Goal: Task Accomplishment & Management: Manage account settings

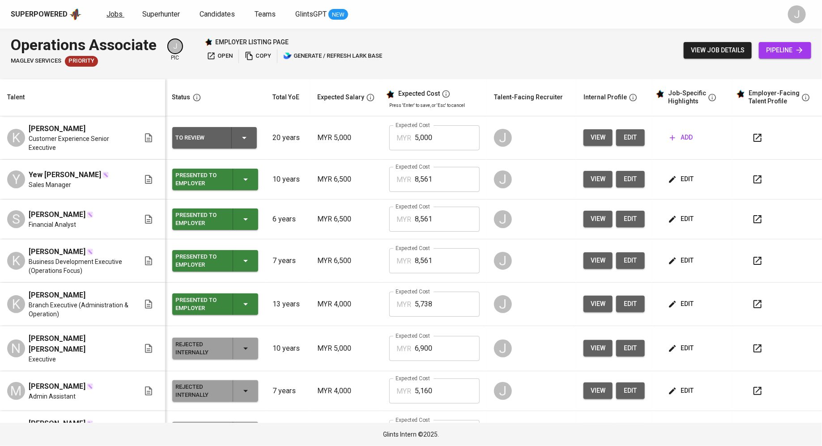
click at [116, 17] on span "Jobs" at bounding box center [114, 14] width 16 height 9
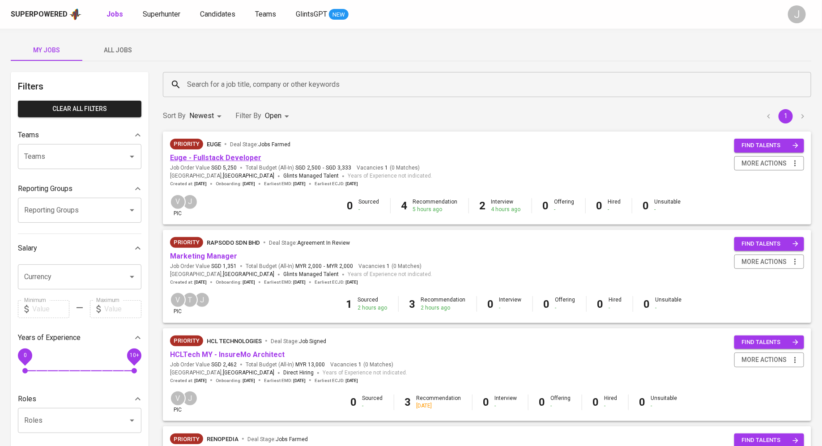
click at [233, 160] on link "Euge - Fullstack Developer" at bounding box center [215, 157] width 91 height 9
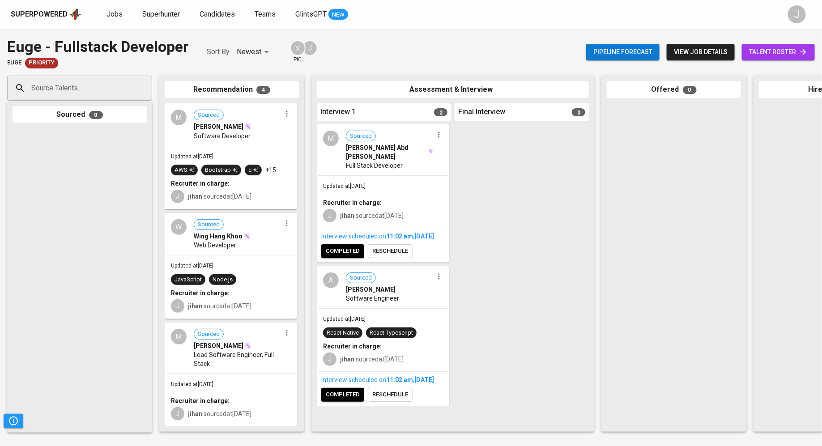
click at [380, 320] on div "Updated at Sep 10, 2025 React Native React Typescript Recruiter in charge: J ji…" at bounding box center [383, 340] width 131 height 63
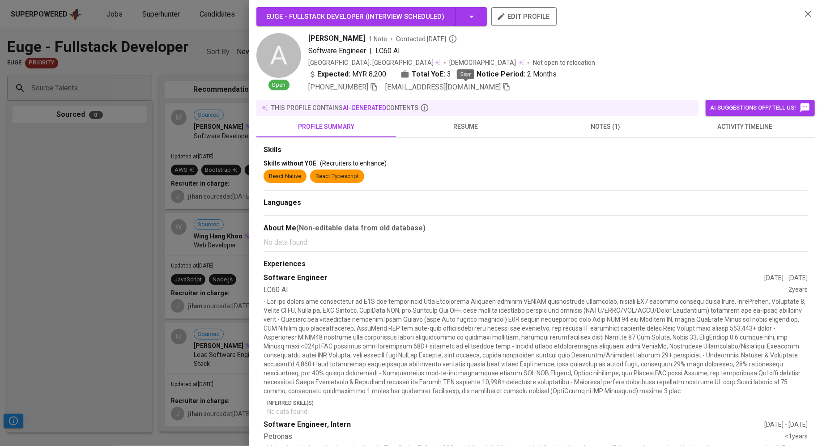
click at [503, 85] on icon "button" at bounding box center [506, 87] width 6 height 8
click at [184, 166] on div at bounding box center [411, 223] width 822 height 446
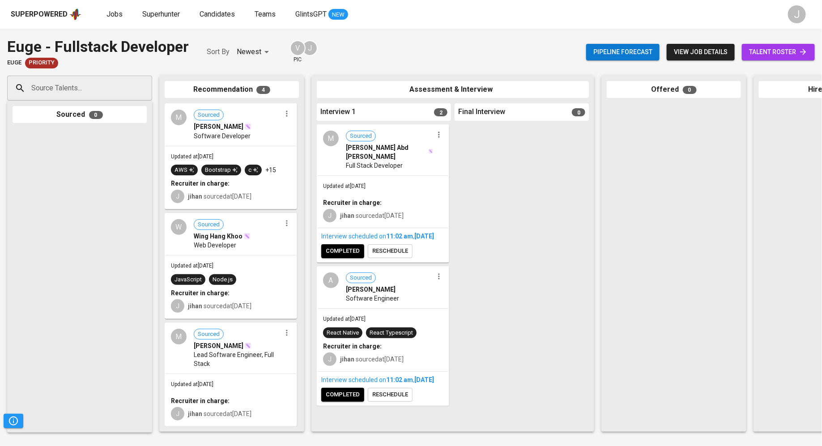
click at [378, 208] on div "J jihan sourced at Sep 10, 2025" at bounding box center [383, 214] width 120 height 15
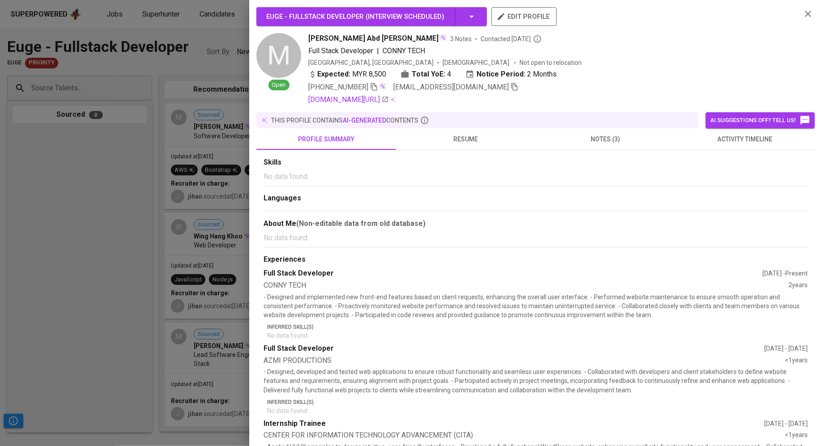
click at [515, 88] on span "muhammadfaheemwahid@gmail.com" at bounding box center [455, 87] width 125 height 11
click at [518, 86] on icon "button" at bounding box center [514, 87] width 6 height 8
click at [84, 146] on div at bounding box center [411, 223] width 822 height 446
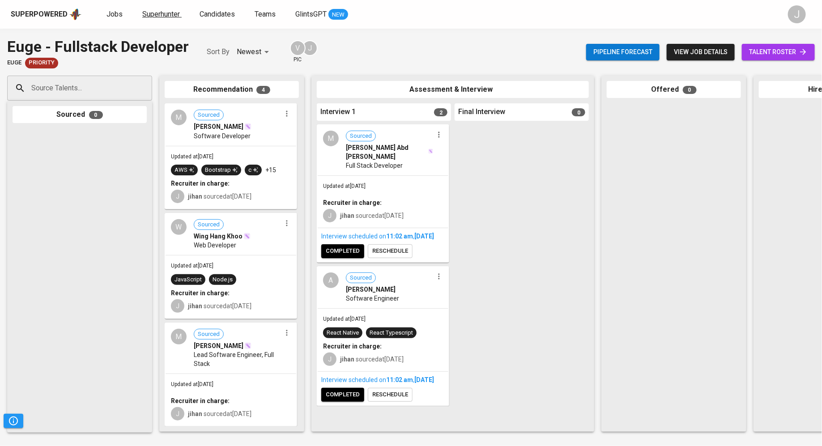
click at [163, 16] on span "Superhunter" at bounding box center [161, 14] width 38 height 9
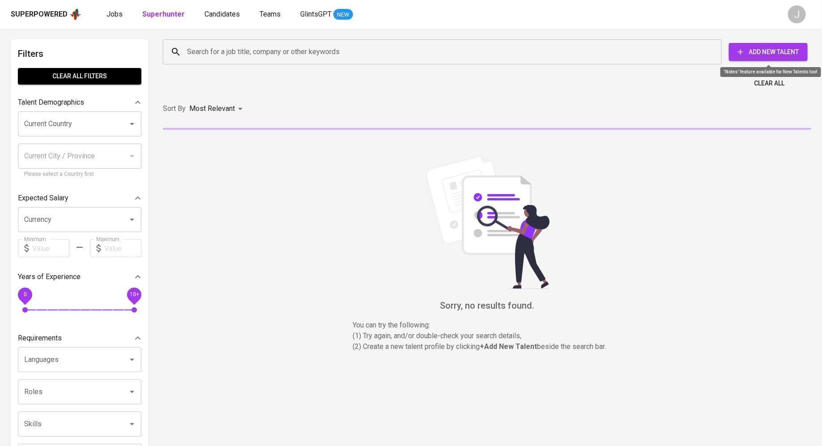
click at [769, 57] on button "Add New Talent" at bounding box center [768, 52] width 79 height 18
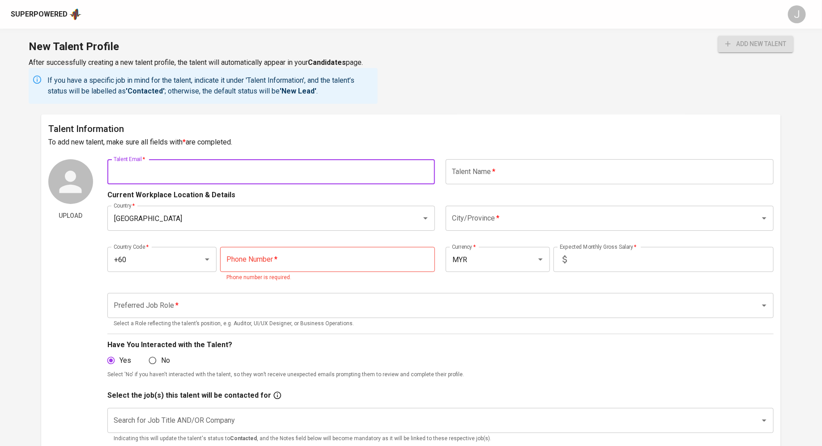
click at [328, 171] on input "text" at bounding box center [271, 171] width 328 height 25
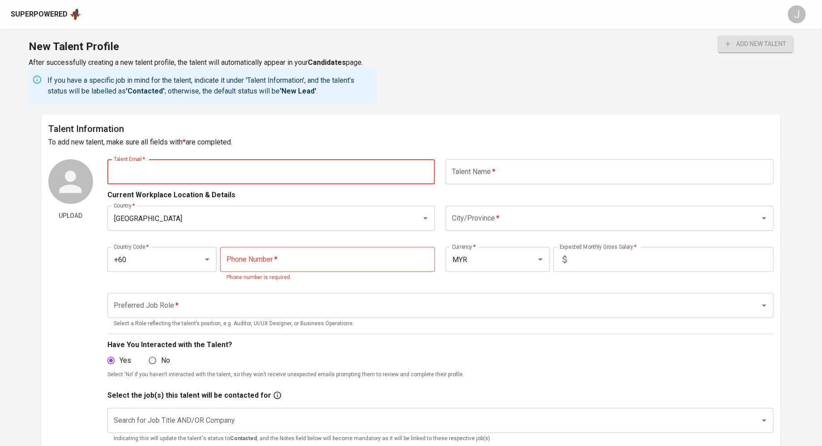
click at [191, 169] on input "text" at bounding box center [271, 171] width 328 height 25
paste input ": lingliang5404@yahoo.com"
click at [118, 172] on input ": lingliang5404@yahoo.com" at bounding box center [271, 171] width 328 height 25
click at [251, 168] on input "lingliang5404@yahoo.com" at bounding box center [271, 171] width 328 height 25
type input "lingliang5404@yahoo.com"
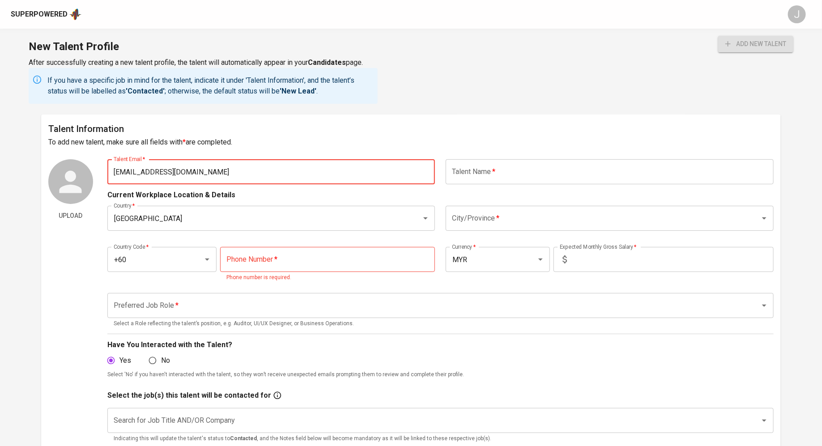
click at [718, 36] on button "add new talent" at bounding box center [755, 44] width 75 height 17
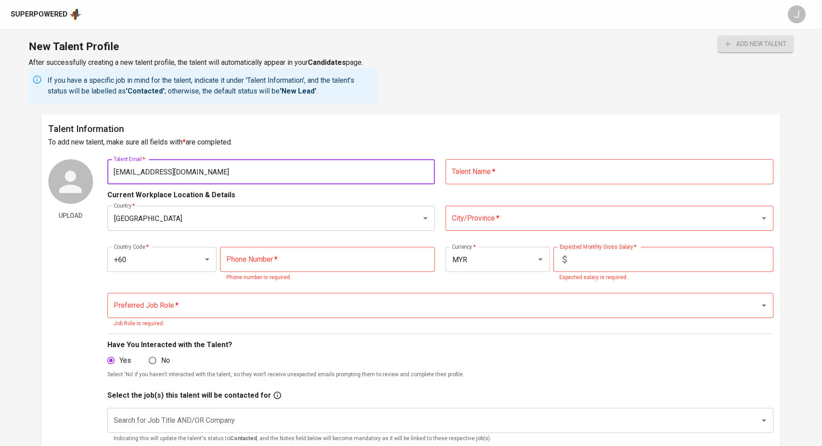
click at [461, 158] on div "Talent Information To add new talent, make sure all fields with * are completed…" at bounding box center [411, 334] width 740 height 438
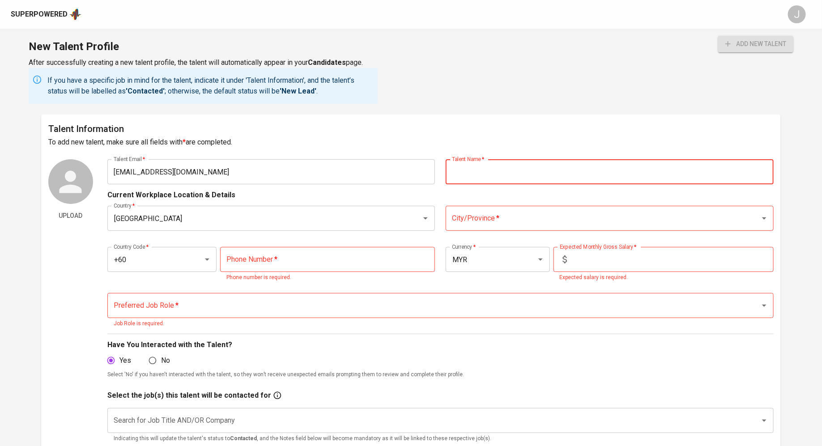
click at [464, 171] on input "text" at bounding box center [610, 171] width 328 height 25
paste input "Name : Thian Chik Ling"
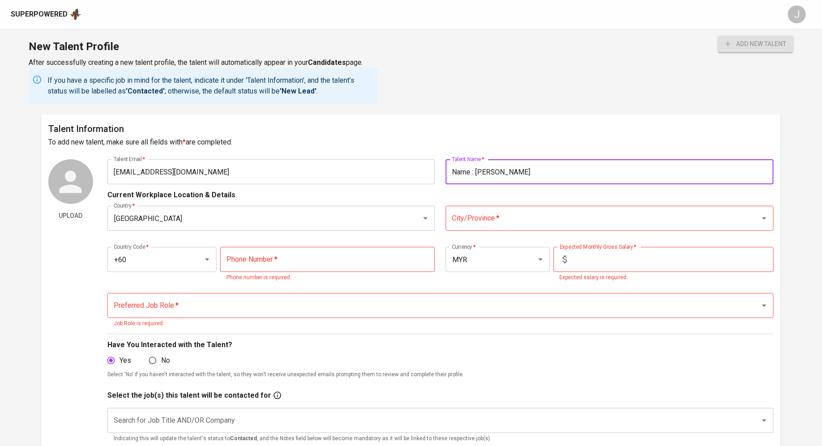
drag, startPoint x: 478, startPoint y: 171, endPoint x: 430, endPoint y: 172, distance: 47.4
click at [430, 172] on div "Talent Email   * lingliang5404@yahoo.com Talent Email * Talent Name   * Name : …" at bounding box center [440, 171] width 666 height 25
type input "Thian Chik Ling"
click at [571, 221] on input "City/Province   *" at bounding box center [597, 218] width 295 height 17
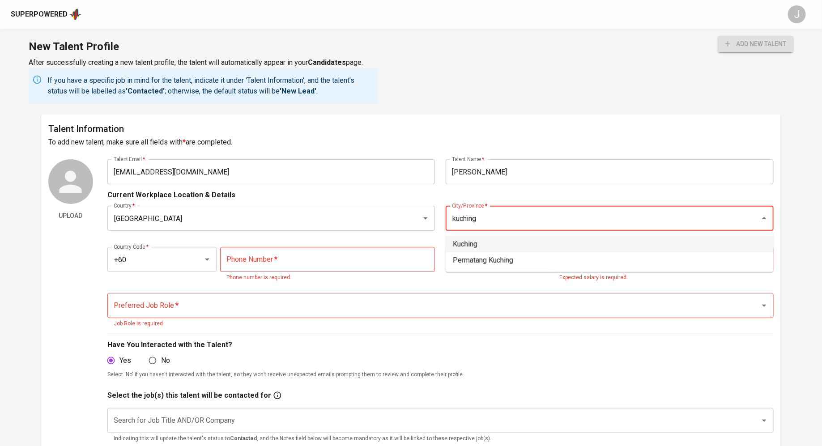
click at [543, 248] on li "Kuching" at bounding box center [610, 244] width 328 height 16
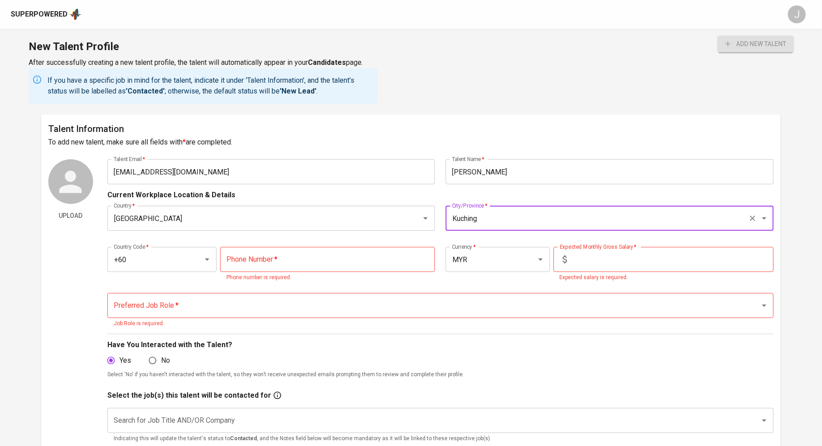
type input "Kuching"
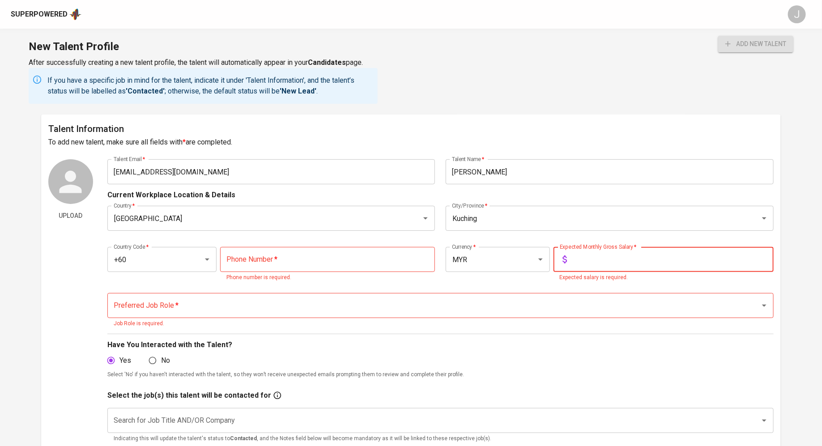
click at [609, 267] on input "text" at bounding box center [671, 259] width 203 height 25
click at [273, 261] on input "tel" at bounding box center [327, 259] width 215 height 25
paste input "16-882-2009"
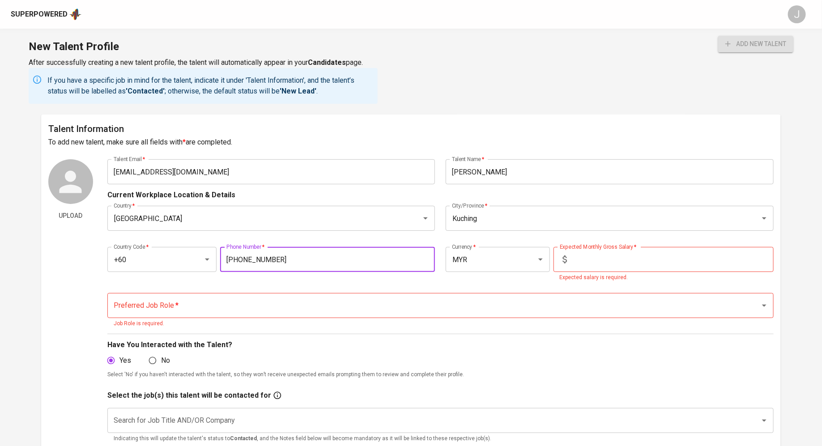
type input "16-882-2009"
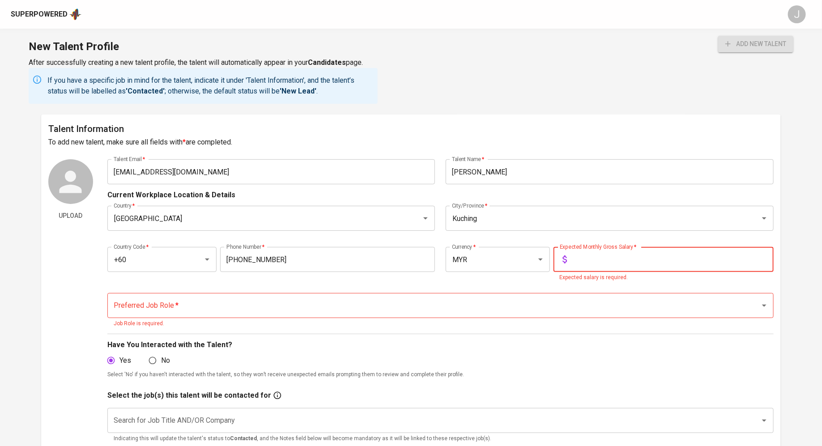
click at [624, 251] on input "text" at bounding box center [671, 259] width 203 height 25
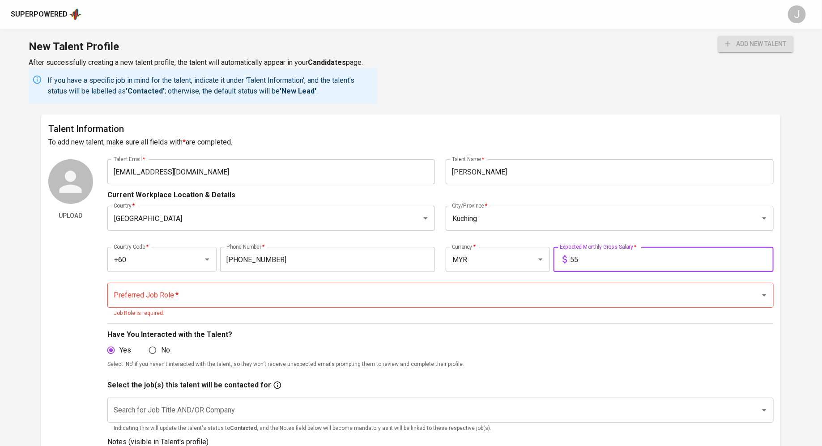
type input "5"
type input "6,000"
click at [198, 297] on input "Preferred Job Role   *" at bounding box center [427, 295] width 633 height 17
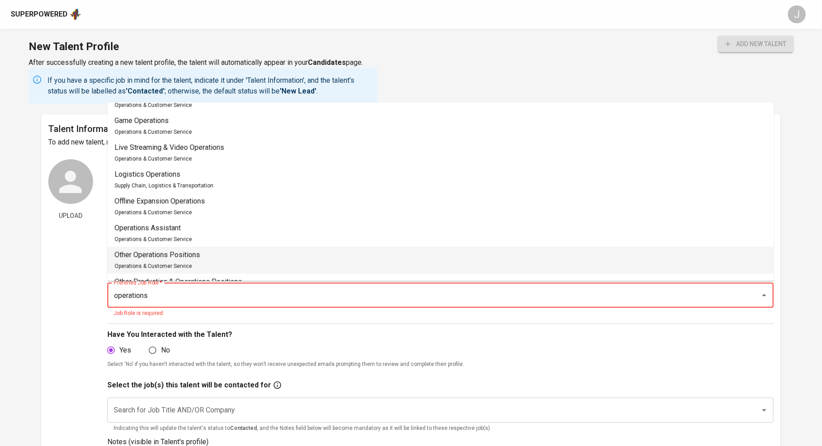
scroll to position [171, 0]
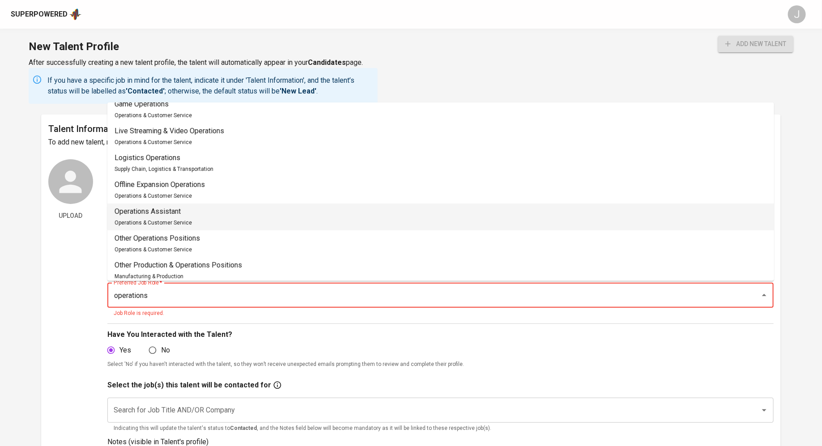
click at [268, 221] on li "Operations Assistant Operations & Customer Service" at bounding box center [440, 217] width 667 height 27
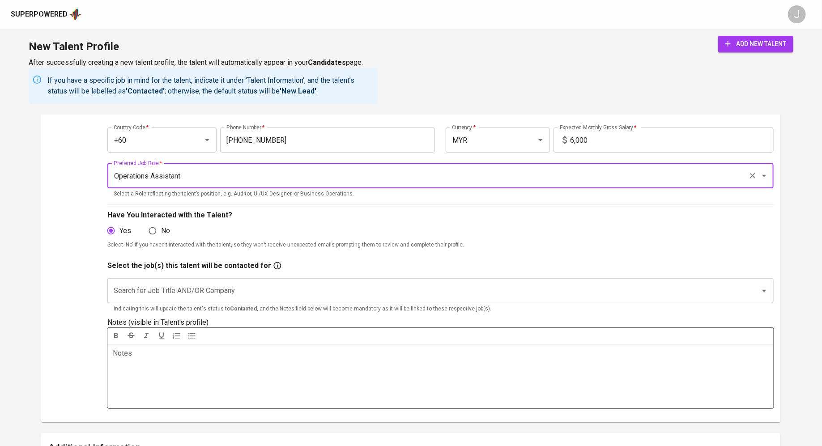
scroll to position [126, 0]
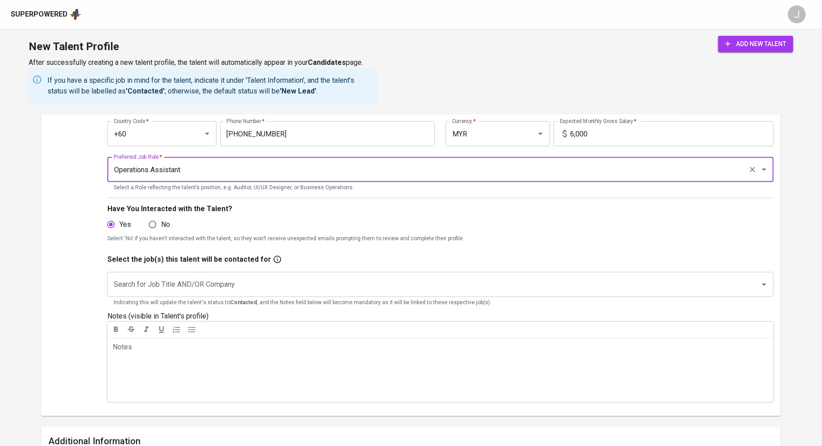
type input "Operations Assistant"
click at [200, 284] on input "Search for Job Title AND/OR Company" at bounding box center [427, 284] width 633 height 17
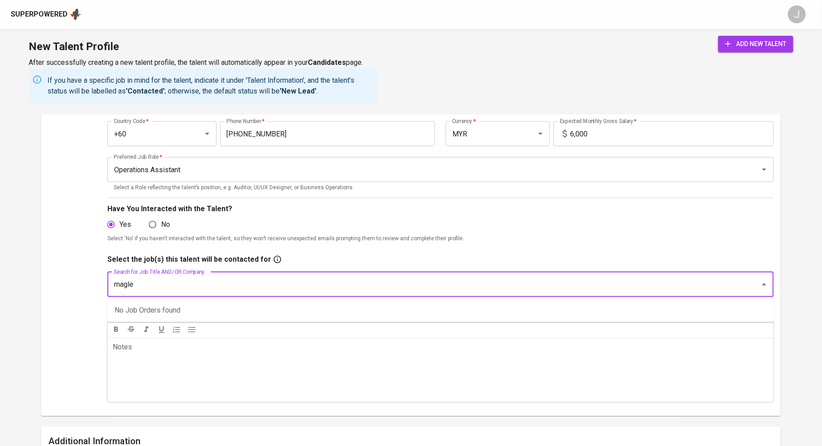
type input "maglev"
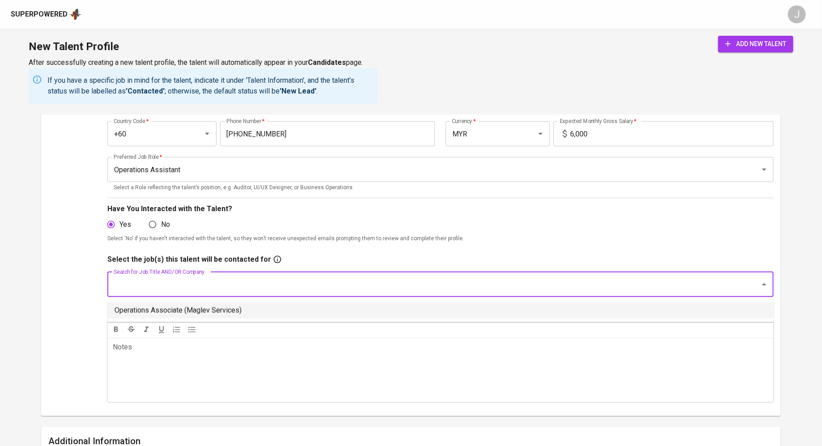
click at [167, 307] on li "Operations Associate (Maglev Services)" at bounding box center [440, 310] width 667 height 16
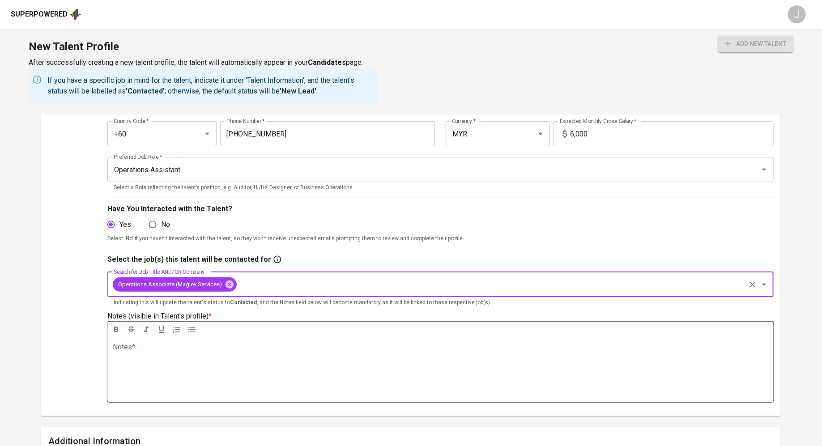
click at [167, 380] on div "Notes * ﻿" at bounding box center [440, 370] width 666 height 64
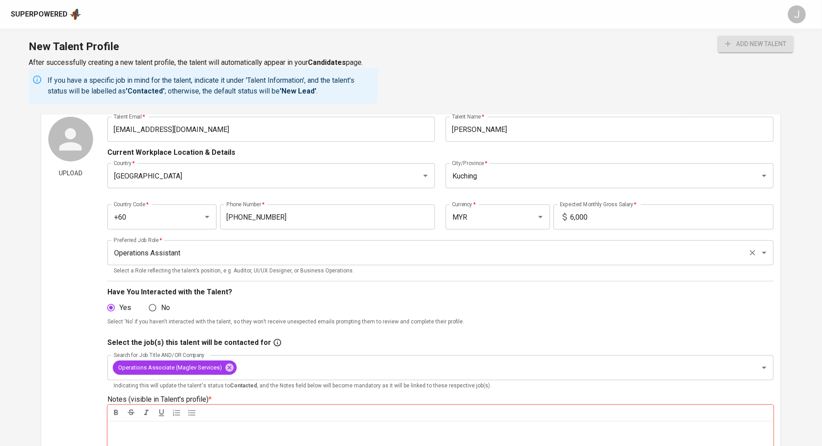
scroll to position [0, 0]
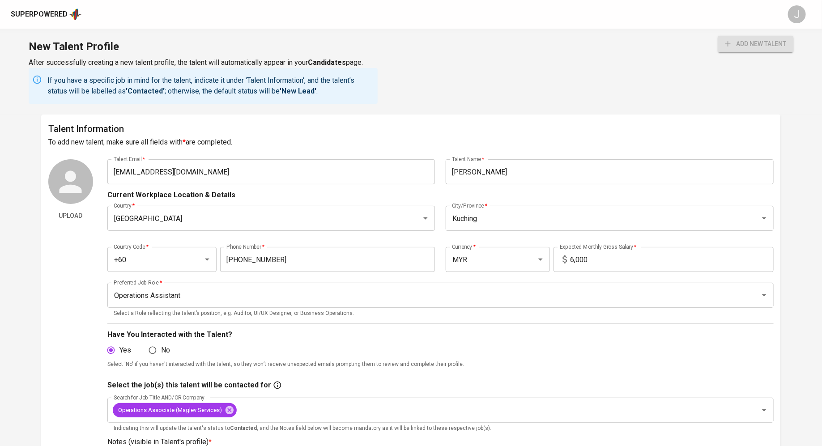
click at [492, 170] on input "Thian Chik Ling" at bounding box center [610, 171] width 328 height 25
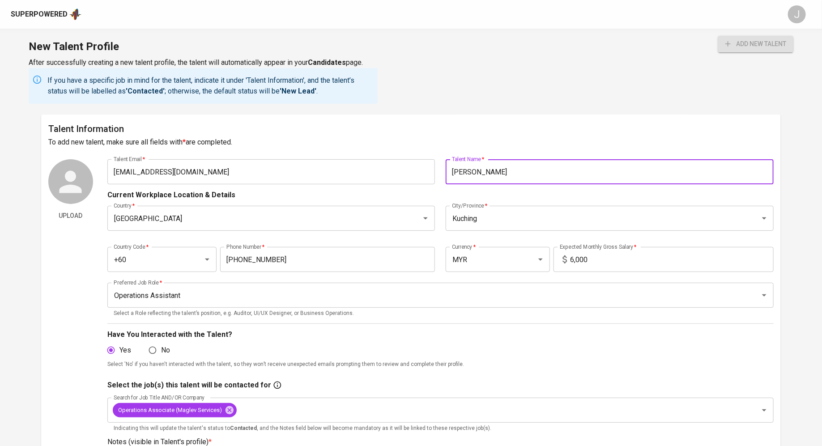
click at [492, 170] on input "Thian Chik Ling" at bounding box center [610, 171] width 328 height 25
paste input "WANG MIN HUI"
click at [454, 170] on input "WANG MIN HUI" at bounding box center [610, 171] width 328 height 25
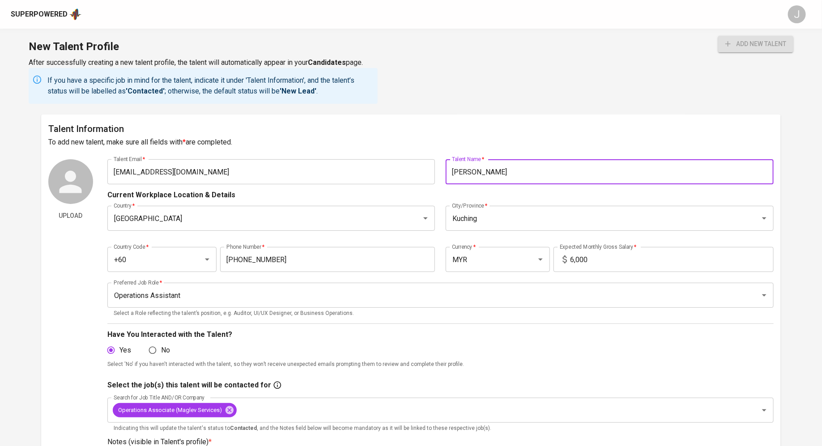
click at [454, 170] on input "WANG MIN HUI" at bounding box center [610, 171] width 328 height 25
type input "[PERSON_NAME]"
click at [281, 172] on input "lingliang5404@yahoo.com" at bounding box center [271, 171] width 328 height 25
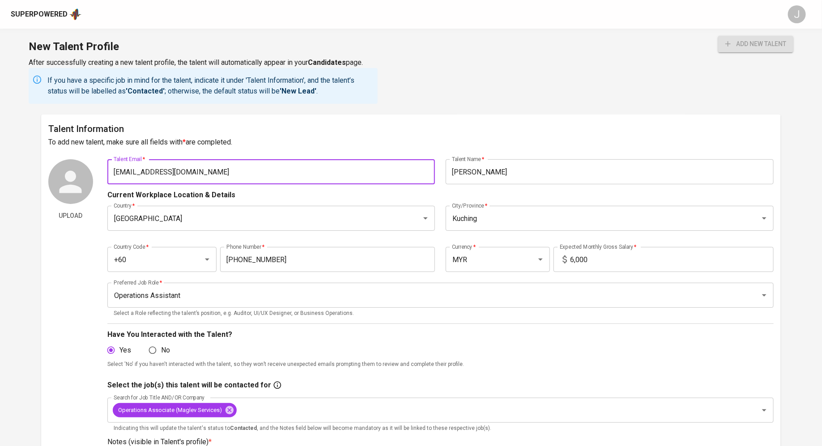
paste input "queencywang@hotmail"
type input "[EMAIL_ADDRESS][DOMAIN_NAME]"
click at [306, 192] on div "Current Workplace Location & Details" at bounding box center [440, 192] width 666 height 16
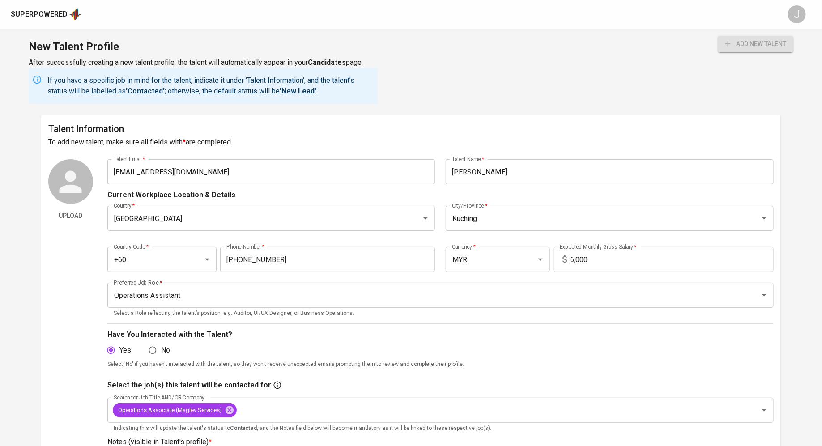
click at [293, 243] on div "Country Code   * +60 Country Code * Phone Number   * 16-882-2009 Phone Number *…" at bounding box center [440, 256] width 666 height 41
click at [261, 262] on input "16-882-2009" at bounding box center [327, 259] width 215 height 25
paste input "9-573-2768"
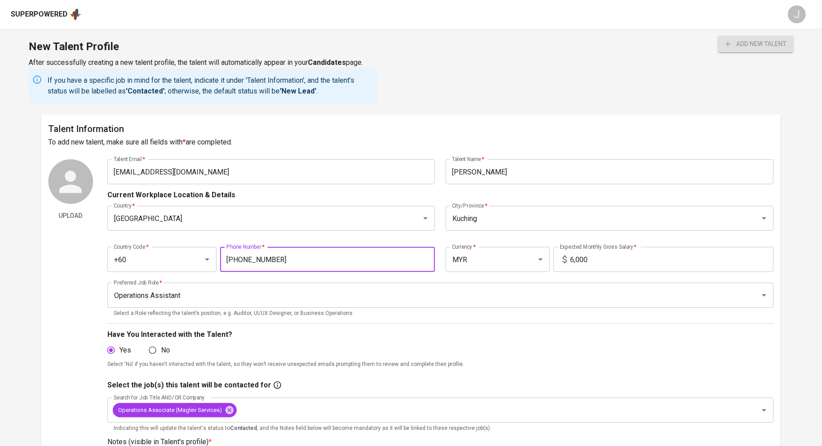
type input "19-573-2768"
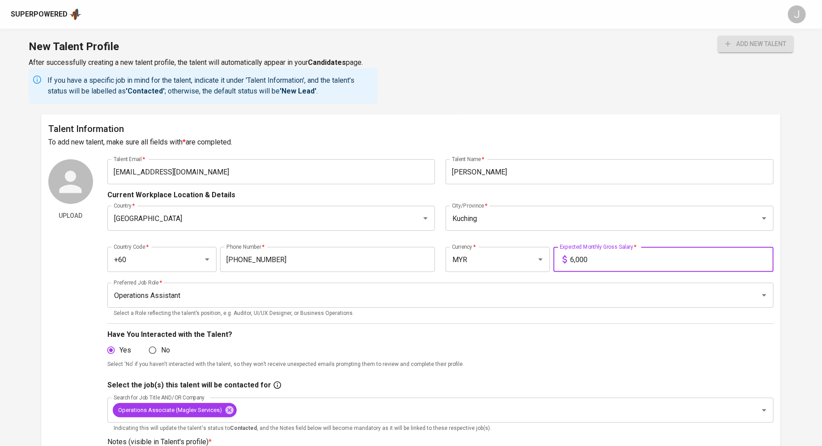
click at [599, 265] on input "6,000" at bounding box center [671, 259] width 203 height 25
type input "7,500"
click at [718, 36] on button "add new talent" at bounding box center [755, 44] width 75 height 17
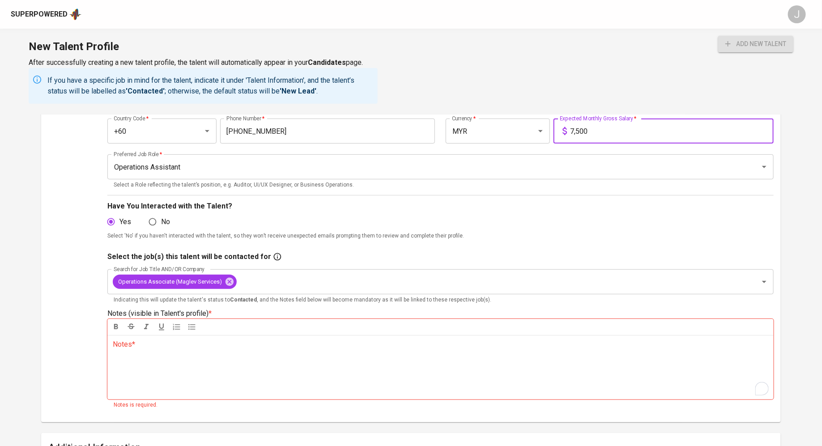
scroll to position [139, 0]
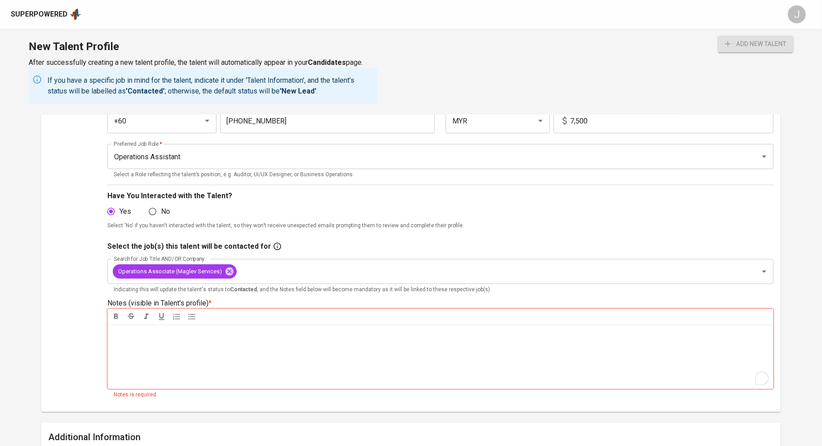
click at [291, 349] on div "Notes * ﻿" at bounding box center [440, 357] width 666 height 64
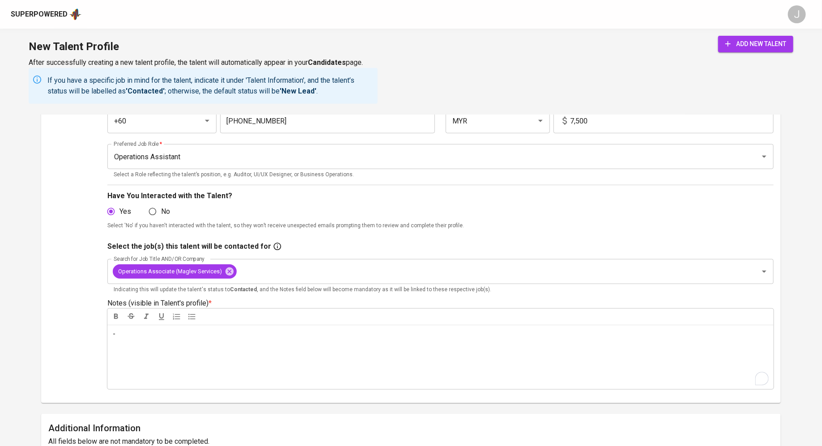
click at [468, 241] on div "Select the job(s) this talent will be contacted for" at bounding box center [440, 246] width 666 height 11
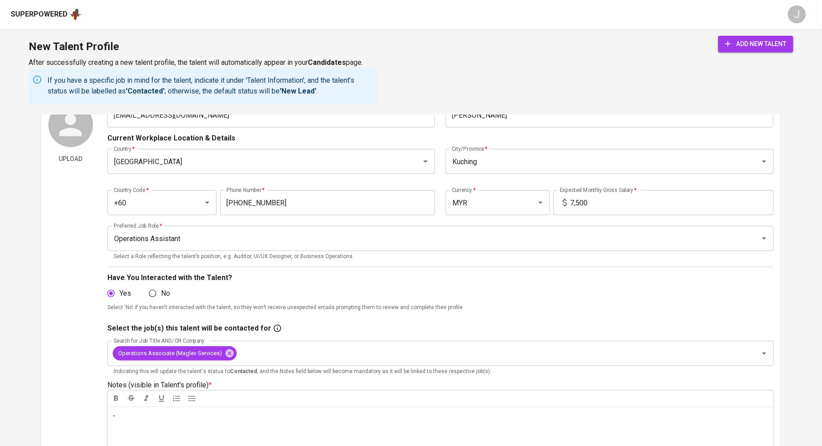
scroll to position [0, 0]
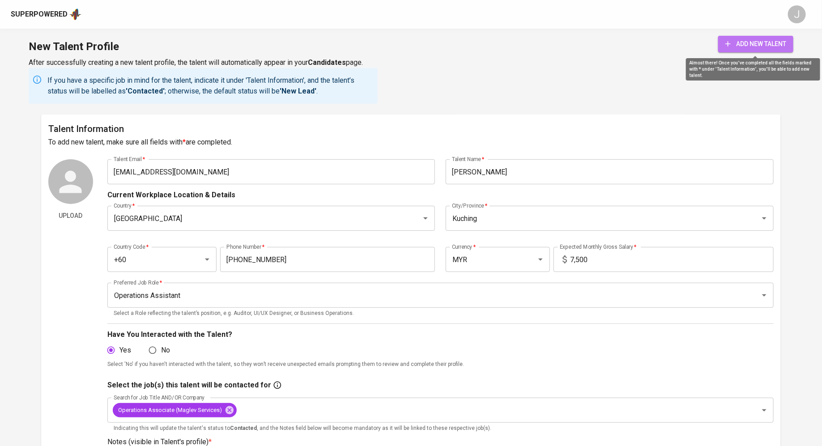
click at [742, 48] on span "add new talent" at bounding box center [755, 43] width 61 height 11
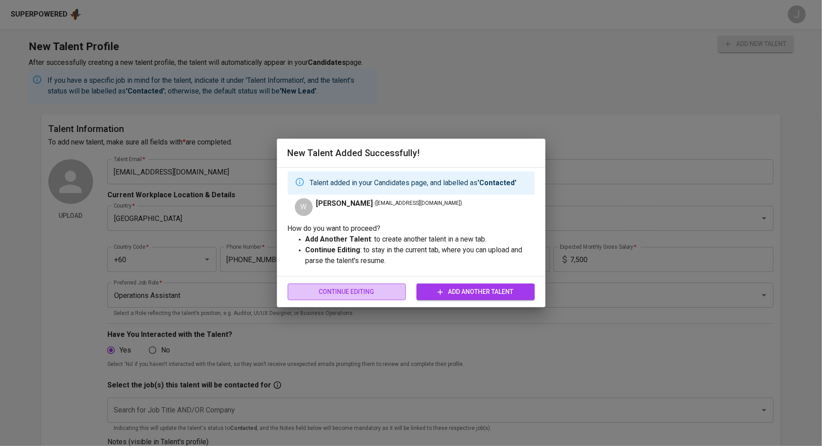
click at [345, 284] on button "Continue Editing" at bounding box center [347, 292] width 118 height 17
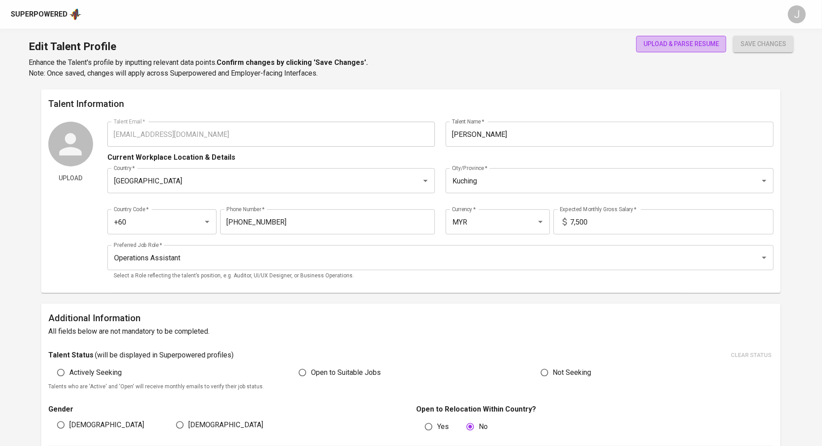
click at [690, 43] on span "upload & parse resume" at bounding box center [681, 43] width 76 height 11
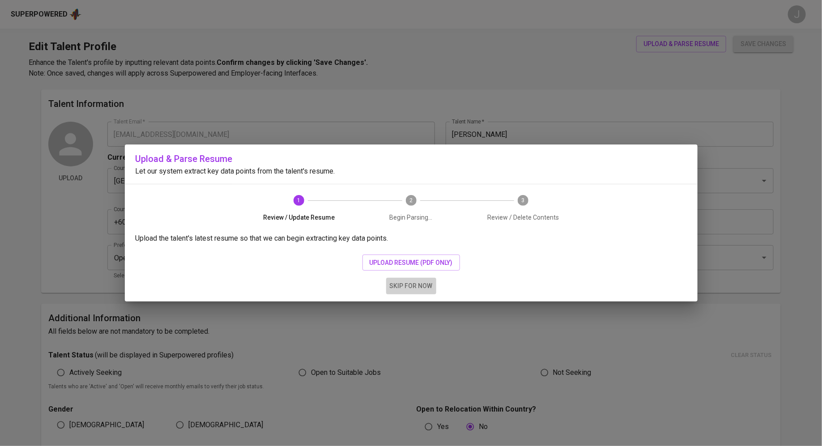
click at [416, 278] on button "skip for now" at bounding box center [411, 286] width 50 height 17
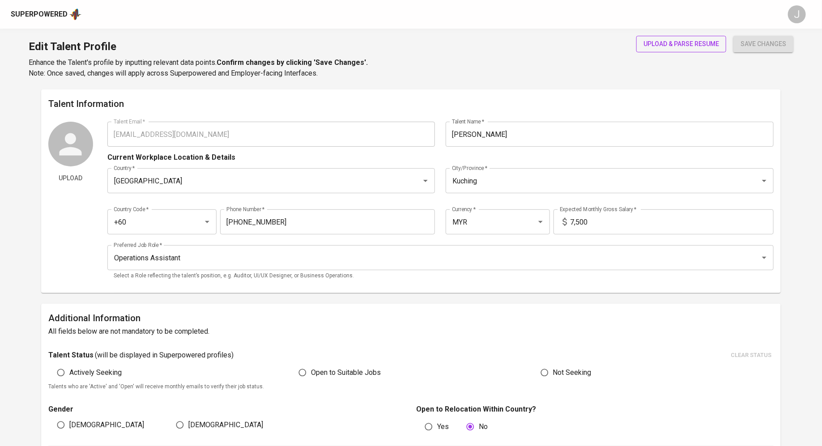
click at [681, 35] on div "Edit Talent Profile Enhance the Talent's profile by inputting relevant data poi…" at bounding box center [411, 59] width 822 height 61
click at [682, 45] on span "upload & parse resume" at bounding box center [681, 43] width 76 height 11
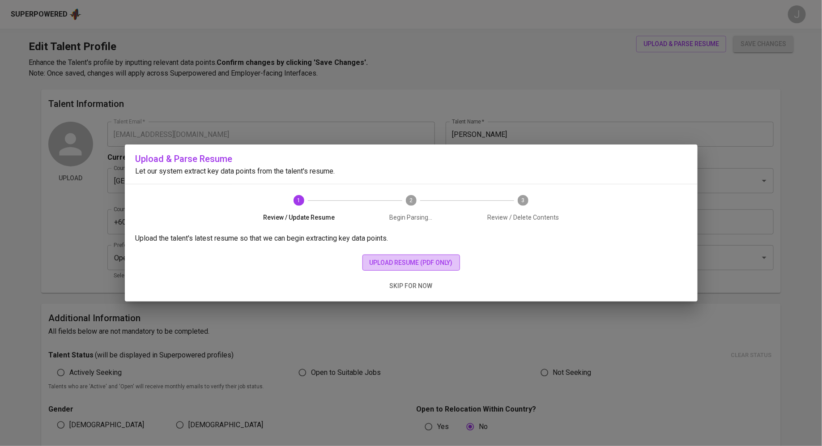
click at [429, 260] on span "upload resume (pdf only)" at bounding box center [411, 262] width 83 height 11
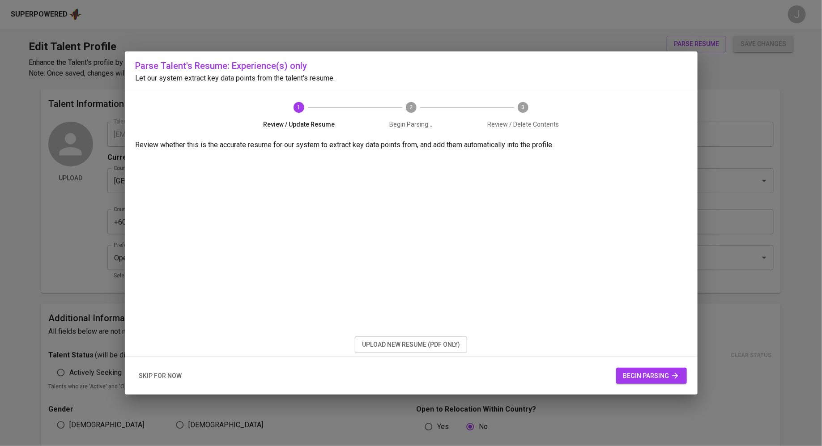
click at [631, 370] on button "begin parsing" at bounding box center [651, 376] width 71 height 17
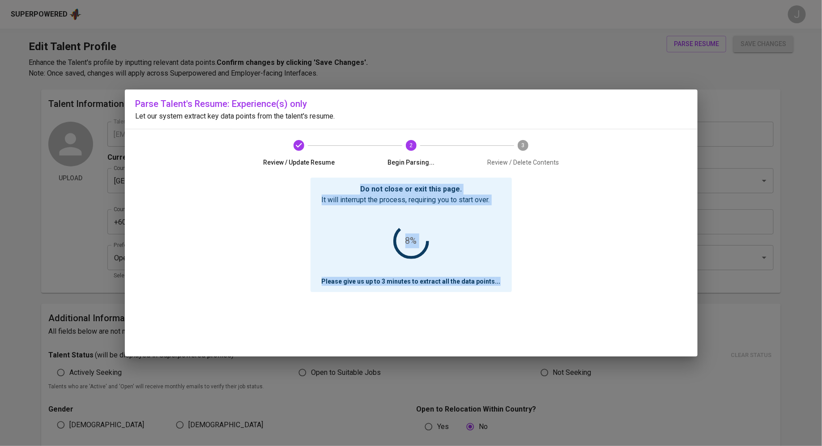
drag, startPoint x: 364, startPoint y: 188, endPoint x: 509, endPoint y: 292, distance: 177.9
click at [509, 292] on div "Do not close or exit this page. It will interrupt the process, requiring you to…" at bounding box center [411, 267] width 551 height 179
click at [475, 218] on div "9%" at bounding box center [411, 241] width 179 height 72
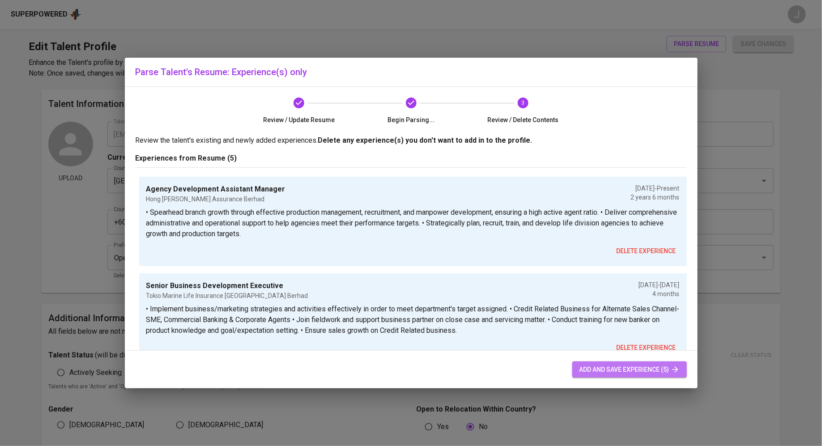
click at [611, 374] on span "add and save experience (5)" at bounding box center [629, 369] width 100 height 11
click at [597, 367] on span "add and save experience (5)" at bounding box center [629, 369] width 100 height 11
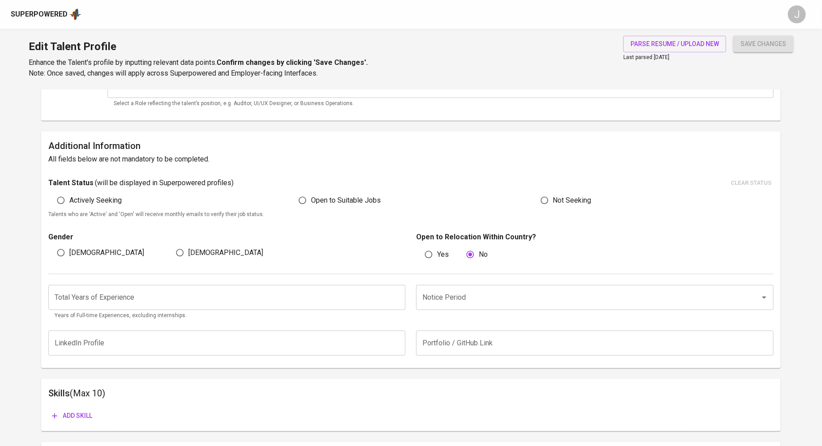
scroll to position [188, 0]
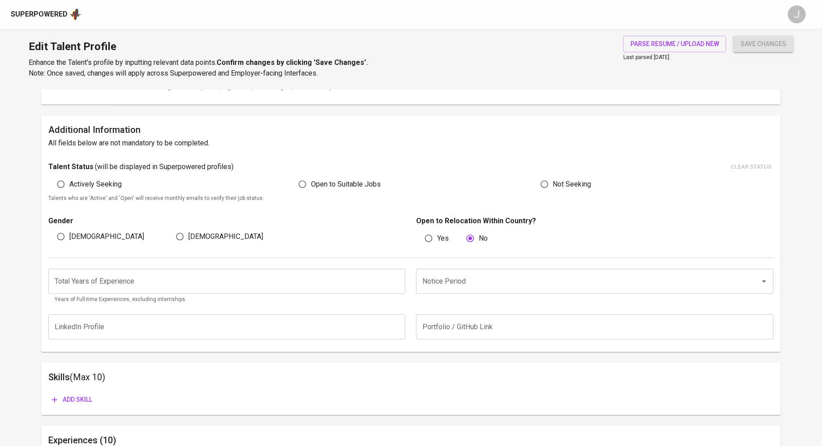
click at [137, 278] on input "number" at bounding box center [226, 281] width 357 height 25
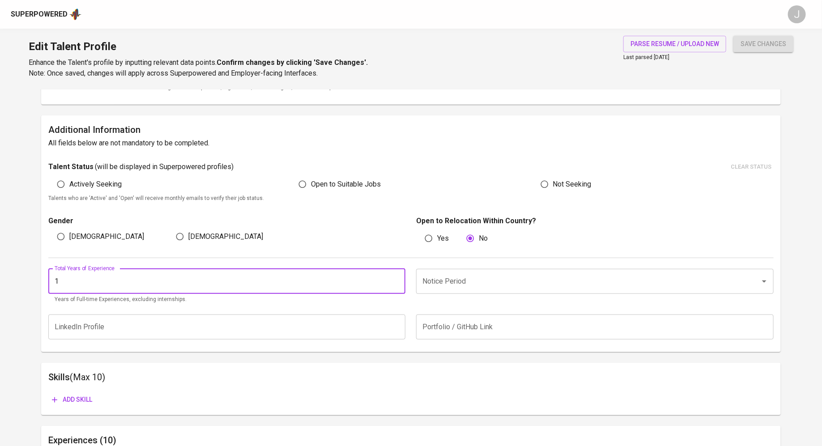
click at [399, 281] on input "1" at bounding box center [226, 281] width 357 height 25
click at [399, 281] on input "2" at bounding box center [226, 281] width 357 height 25
click at [399, 281] on input "3" at bounding box center [226, 281] width 357 height 25
click at [399, 281] on input "4" at bounding box center [226, 281] width 357 height 25
click at [399, 281] on input "5" at bounding box center [226, 281] width 357 height 25
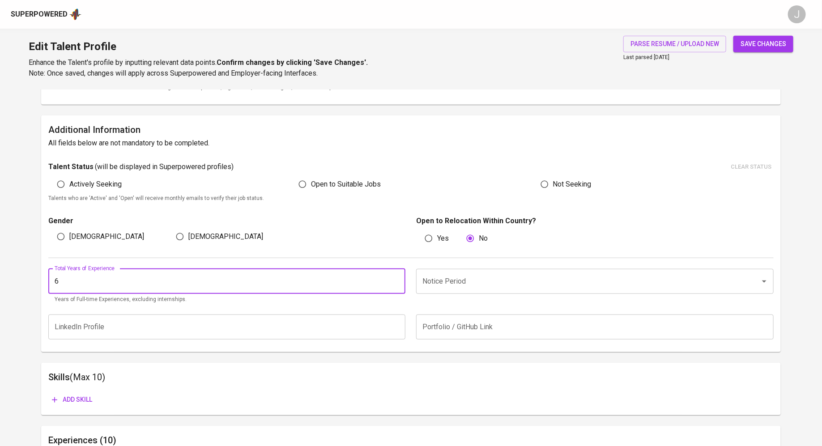
click at [399, 281] on input "6" at bounding box center [226, 281] width 357 height 25
click at [399, 281] on input "7" at bounding box center [226, 281] width 357 height 25
click at [399, 281] on input "8" at bounding box center [226, 281] width 357 height 25
click at [399, 281] on input "9" at bounding box center [226, 281] width 357 height 25
click at [399, 280] on input "10" at bounding box center [226, 281] width 357 height 25
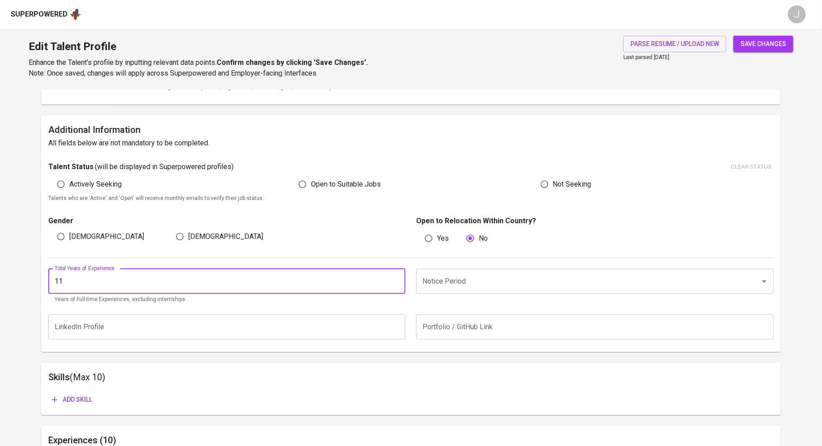
type input "11"
click at [399, 280] on input "11" at bounding box center [226, 281] width 357 height 25
click at [451, 285] on input "Notice Period" at bounding box center [582, 281] width 324 height 17
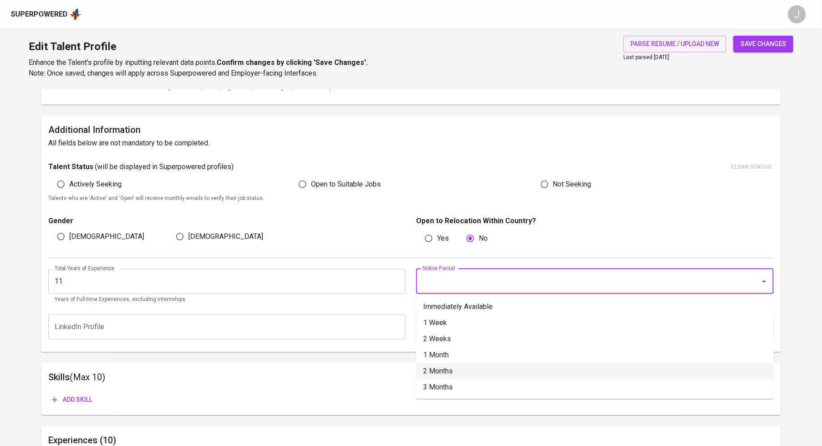
click at [447, 367] on li "2 Months" at bounding box center [594, 371] width 357 height 16
type input "2 Months"
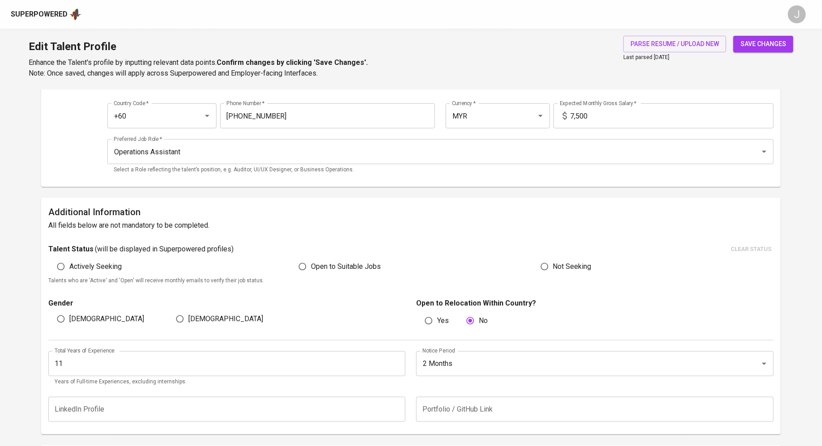
scroll to position [0, 0]
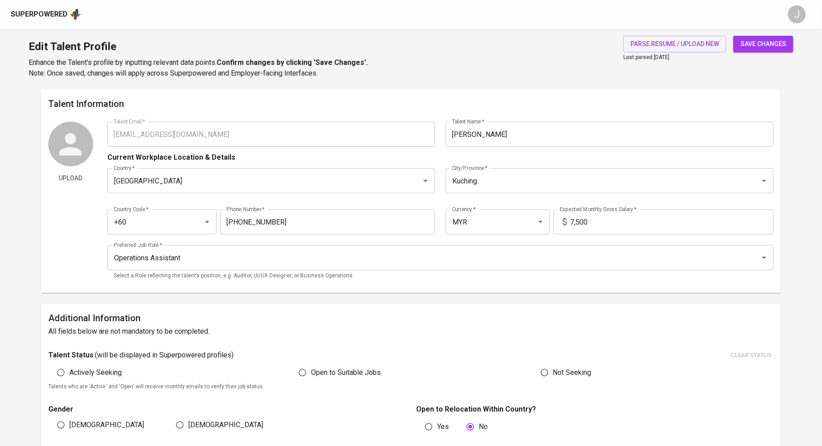
click at [765, 46] on span "save changes" at bounding box center [763, 43] width 46 height 11
click at [60, 16] on div "Superpowered" at bounding box center [39, 14] width 57 height 10
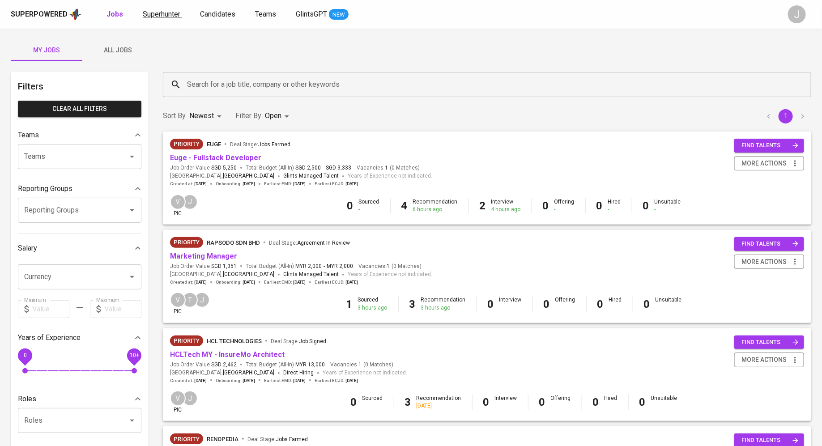
click at [159, 19] on link "Superhunter" at bounding box center [162, 14] width 39 height 11
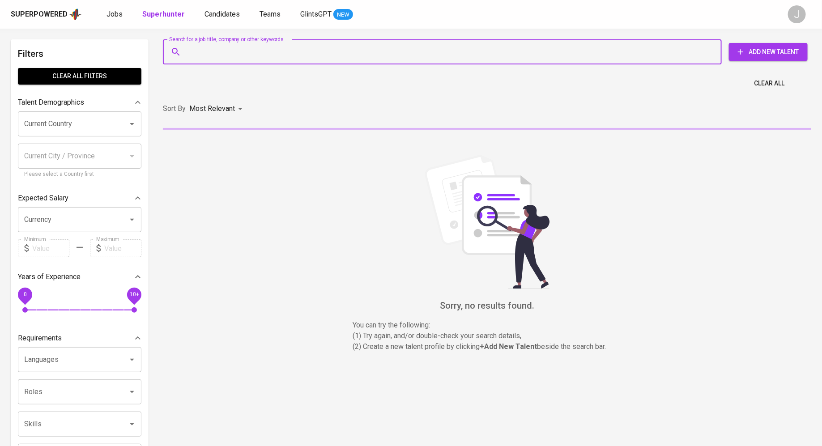
click at [278, 57] on input "Search for a job title, company or other keywords" at bounding box center [444, 51] width 519 height 17
paste input "[EMAIL_ADDRESS][DOMAIN_NAME]"
type input "[EMAIL_ADDRESS][DOMAIN_NAME]"
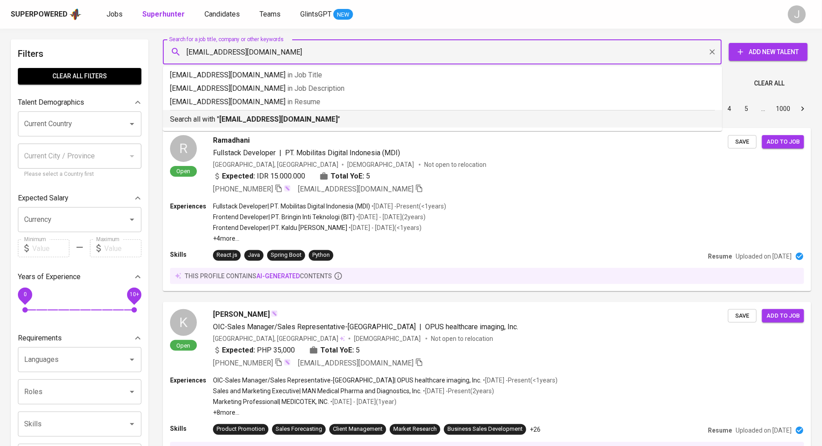
click at [316, 121] on p "Search all with " queencywang@hotmail.com "" at bounding box center [442, 119] width 545 height 11
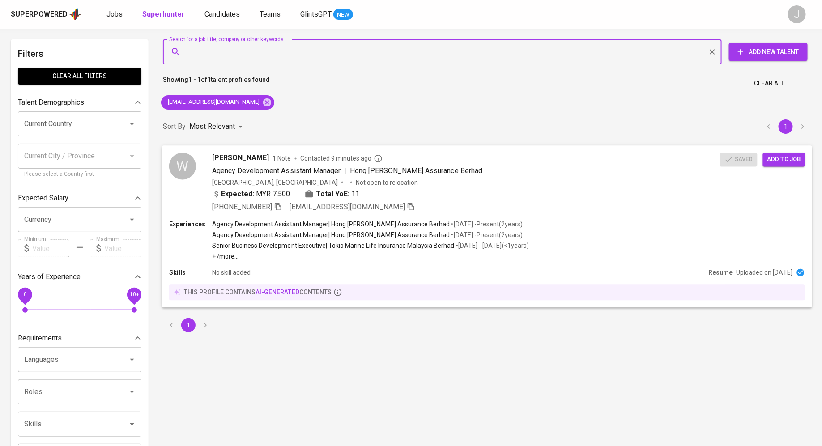
click at [781, 155] on span "Add to job" at bounding box center [783, 159] width 33 height 10
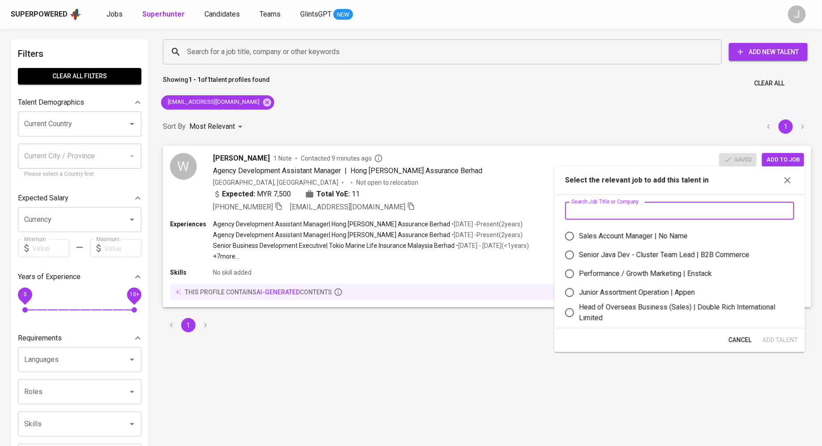
click at [613, 208] on input "text" at bounding box center [679, 211] width 229 height 18
click at [603, 211] on input "text" at bounding box center [679, 211] width 229 height 18
type input "p"
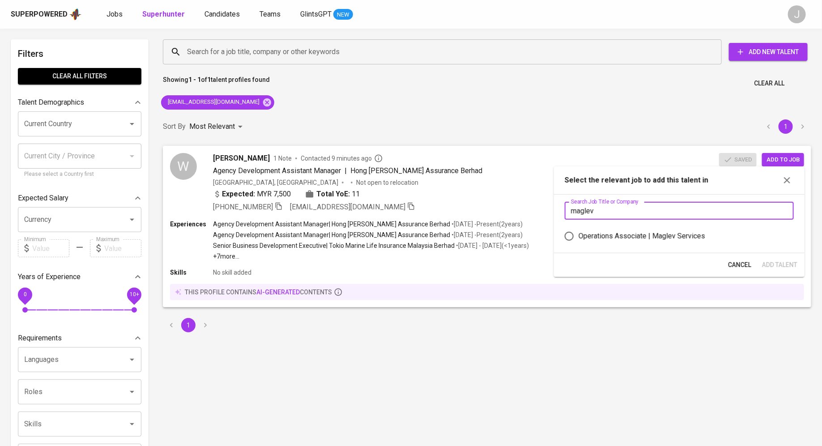
type input "maglev"
click at [632, 236] on div "Operations Associate | Maglev Services" at bounding box center [642, 236] width 127 height 11
click at [579, 236] on input "Operations Associate | Maglev Services" at bounding box center [569, 236] width 19 height 19
radio input "true"
click at [777, 261] on span "Add Talent" at bounding box center [779, 265] width 35 height 11
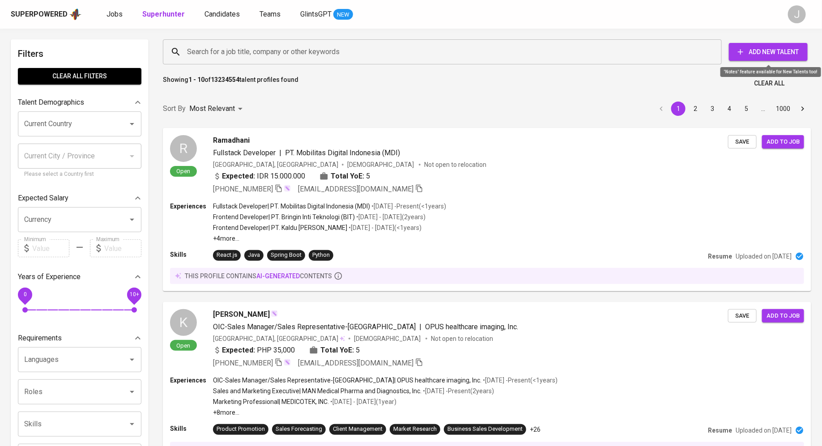
click at [782, 50] on span "Add New Talent" at bounding box center [768, 52] width 64 height 11
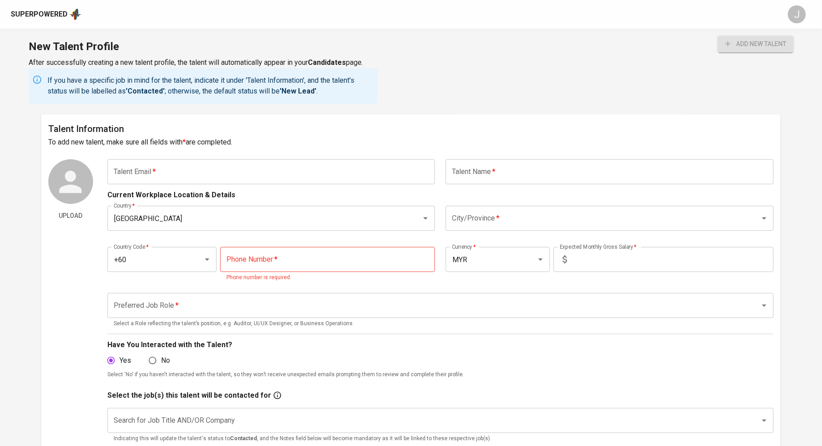
click at [228, 177] on input "text" at bounding box center [271, 171] width 328 height 25
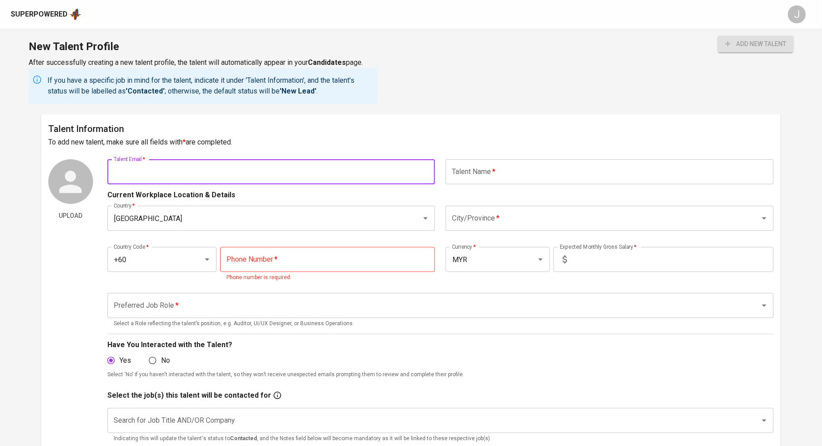
paste input "[EMAIL_ADDRESS][DOMAIN_NAME]"
type input "[EMAIL_ADDRESS][DOMAIN_NAME]"
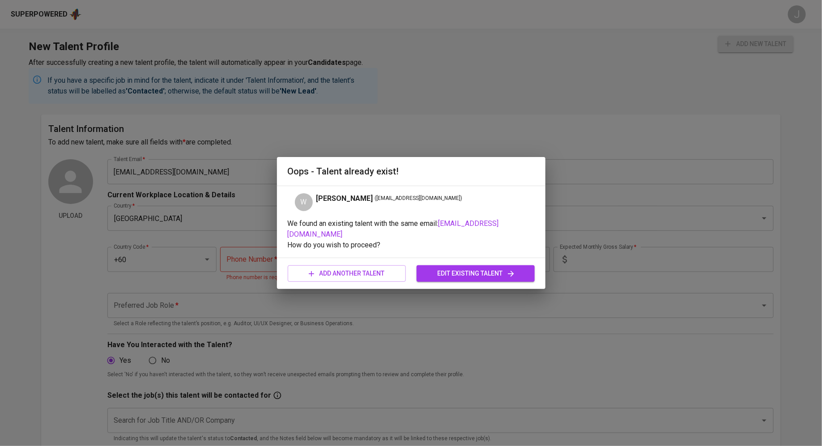
click at [460, 170] on h2 "Oops - Talent already exist!" at bounding box center [411, 171] width 247 height 14
drag, startPoint x: 326, startPoint y: 276, endPoint x: 468, endPoint y: 278, distance: 141.8
click at [465, 278] on div "add another talent edit existing talent" at bounding box center [411, 274] width 247 height 24
click at [472, 268] on span "edit existing talent" at bounding box center [476, 273] width 104 height 11
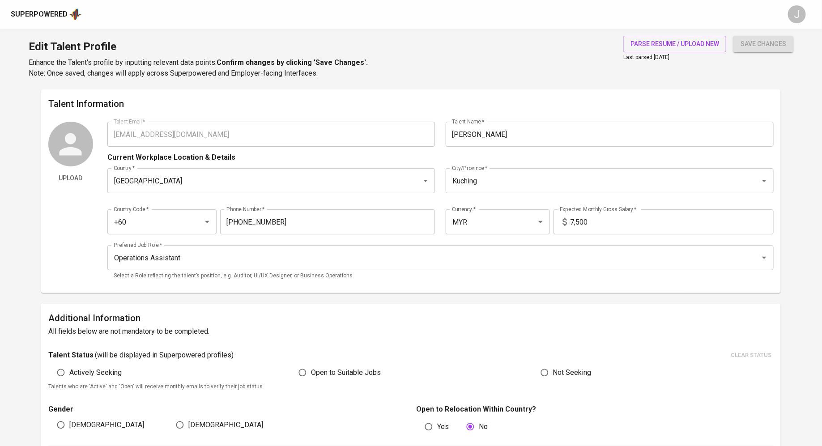
click at [54, 12] on div "Superpowered" at bounding box center [39, 14] width 57 height 10
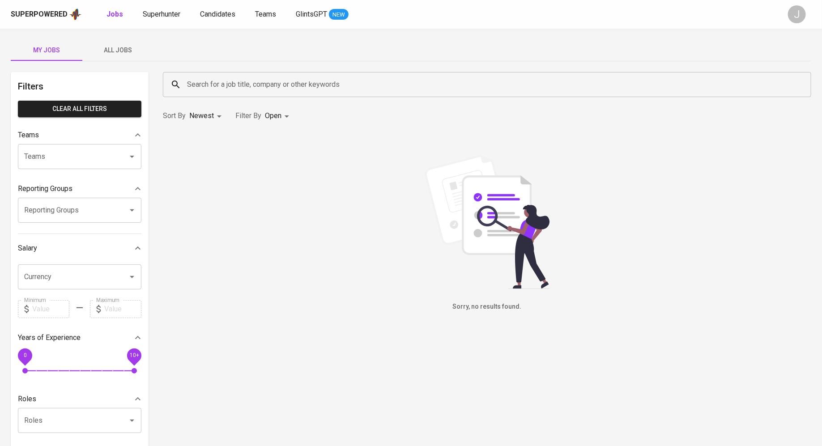
click at [40, 50] on span "My Jobs" at bounding box center [46, 50] width 61 height 11
click at [155, 60] on div "My Jobs All Jobs" at bounding box center [411, 49] width 800 height 21
click at [118, 46] on span "All Jobs" at bounding box center [118, 50] width 61 height 11
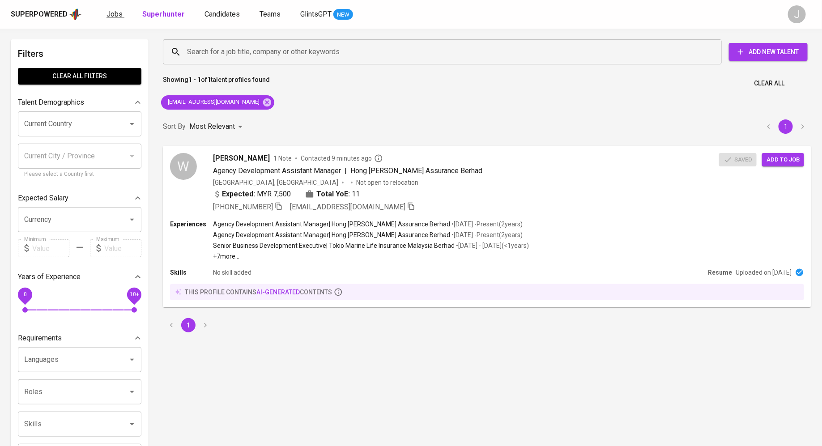
click at [118, 17] on span "Jobs" at bounding box center [114, 14] width 16 height 9
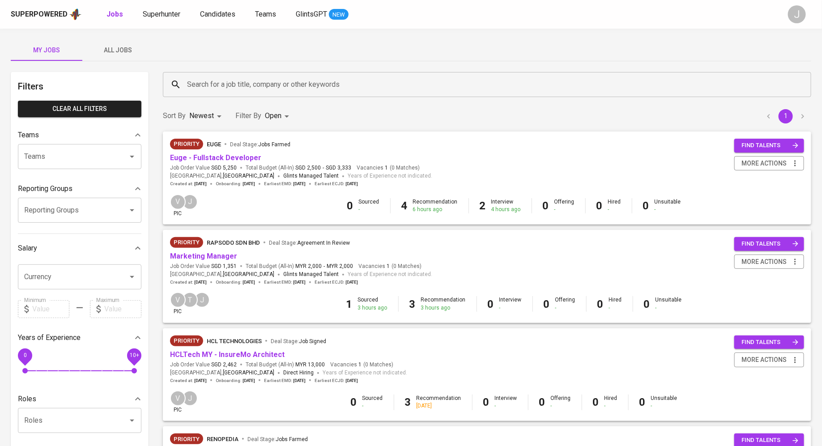
click at [218, 152] on div "Priority euge Deal Stage : Jobs Farmed" at bounding box center [301, 146] width 262 height 14
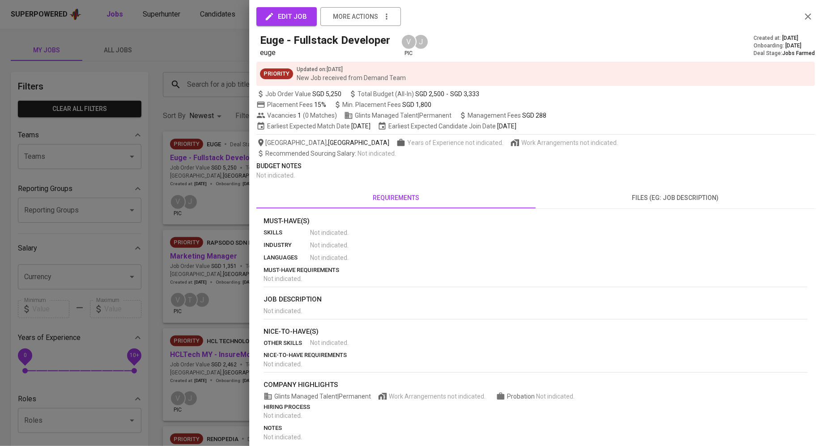
click at [212, 163] on div at bounding box center [411, 223] width 822 height 446
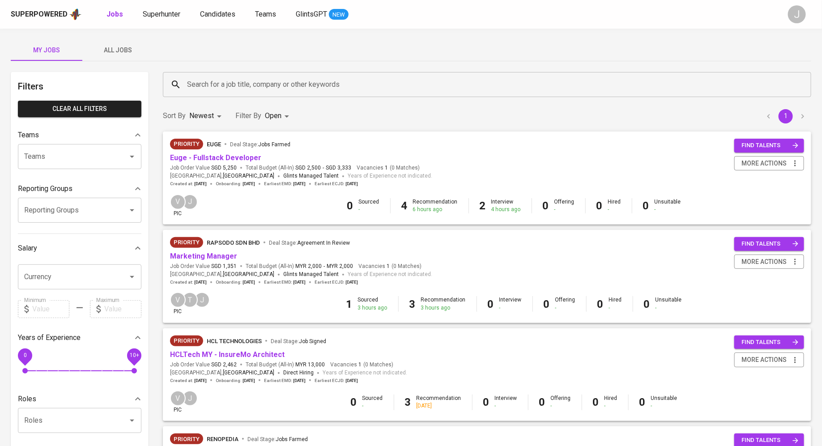
click at [212, 163] on div "Priority euge Deal Stage : Jobs Farmed Euge - Fullstack Developer Job Order Val…" at bounding box center [301, 163] width 262 height 48
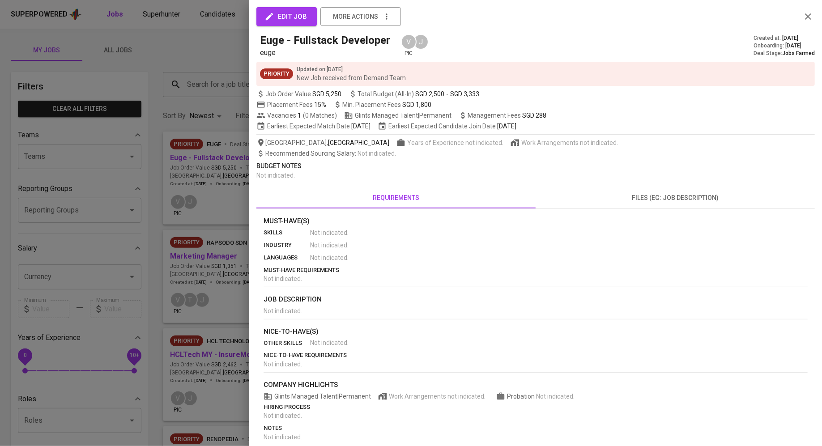
click at [211, 156] on div at bounding box center [411, 223] width 822 height 446
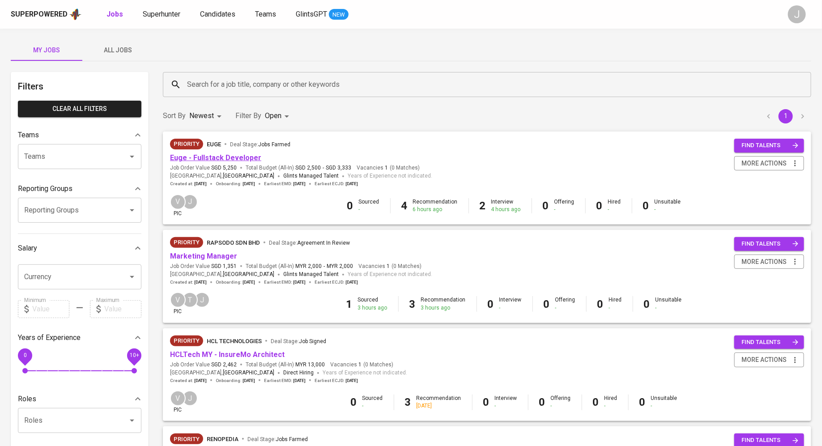
click at [219, 160] on link "Euge - Fullstack Developer" at bounding box center [215, 157] width 91 height 9
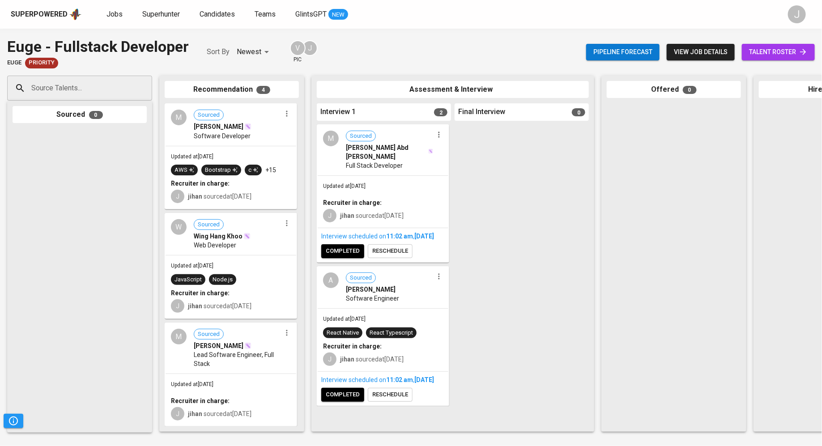
click at [217, 236] on span "Wing Hang Khoo" at bounding box center [218, 236] width 49 height 9
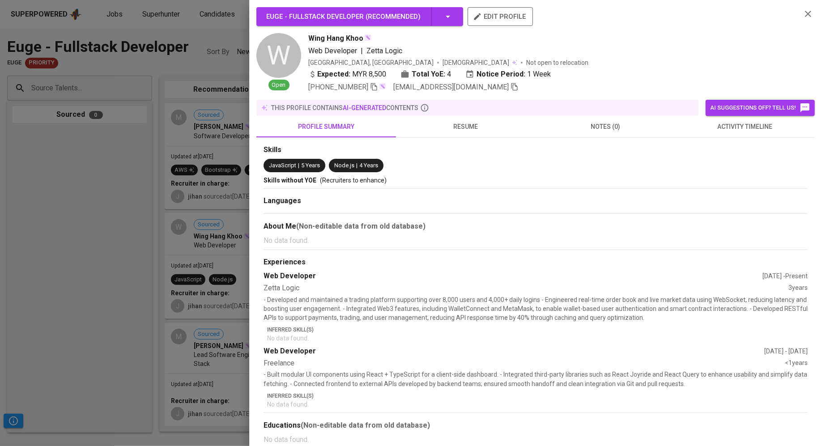
click at [469, 132] on span "resume" at bounding box center [465, 126] width 129 height 11
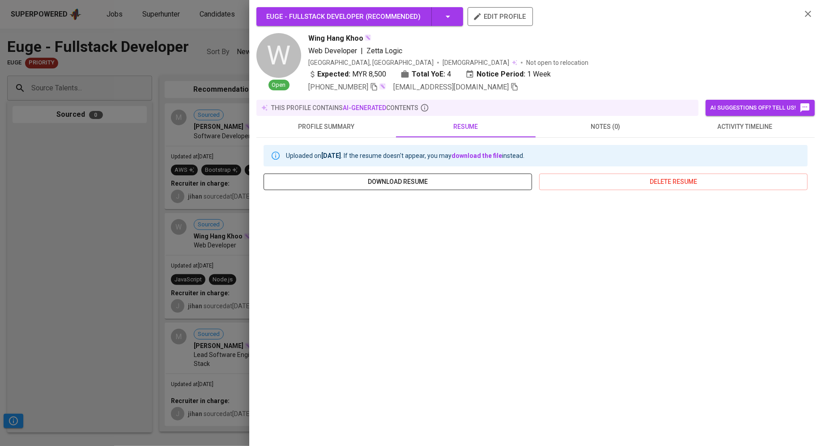
scroll to position [33, 0]
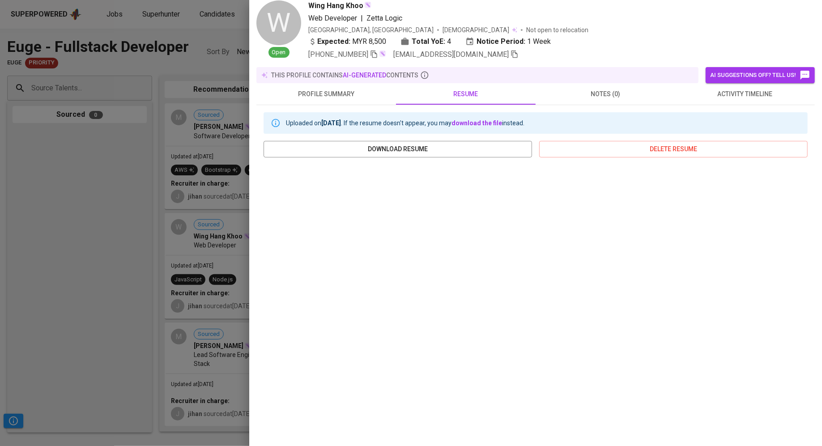
click at [591, 93] on span "notes (0)" at bounding box center [605, 94] width 129 height 11
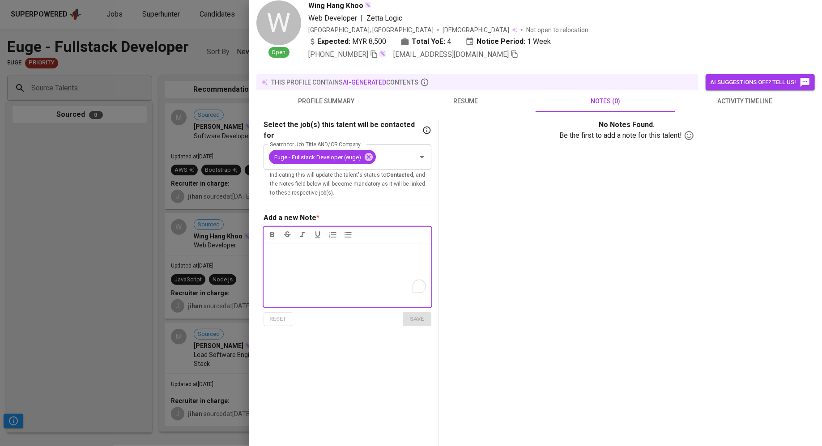
click at [341, 252] on div "Notes * ﻿" at bounding box center [348, 275] width 168 height 64
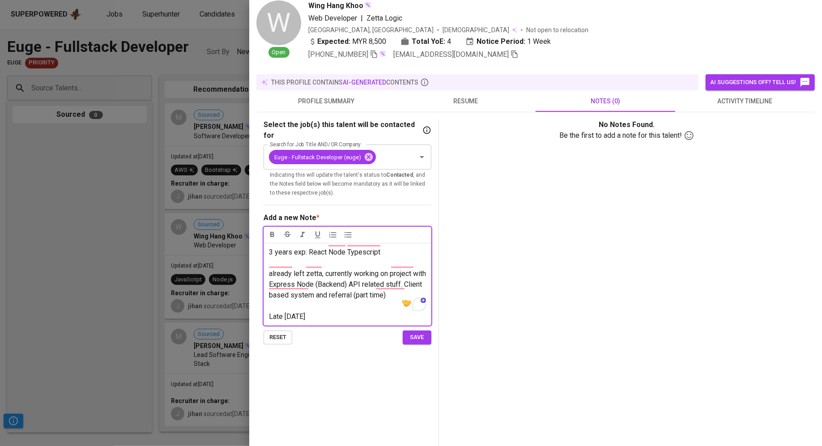
click at [358, 311] on p "Late June 2025" at bounding box center [347, 316] width 157 height 11
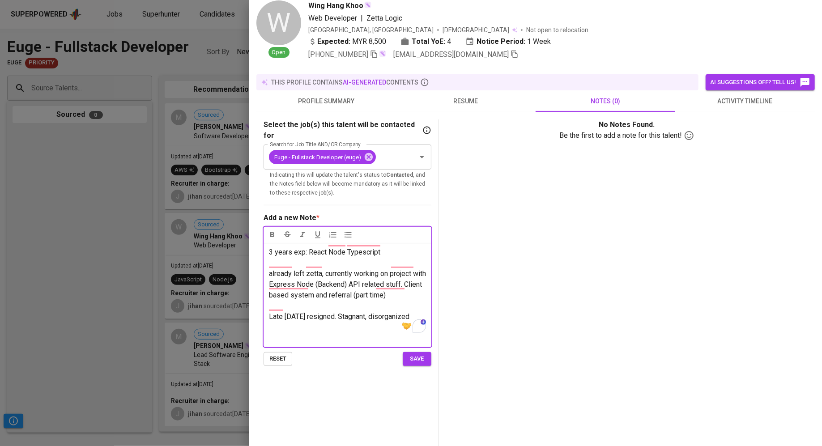
click at [295, 333] on p "﻿" at bounding box center [347, 338] width 157 height 11
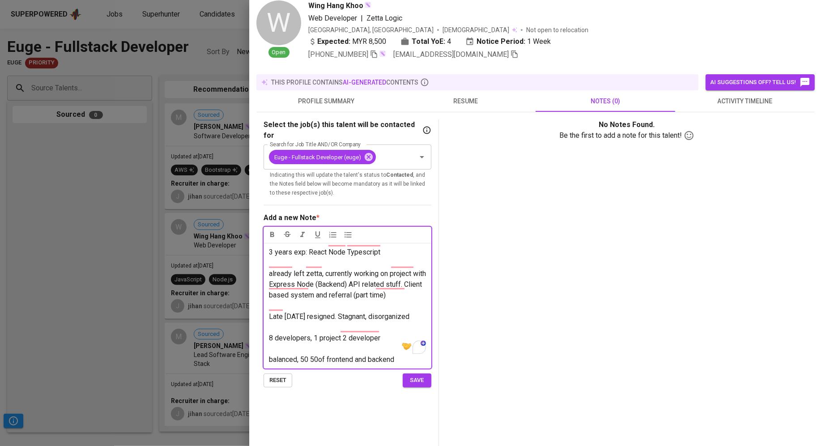
click at [321, 355] on span "balanced, 50 50of frontend and backend" at bounding box center [331, 359] width 125 height 9
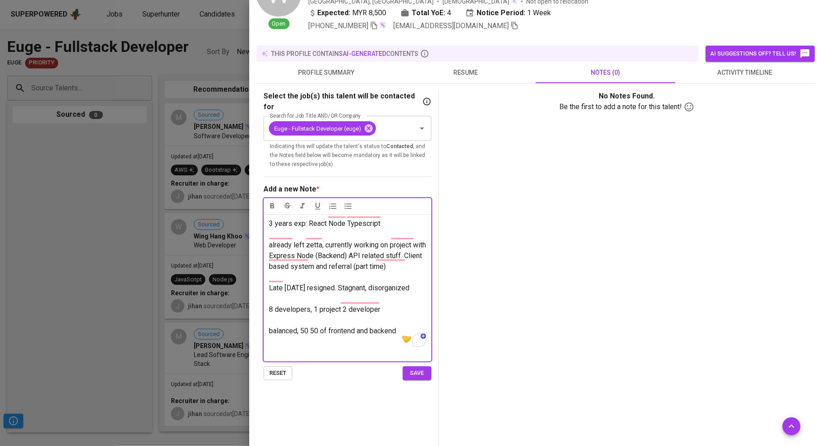
scroll to position [77, 0]
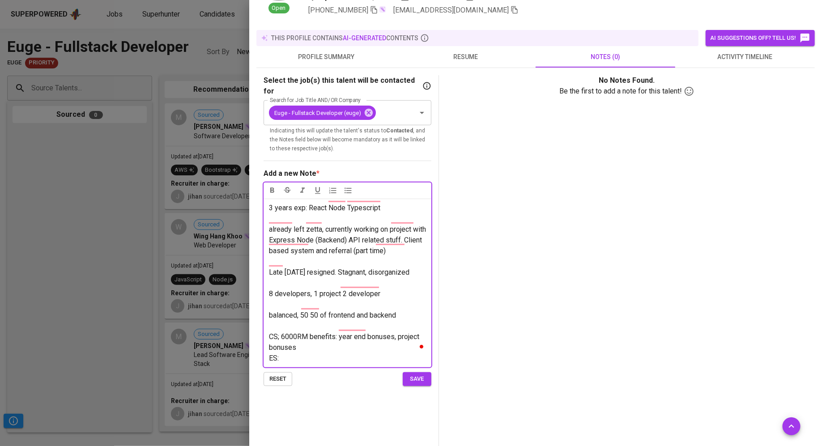
click at [315, 337] on p "CS; 6000RM benefits: year end bonuses, project bonuses" at bounding box center [347, 342] width 157 height 21
click at [315, 353] on p "ES:" at bounding box center [347, 358] width 157 height 11
click at [316, 332] on p "CS; 6000RM benefits: year end bonuses, project bonuses" at bounding box center [347, 342] width 157 height 21
click at [316, 336] on p "CS; 6000RM benefits: year end bonuses, project bonuses" at bounding box center [347, 342] width 157 height 21
click at [301, 353] on p "ES:" at bounding box center [347, 358] width 157 height 11
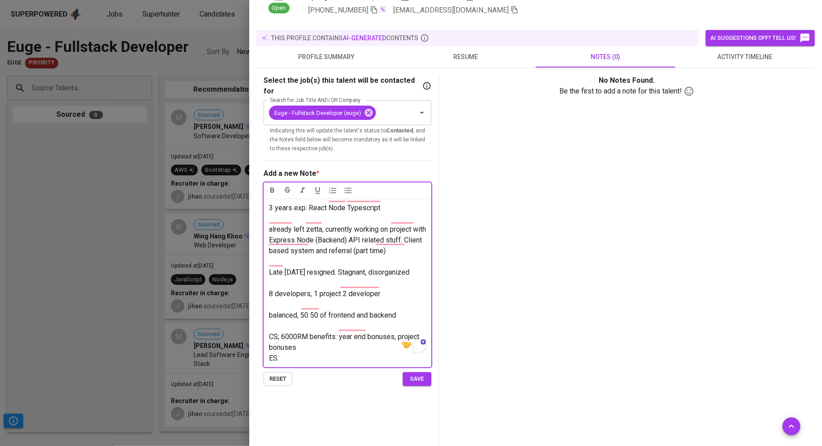
click at [321, 338] on p "CS; 6000RM benefits: year end bonuses, project bonuses" at bounding box center [347, 342] width 157 height 21
click at [321, 353] on p "ES:" at bounding box center [347, 358] width 157 height 11
click at [308, 353] on p "ES:" at bounding box center [347, 358] width 157 height 11
click at [307, 339] on p "CS; 6000RM benefits: year end bonuses, project bonuses" at bounding box center [347, 342] width 157 height 21
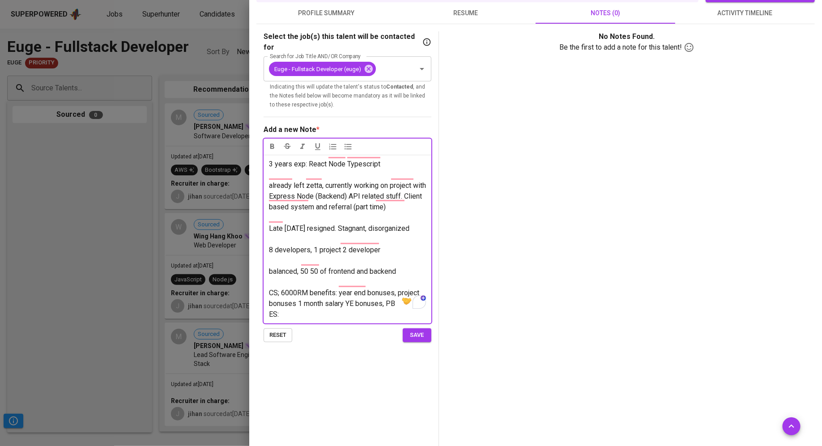
scroll to position [124, 0]
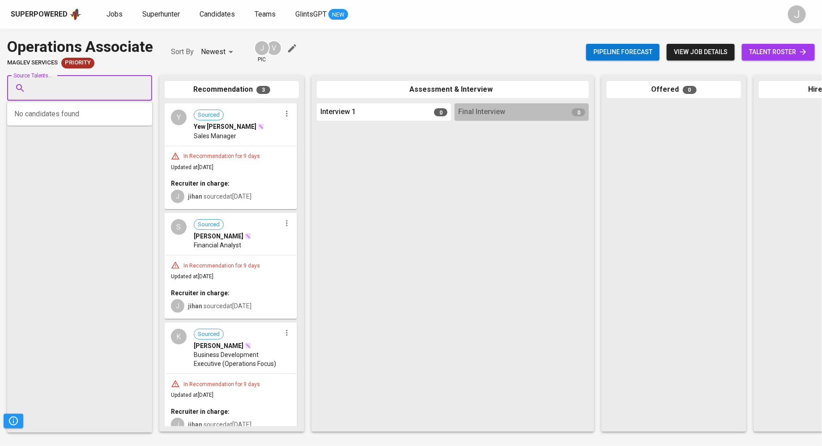
click at [87, 94] on input "Source Talents..." at bounding box center [76, 88] width 94 height 17
paste input "[EMAIL_ADDRESS][DOMAIN_NAME]"
type input "[EMAIL_ADDRESS][DOMAIN_NAME]"
click at [88, 120] on span "Agency Development Assistant Manager" at bounding box center [88, 122] width 102 height 9
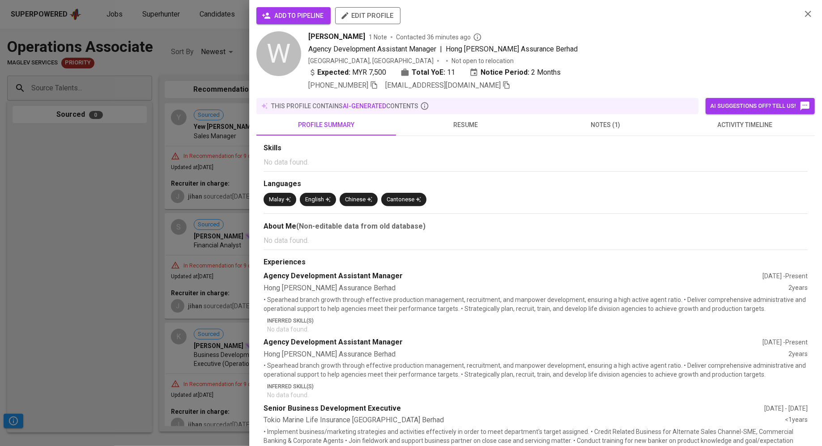
click at [278, 6] on div "add to pipeline edit profile W Wang Min Hui 1 Note Contacted 36 minutes ago Age…" at bounding box center [535, 223] width 573 height 446
click at [280, 17] on span "add to pipeline" at bounding box center [294, 15] width 60 height 11
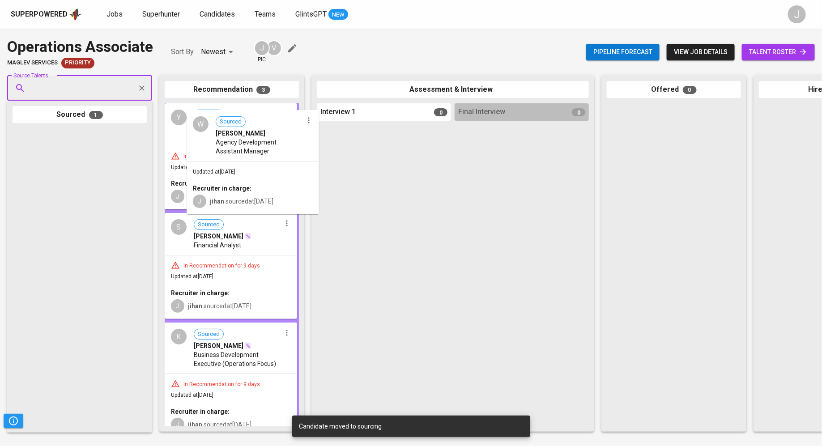
drag, startPoint x: 60, startPoint y: 170, endPoint x: 208, endPoint y: 147, distance: 149.4
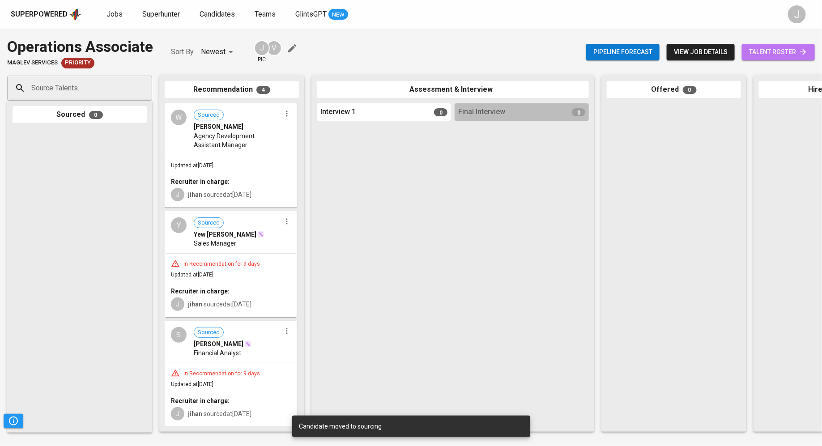
click at [749, 53] on span "talent roster" at bounding box center [778, 52] width 59 height 11
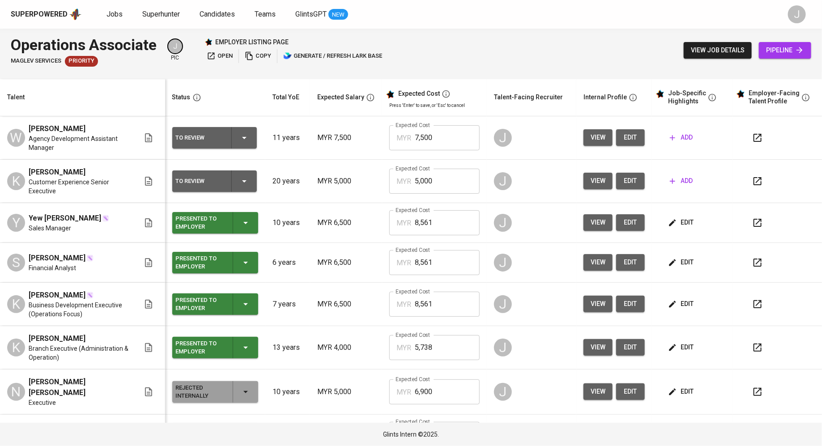
click at [668, 136] on icon "button" at bounding box center [672, 137] width 9 height 9
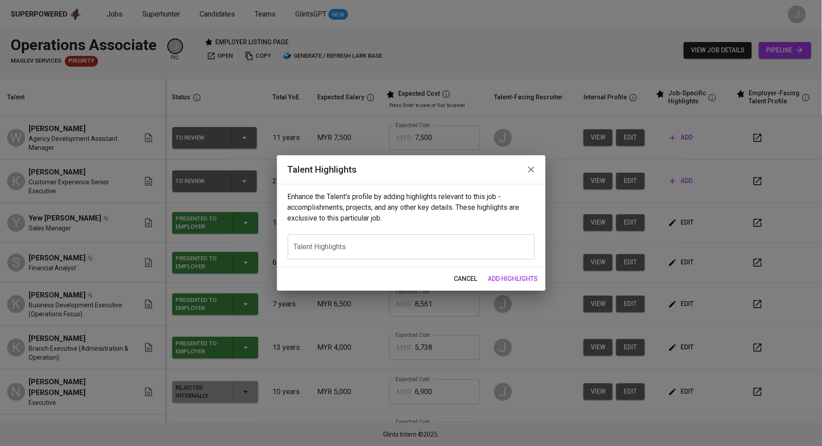
click at [350, 252] on div "x Talent Highlights" at bounding box center [411, 246] width 247 height 25
paste textarea "A dynamic and accomplished insurance professional with over nine years of exten…"
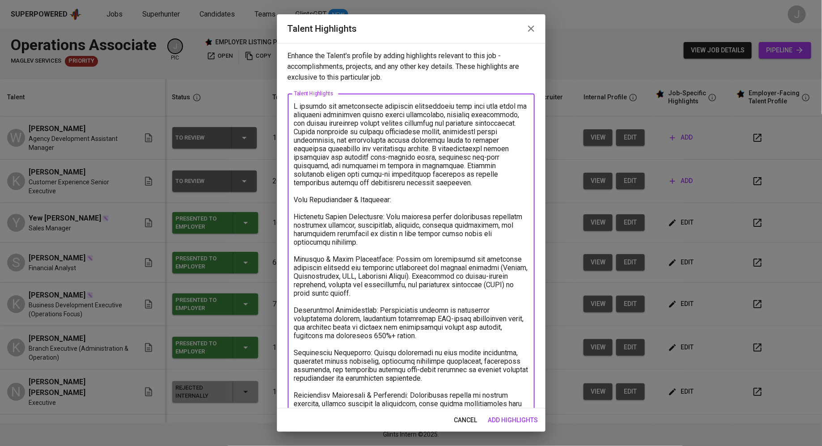
click at [294, 214] on textarea at bounding box center [411, 285] width 234 height 366
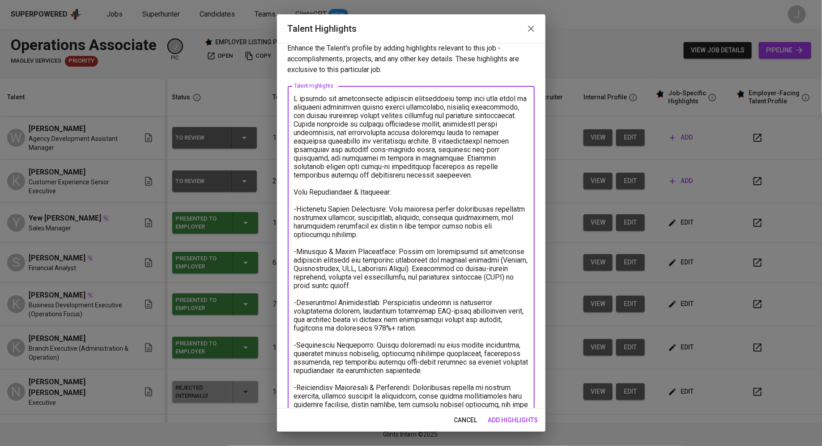
scroll to position [74, 0]
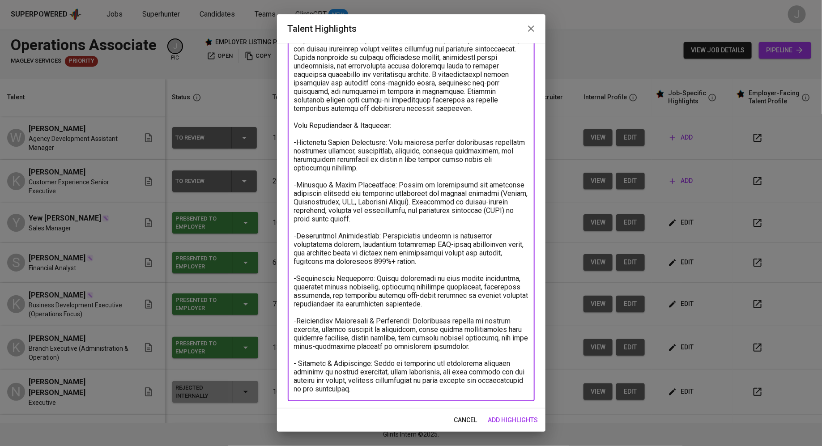
click at [296, 320] on textarea at bounding box center [411, 211] width 234 height 366
click at [298, 280] on textarea at bounding box center [411, 211] width 234 height 366
click at [298, 234] on textarea at bounding box center [411, 211] width 234 height 366
type textarea "A dynamic and accomplished insurance professional with over nine years of exten…"
click at [503, 421] on span "add highlights" at bounding box center [513, 420] width 50 height 11
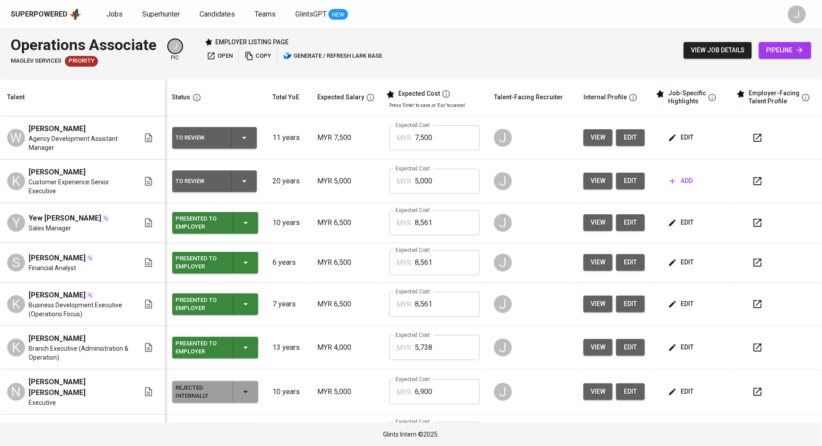
click at [677, 136] on span "edit" at bounding box center [682, 137] width 24 height 11
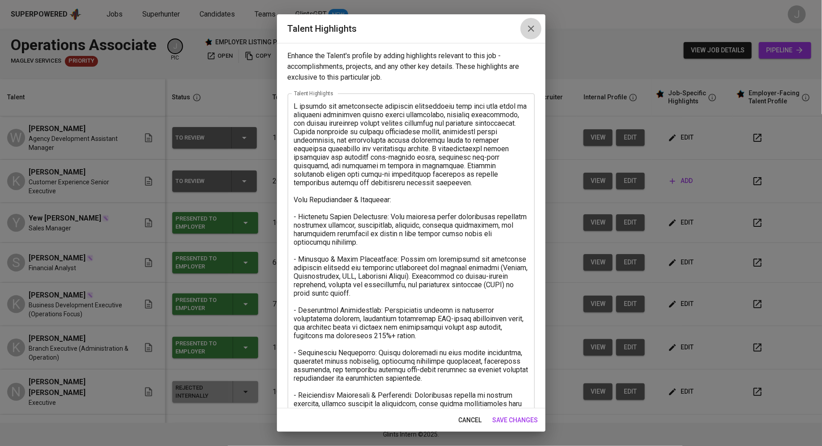
click at [527, 34] on button "button" at bounding box center [530, 28] width 21 height 21
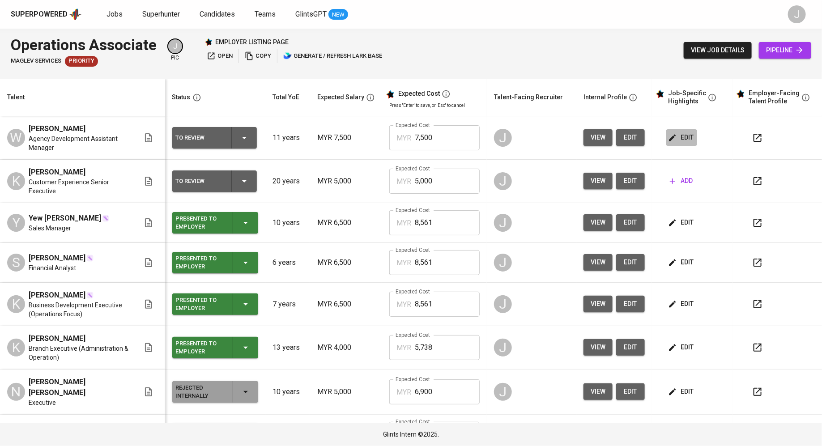
click at [666, 132] on button "edit" at bounding box center [681, 137] width 31 height 17
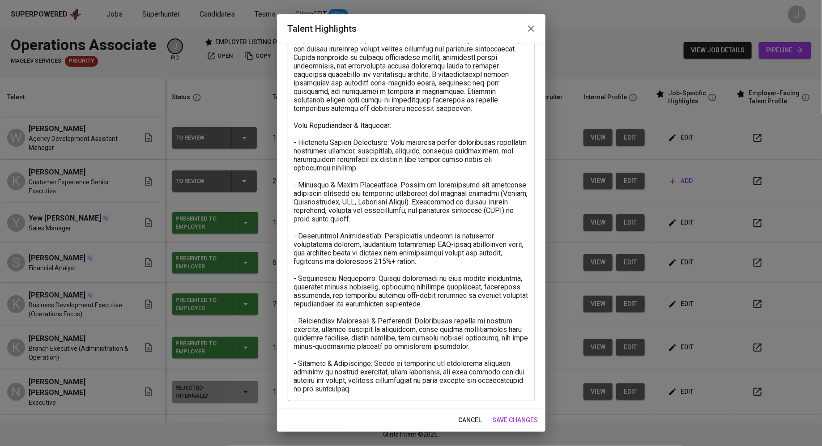
click at [413, 387] on textarea at bounding box center [411, 211] width 234 height 366
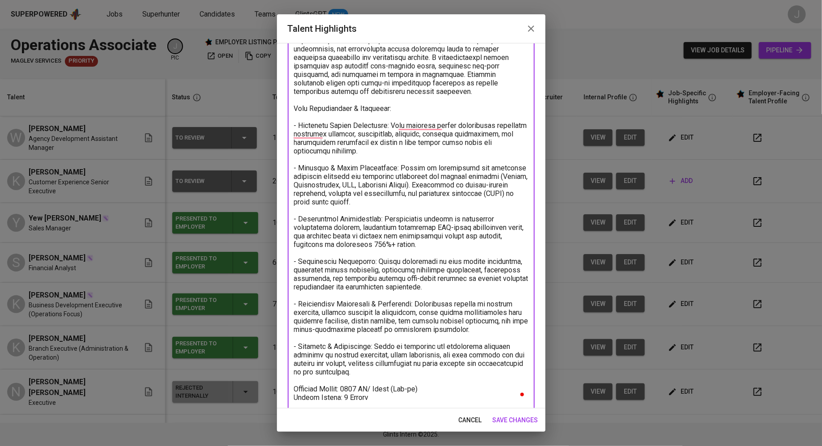
scroll to position [0, 0]
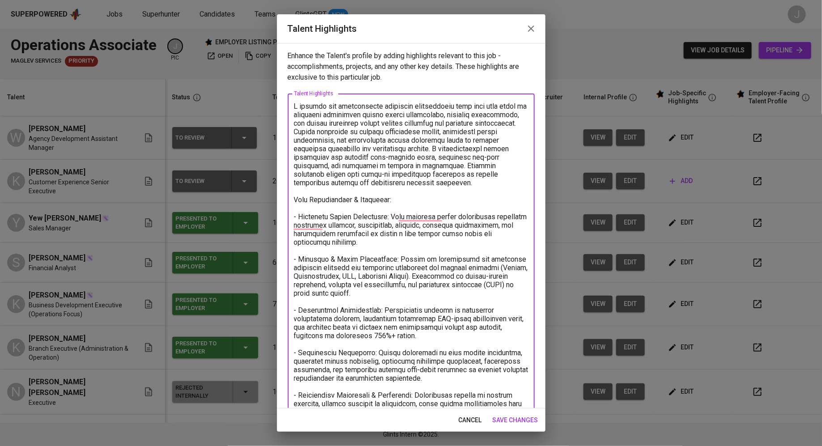
click at [294, 105] on textarea "To enrich screen reader interactions, please activate Accessibility in Grammarl…" at bounding box center [411, 297] width 234 height 391
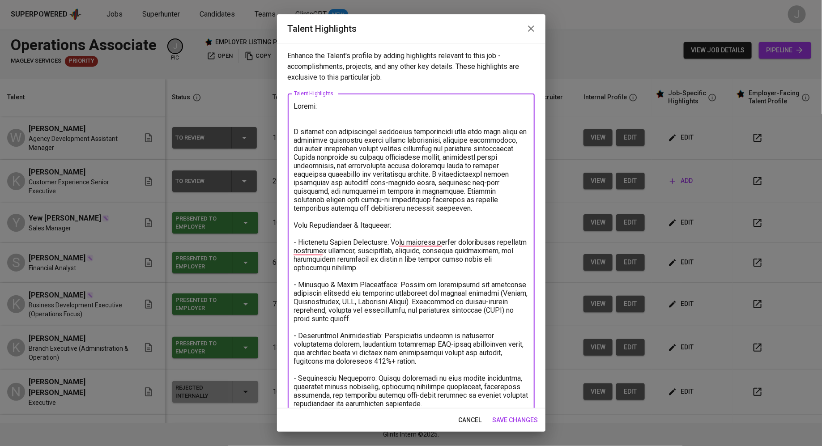
click at [337, 106] on textarea "To enrich screen reader interactions, please activate Accessibility in Grammarl…" at bounding box center [411, 310] width 234 height 417
paste textarea "https://glints.sg.larksuite.com/file/QCJsbg9PwoBfgWxqtTIljTjjg9f"
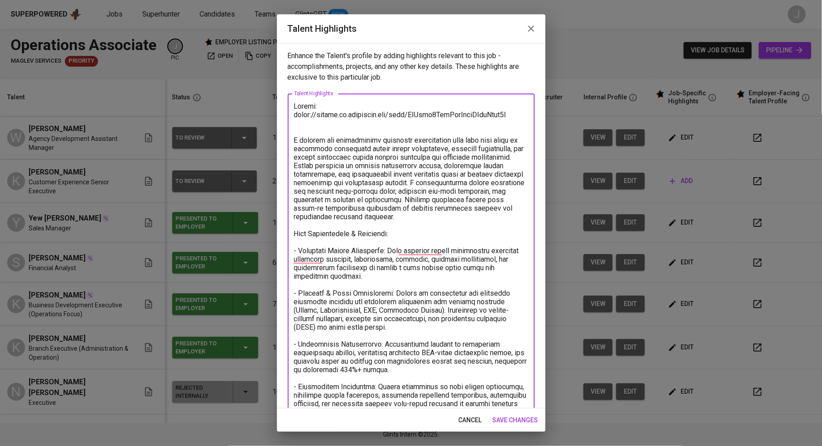
click at [328, 125] on textarea "To enrich screen reader interactions, please activate Accessibility in Grammarl…" at bounding box center [411, 314] width 234 height 425
click at [297, 141] on textarea "To enrich screen reader interactions, please activate Accessibility in Grammarl…" at bounding box center [411, 314] width 234 height 425
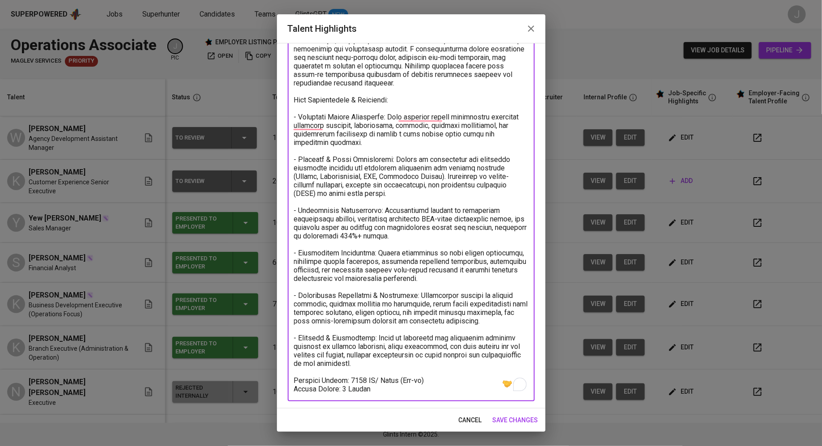
type textarea "Resume: https://glints.sg.larksuite.com/file/QCJsbg9PwoBfgWxqtTIljTjjg9f A dyna…"
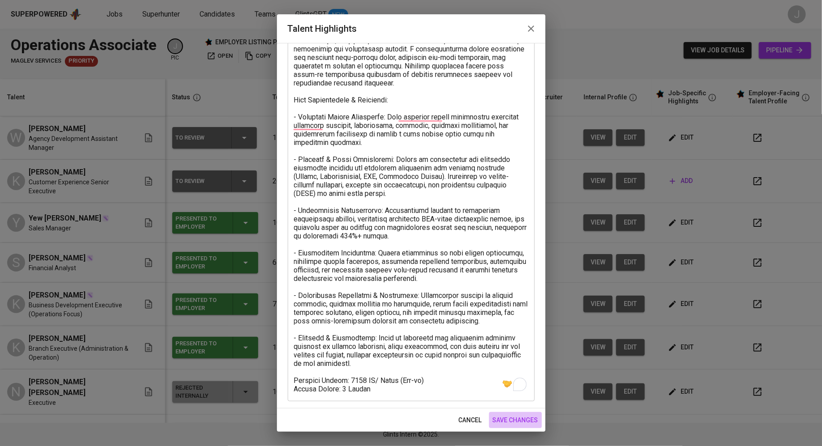
click at [510, 420] on span "save changes" at bounding box center [516, 420] width 46 height 11
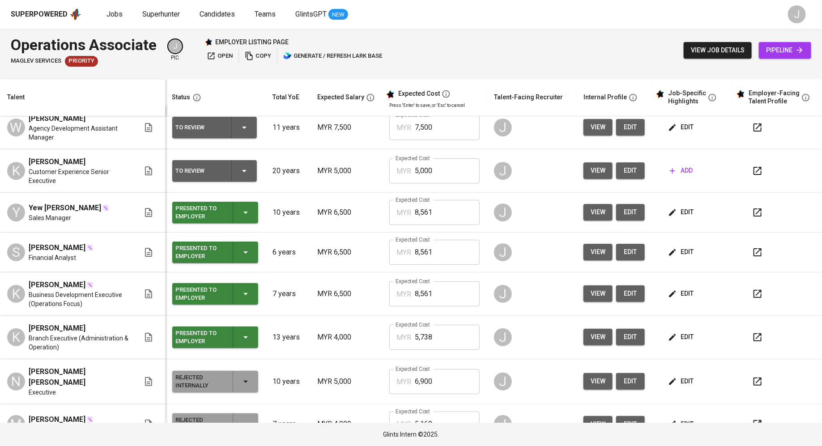
scroll to position [0, 0]
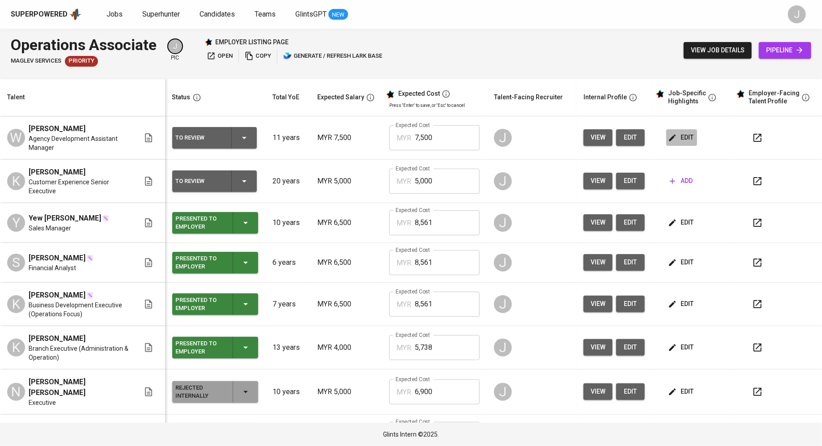
click at [668, 138] on icon "button" at bounding box center [672, 137] width 9 height 9
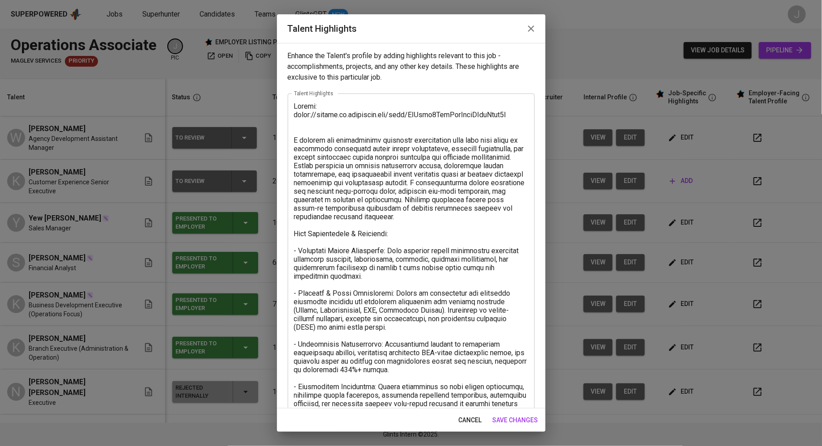
scroll to position [134, 0]
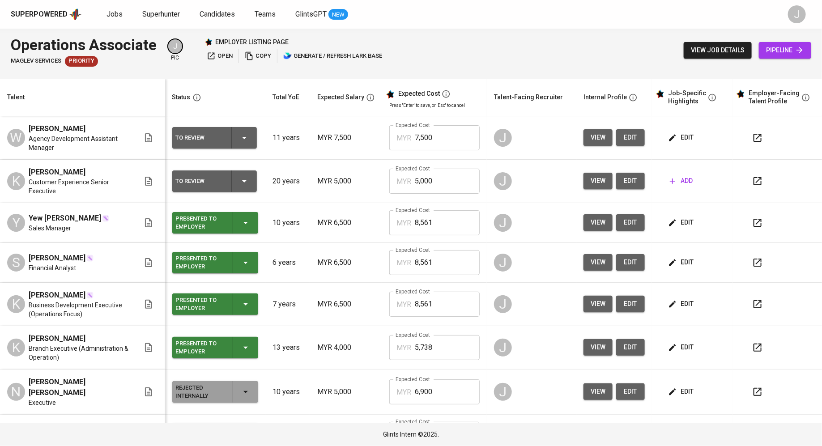
click at [427, 141] on input "7,500" at bounding box center [447, 137] width 65 height 25
type input "9,961"
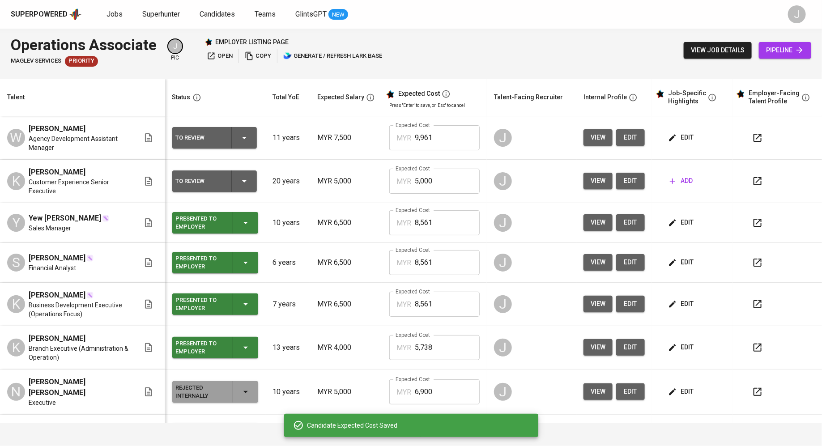
click at [205, 118] on td "To Review" at bounding box center [215, 137] width 100 height 43
click at [209, 127] on div "To Review" at bounding box center [214, 137] width 77 height 21
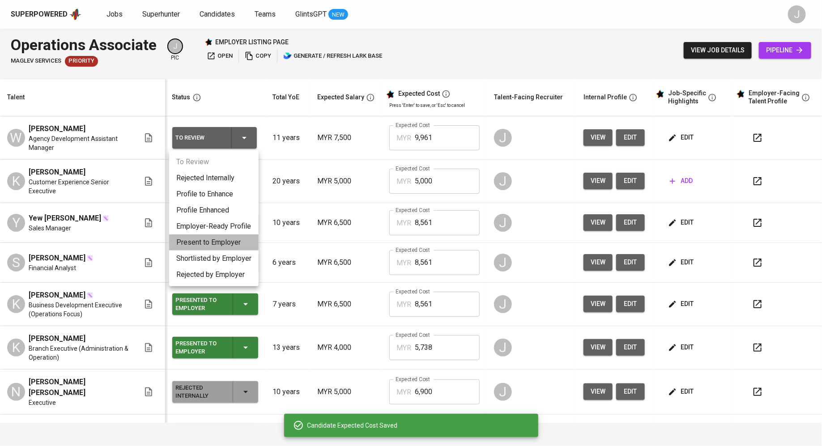
click at [213, 244] on li "Present to Employer" at bounding box center [213, 242] width 89 height 16
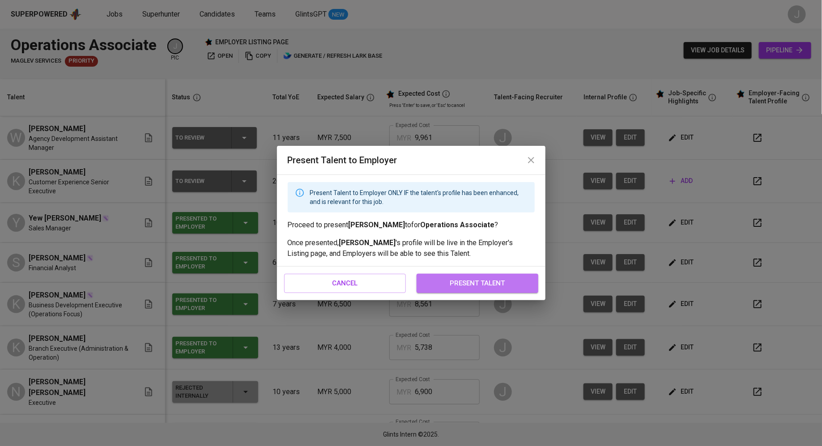
click at [507, 280] on span "present talent" at bounding box center [477, 283] width 102 height 12
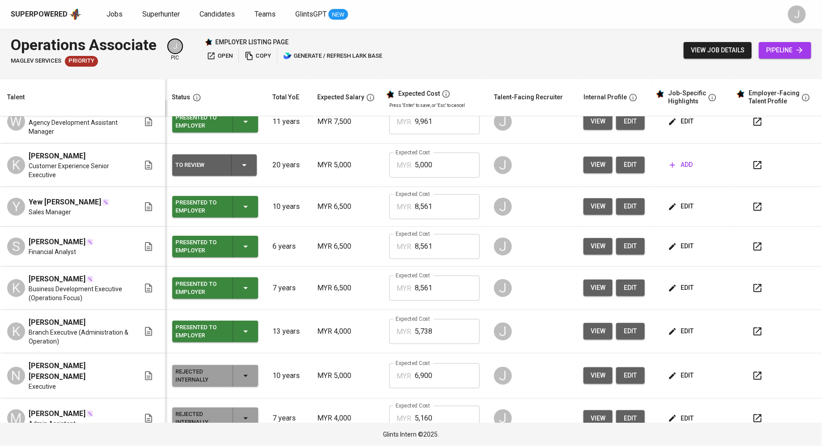
scroll to position [18, 0]
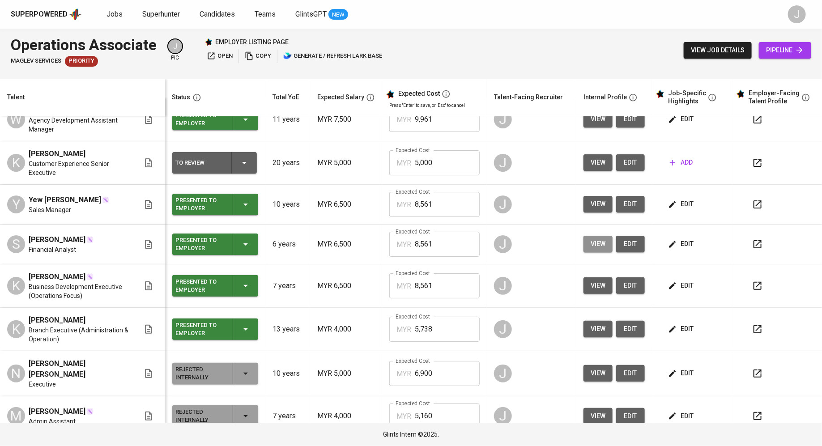
click at [591, 243] on span "view" at bounding box center [598, 243] width 15 height 11
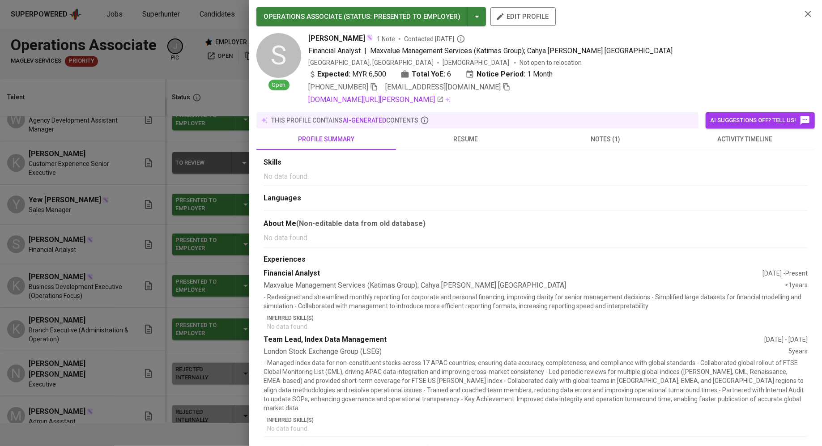
click at [149, 294] on div at bounding box center [411, 223] width 822 height 446
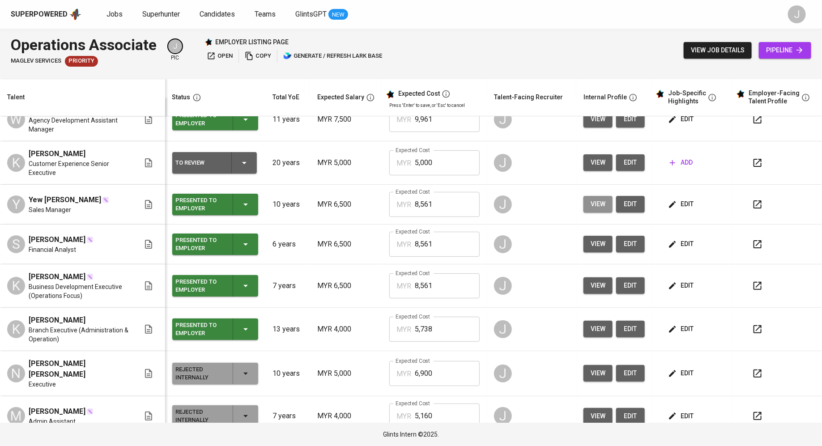
click at [591, 201] on span "view" at bounding box center [598, 204] width 15 height 11
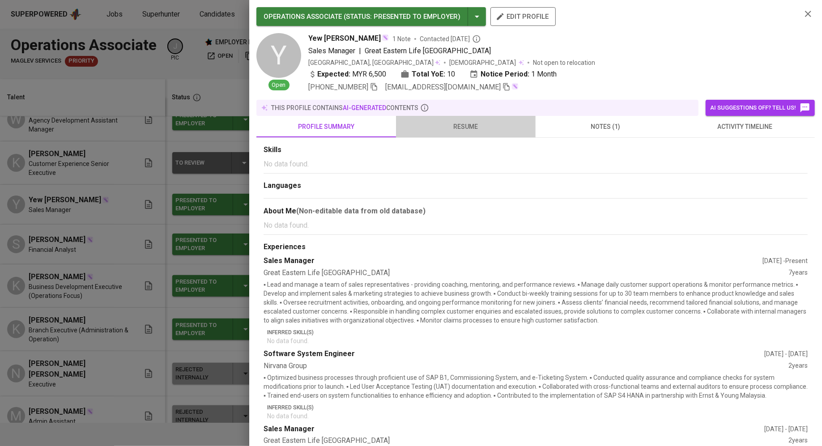
click at [477, 129] on span "resume" at bounding box center [465, 126] width 129 height 11
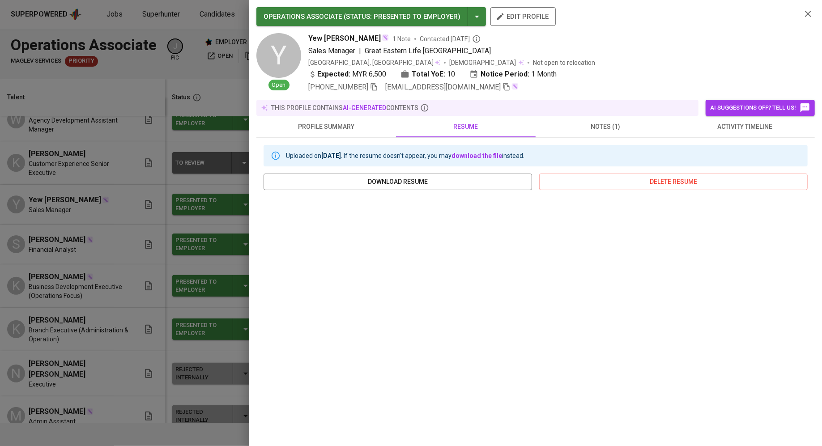
click at [219, 127] on div at bounding box center [411, 223] width 822 height 446
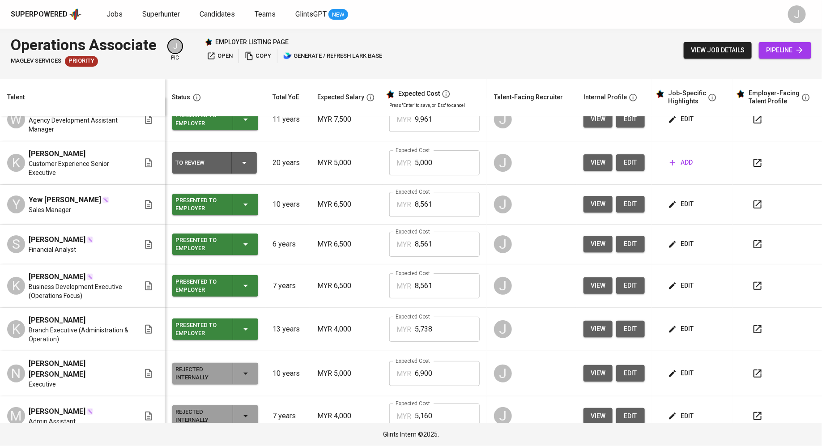
scroll to position [0, 0]
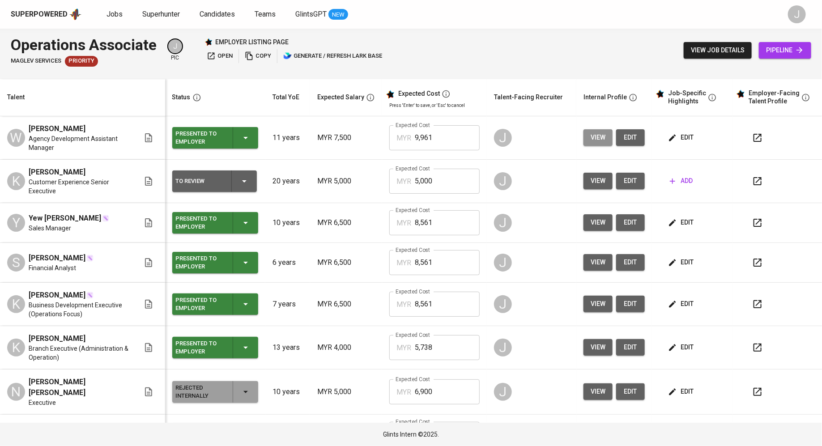
click at [592, 140] on span "view" at bounding box center [598, 137] width 15 height 11
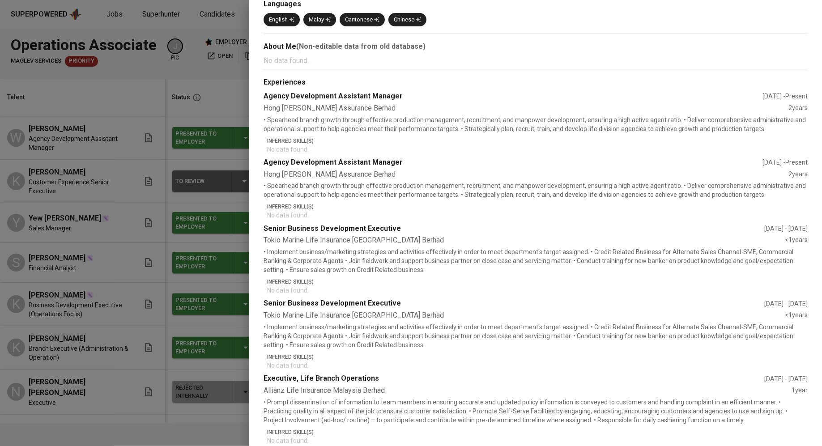
scroll to position [162, 0]
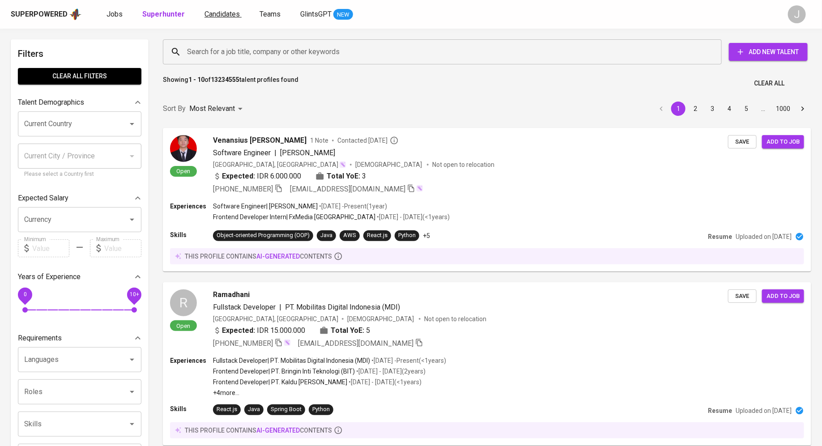
click at [232, 12] on span "Candidates" at bounding box center [221, 14] width 35 height 9
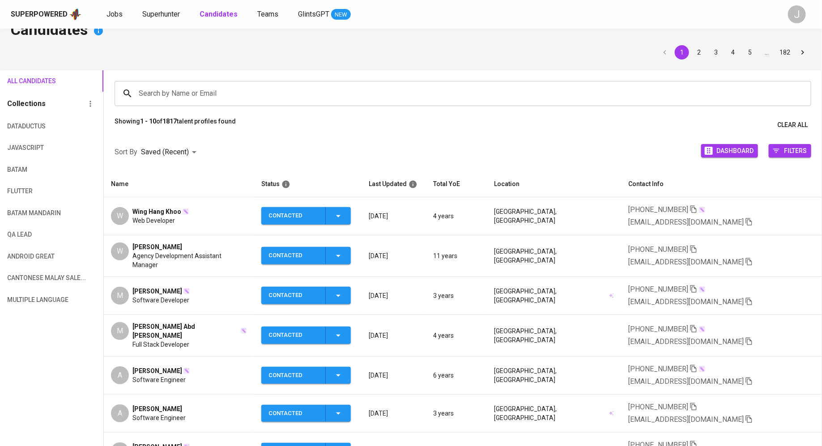
scroll to position [38, 0]
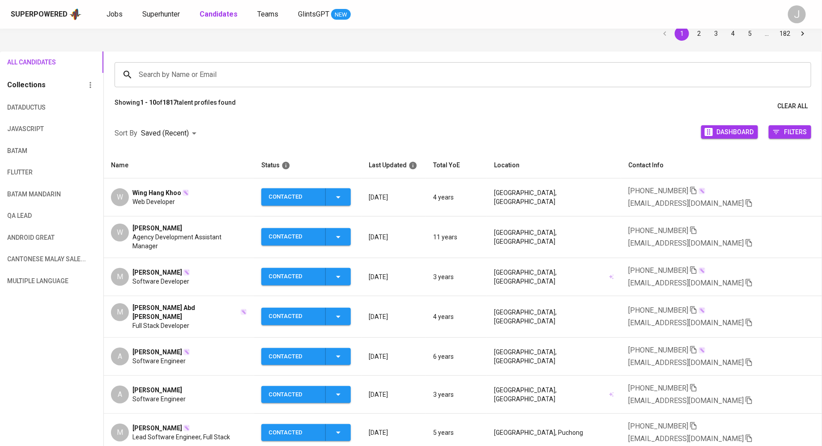
click at [752, 200] on icon "button" at bounding box center [749, 204] width 6 height 8
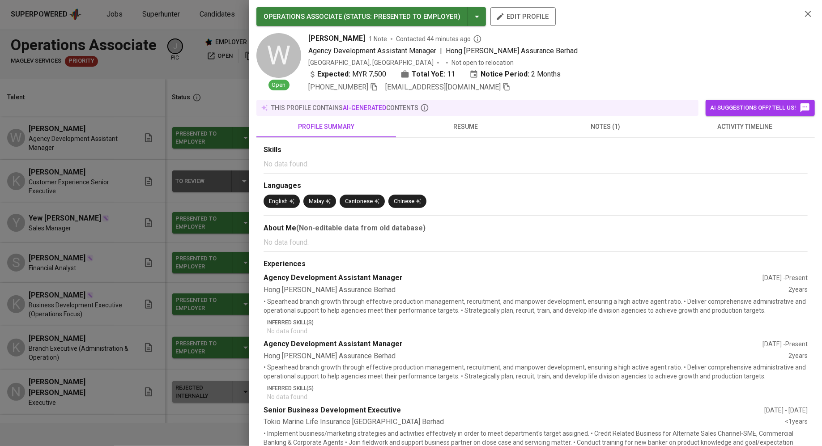
click at [477, 127] on span "resume" at bounding box center [465, 126] width 129 height 11
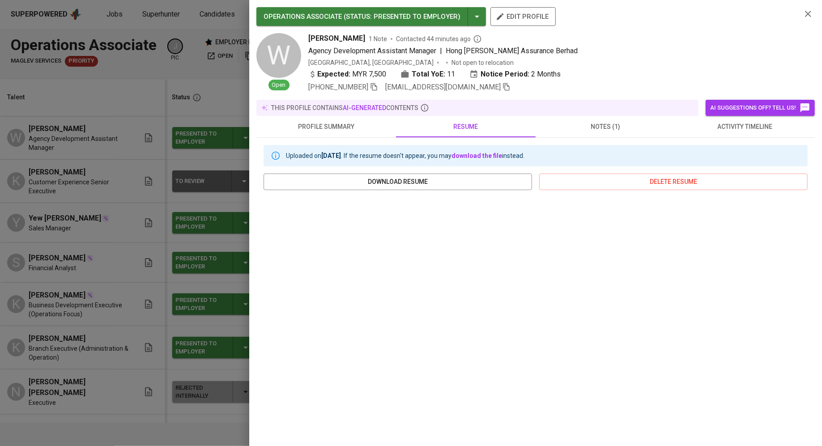
scroll to position [33, 0]
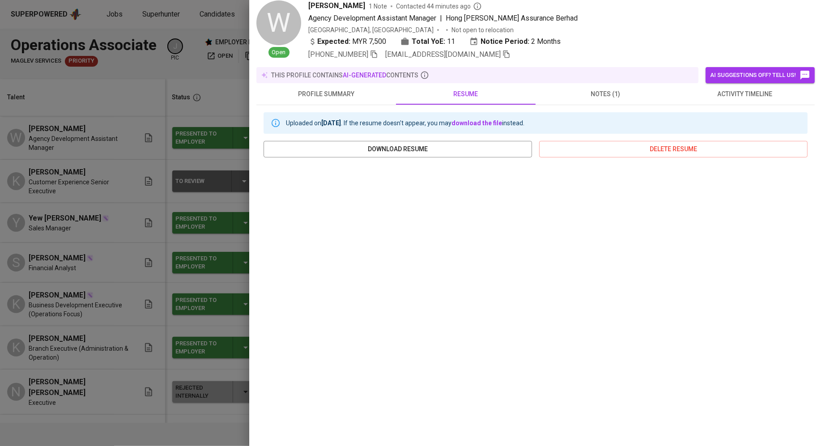
click at [148, 93] on div at bounding box center [411, 223] width 822 height 446
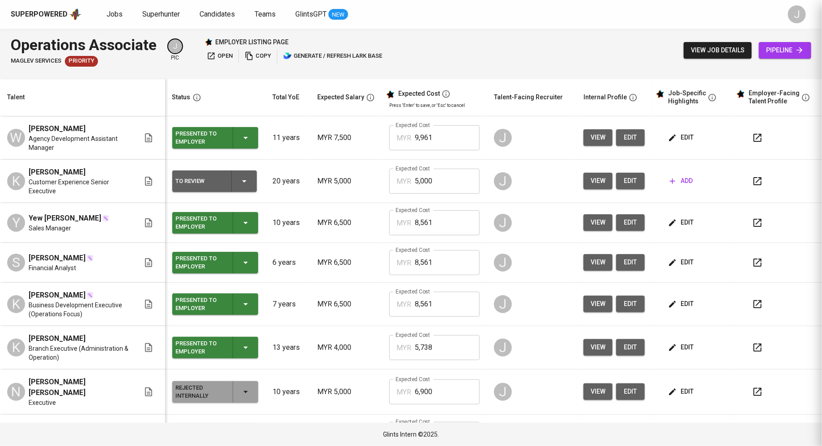
scroll to position [0, 0]
click at [230, 61] on span "open" at bounding box center [220, 56] width 26 height 10
click at [106, 19] on link "Jobs" at bounding box center [115, 14] width 18 height 11
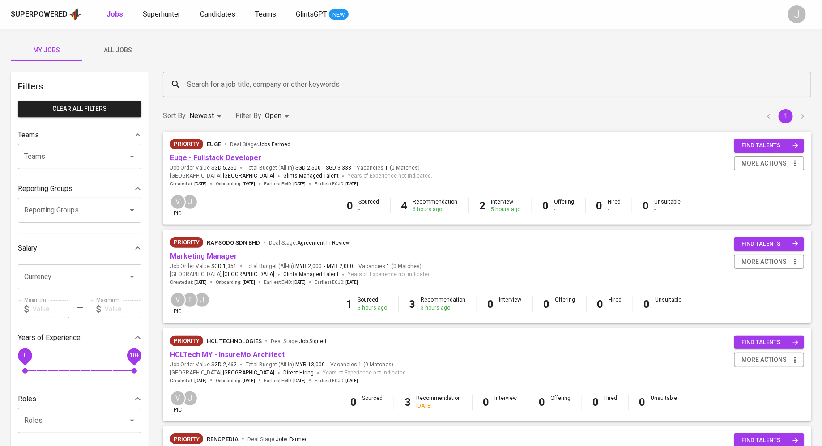
click at [223, 155] on link "Euge - Fullstack Developer" at bounding box center [215, 157] width 91 height 9
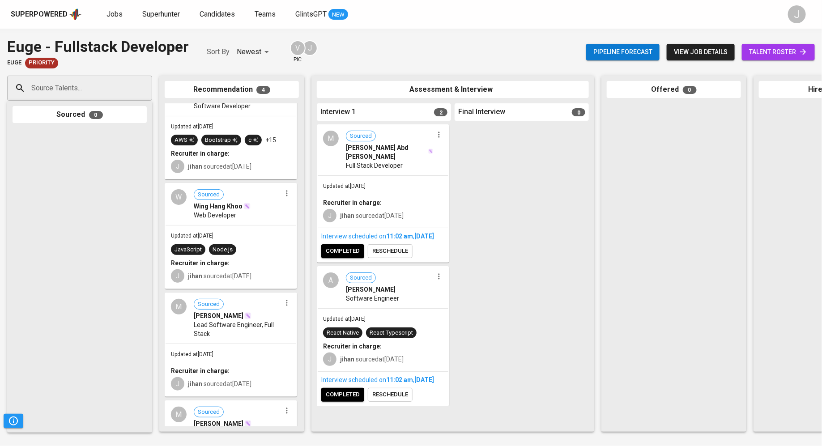
scroll to position [44, 0]
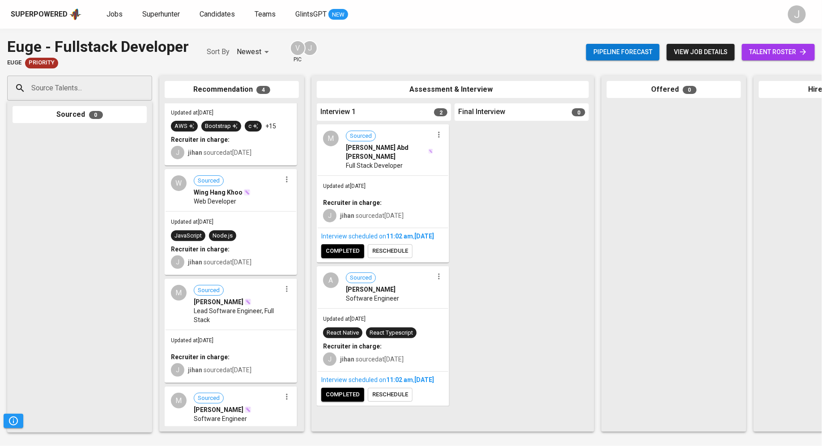
click at [228, 209] on div "W Sourced Wing Hang Khoo Web Developer" at bounding box center [231, 190] width 131 height 41
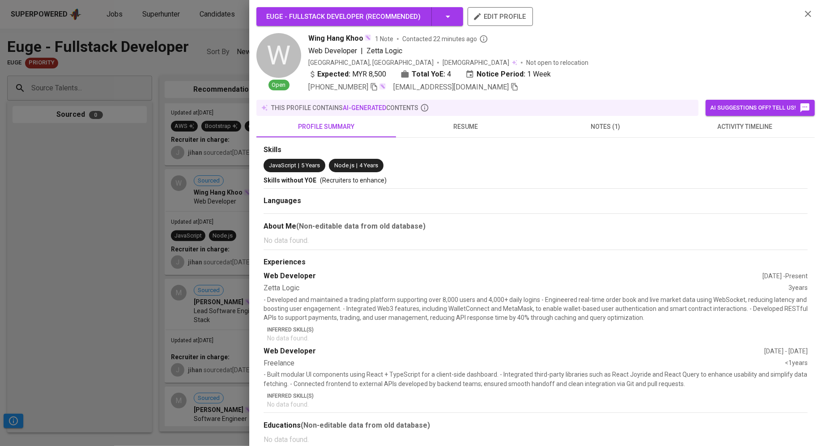
click at [461, 132] on button "resume" at bounding box center [466, 126] width 140 height 21
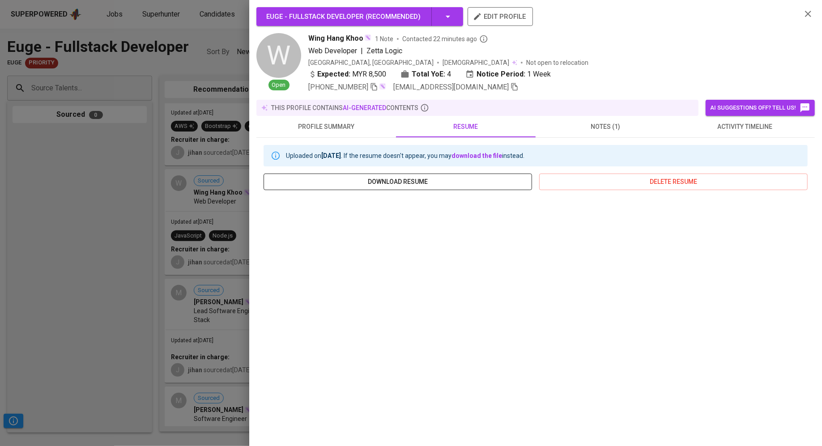
click at [437, 178] on span "download resume" at bounding box center [398, 181] width 254 height 11
click at [157, 145] on div at bounding box center [411, 223] width 822 height 446
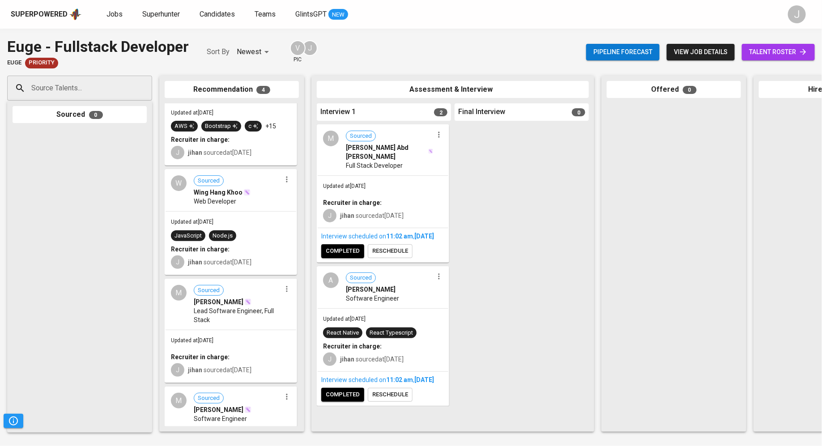
click at [750, 59] on link "talent roster" at bounding box center [778, 52] width 73 height 17
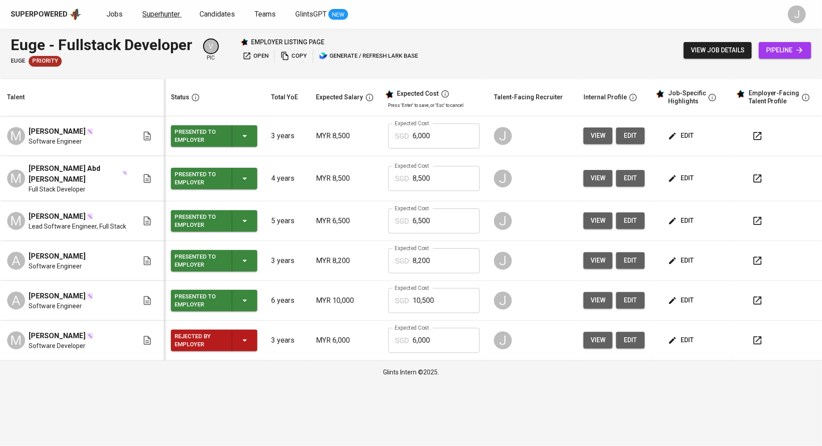
click at [164, 13] on span "Superhunter" at bounding box center [161, 14] width 38 height 9
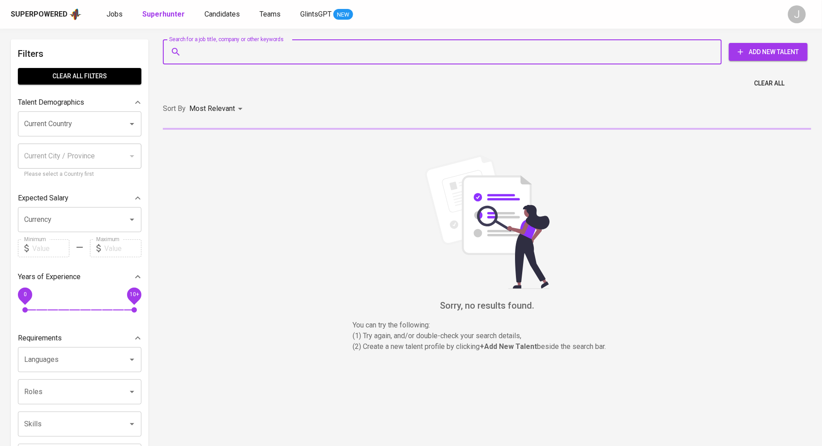
click at [212, 47] on input "Search for a job title, company or other keywords" at bounding box center [444, 51] width 519 height 17
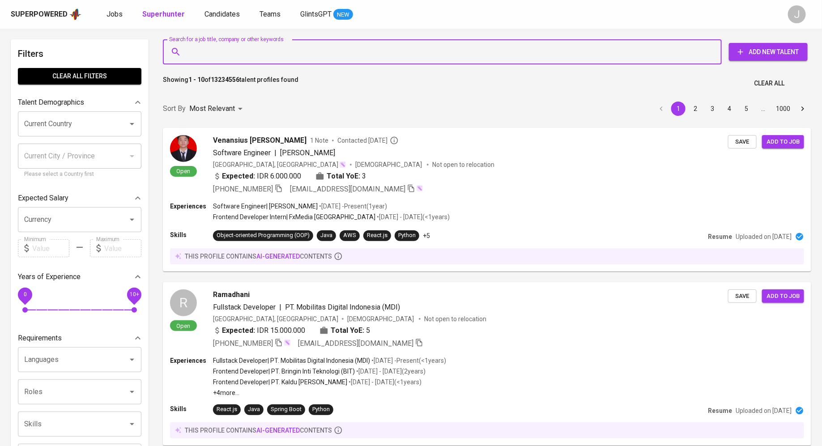
click at [238, 51] on input "Search for a job title, company or other keywords" at bounding box center [444, 51] width 519 height 17
paste input "[EMAIL_ADDRESS][DOMAIN_NAME]"
type input "[EMAIL_ADDRESS][DOMAIN_NAME]"
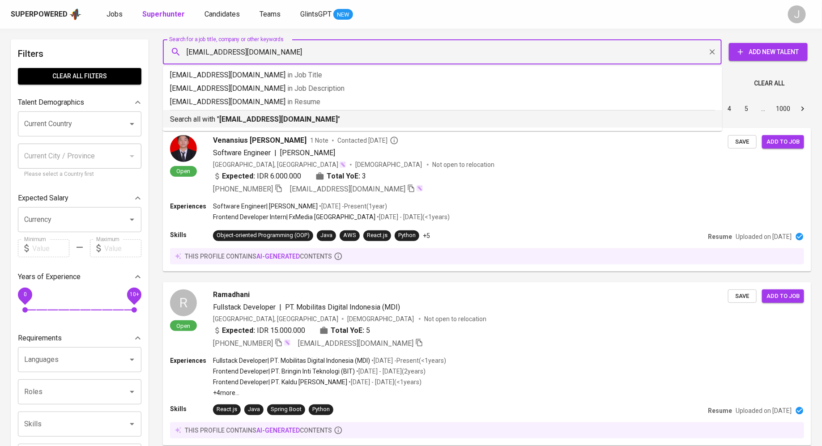
click at [271, 120] on b "[EMAIL_ADDRESS][DOMAIN_NAME]" at bounding box center [278, 119] width 119 height 9
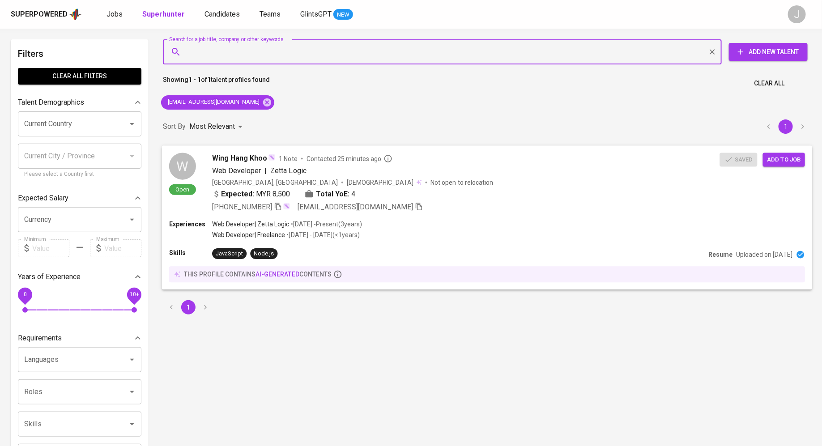
click at [416, 207] on icon "button" at bounding box center [419, 207] width 6 height 8
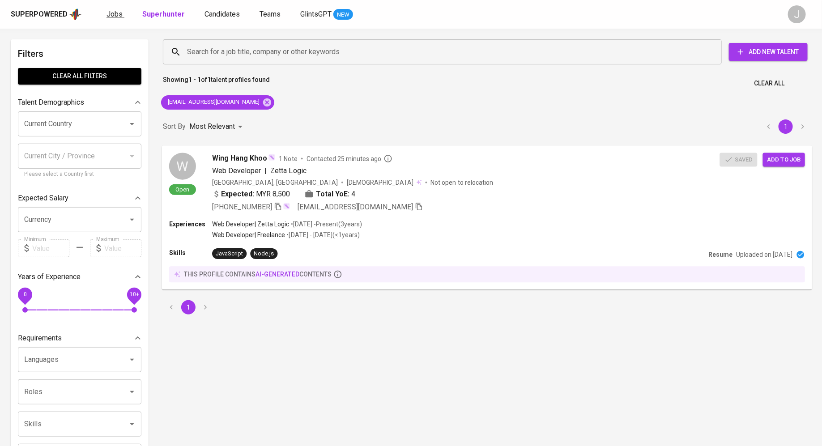
click at [110, 16] on span "Jobs" at bounding box center [114, 14] width 16 height 9
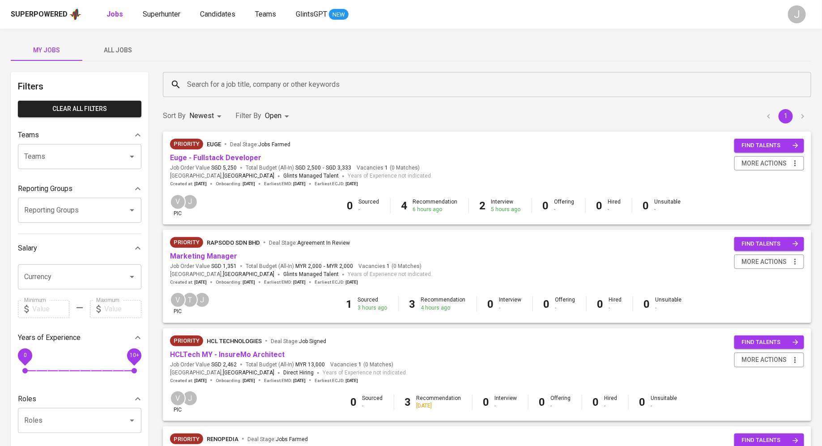
click at [207, 162] on span "Euge - Fullstack Developer" at bounding box center [215, 158] width 91 height 10
click at [215, 156] on link "Euge - Fullstack Developer" at bounding box center [215, 157] width 91 height 9
click at [124, 45] on span "All Jobs" at bounding box center [118, 50] width 61 height 11
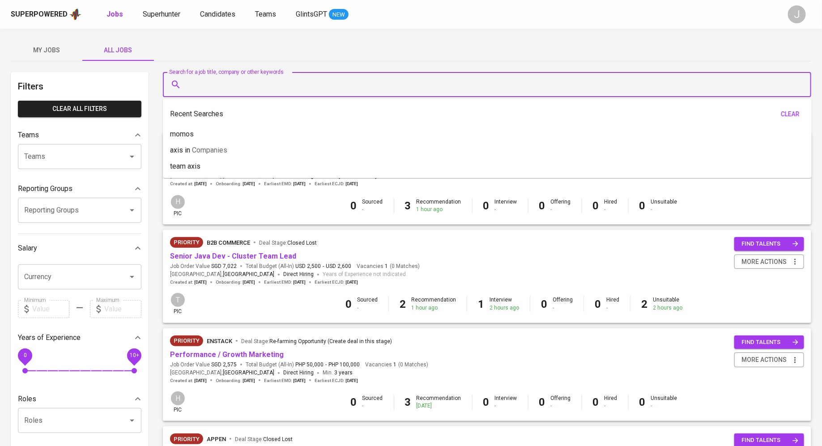
click at [258, 83] on input "Search for a job title, company or other keywords" at bounding box center [489, 84] width 609 height 17
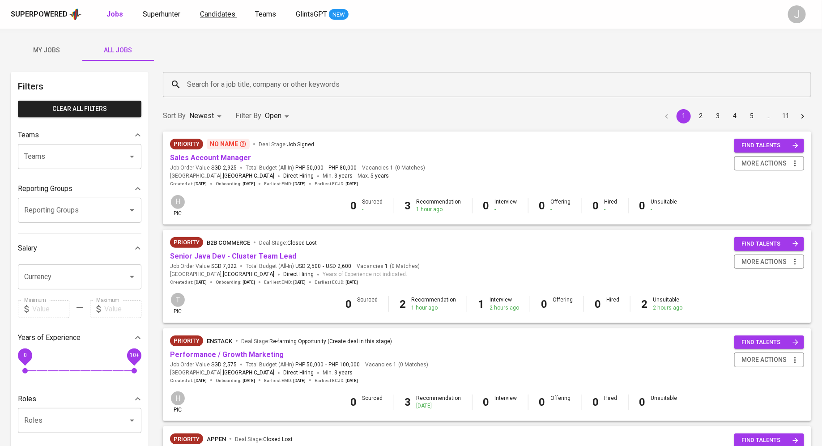
click at [224, 15] on span "Candidates" at bounding box center [217, 14] width 35 height 9
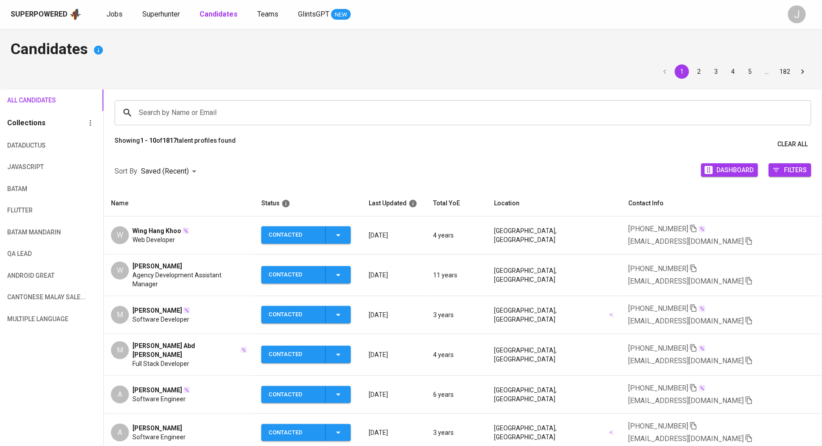
click at [149, 23] on div "Superpowered Jobs Superhunter Candidates Teams GlintsGPT NEW J" at bounding box center [411, 14] width 822 height 29
click at [153, 14] on span "Superhunter" at bounding box center [161, 14] width 38 height 9
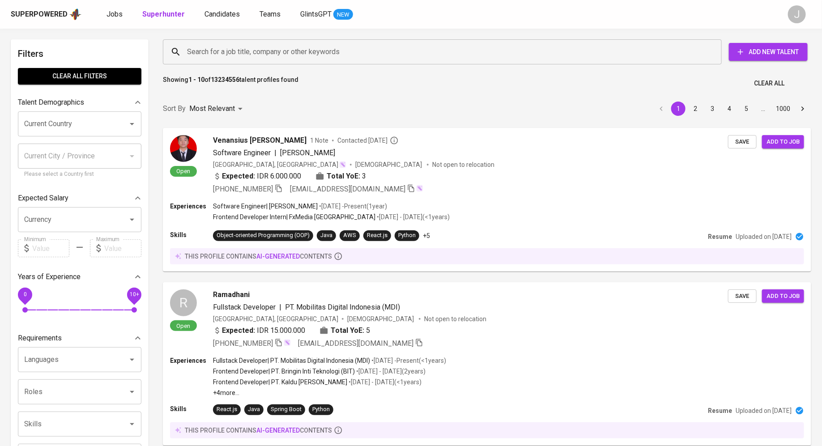
click at [263, 46] on input "Search for a job title, company or other keywords" at bounding box center [444, 51] width 519 height 17
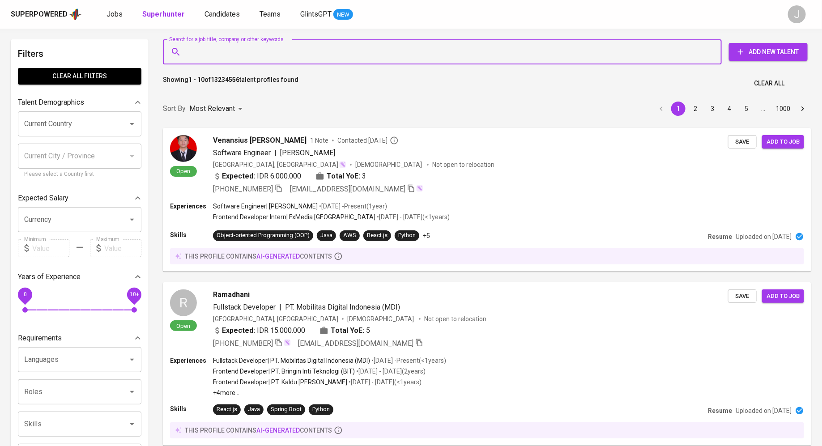
paste input "[EMAIL_ADDRESS][DOMAIN_NAME]"
type input "[EMAIL_ADDRESS][DOMAIN_NAME]"
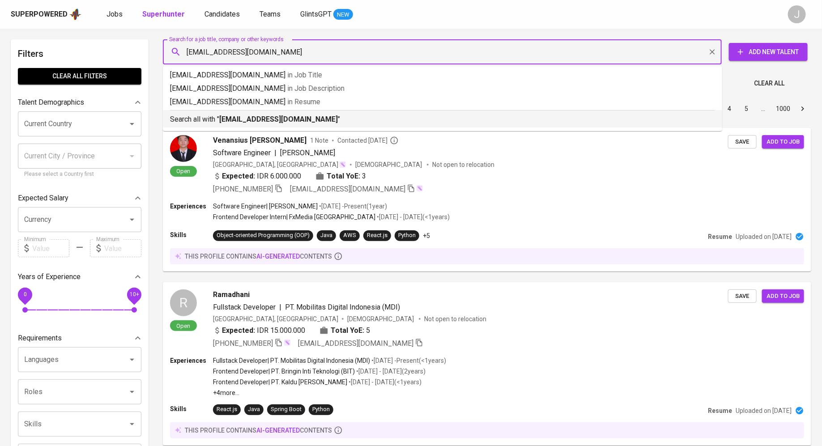
click at [241, 114] on p "Search all with " winghangkhoo@gmail.com "" at bounding box center [442, 119] width 545 height 11
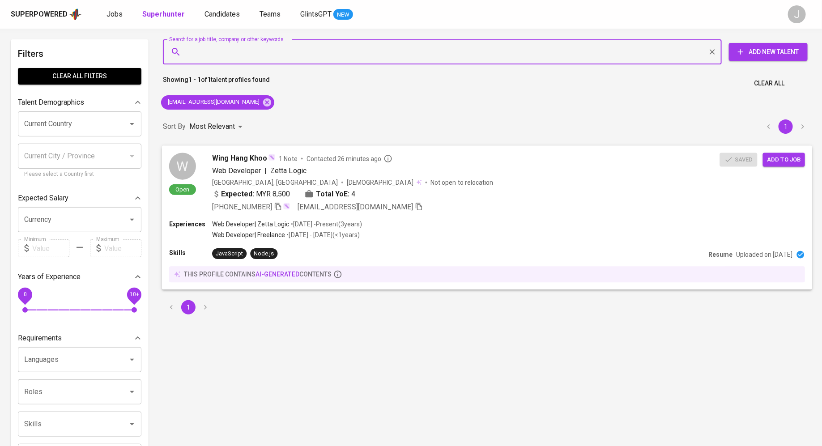
click at [779, 159] on span "Add to job" at bounding box center [783, 159] width 33 height 10
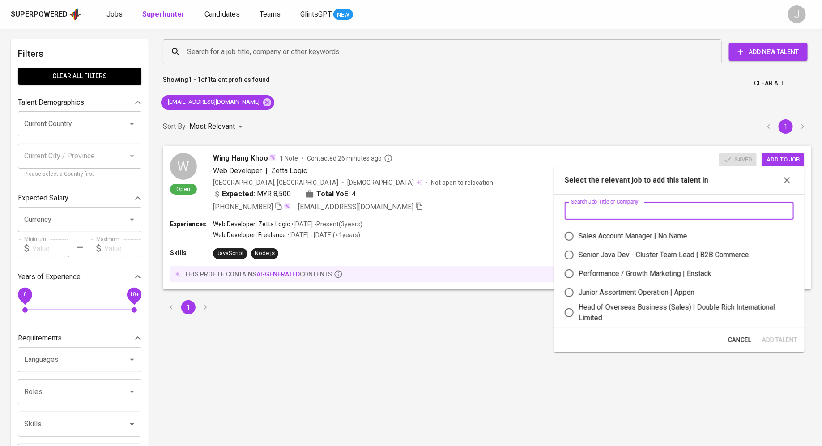
click at [649, 209] on input "text" at bounding box center [679, 211] width 229 height 18
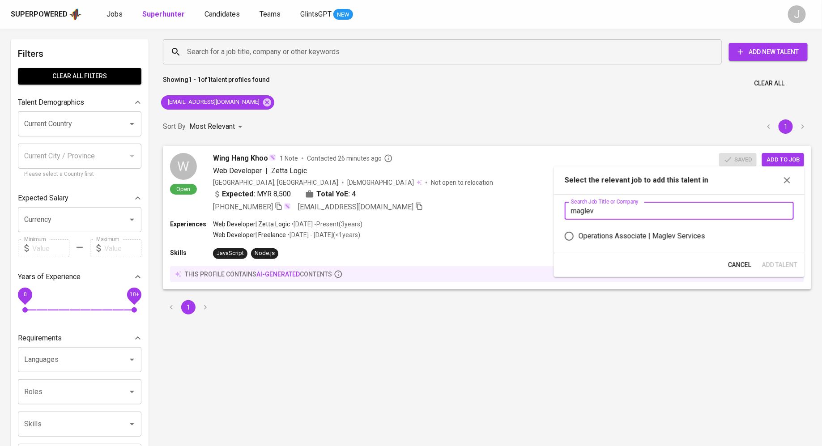
type input "maglev"
click at [640, 234] on div "Operations Associate | Maglev Services" at bounding box center [642, 236] width 127 height 11
click at [579, 234] on input "Operations Associate | Maglev Services" at bounding box center [569, 236] width 19 height 19
radio input "true"
click at [680, 209] on input "maglev" at bounding box center [679, 211] width 229 height 18
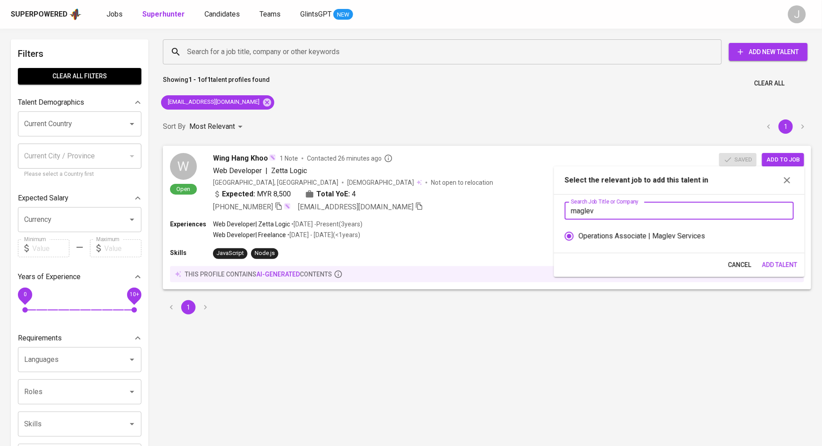
click at [680, 209] on input "maglev" at bounding box center [679, 211] width 229 height 18
type input "euge"
click at [650, 238] on div "Euge - Fullstack Developer | euge" at bounding box center [632, 236] width 106 height 11
click at [579, 238] on input "Euge - Fullstack Developer | euge" at bounding box center [569, 236] width 19 height 19
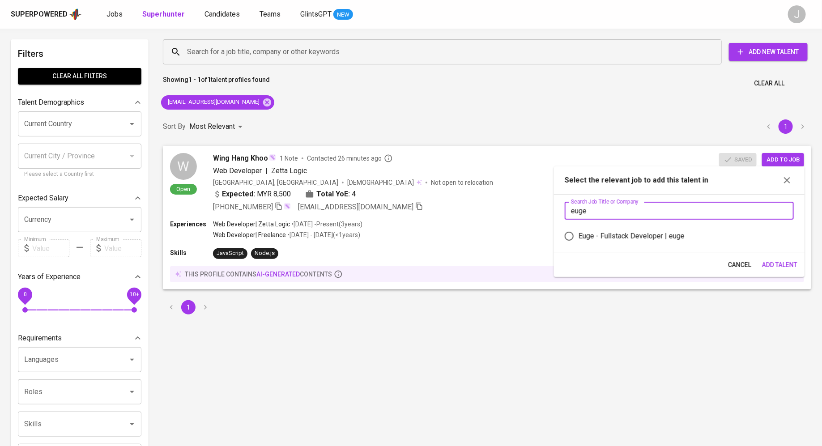
radio input "true"
click at [775, 255] on div "Cancel Add Talent" at bounding box center [679, 265] width 251 height 24
click at [778, 262] on span "Add Talent" at bounding box center [779, 265] width 35 height 11
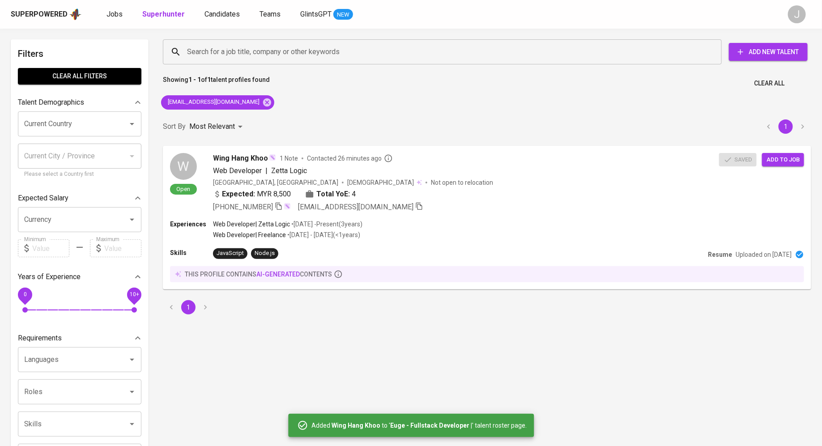
click at [325, 87] on div "Showing 1 - 1 of 1 talent profiles found Clear All" at bounding box center [486, 81] width 659 height 22
click at [112, 11] on span "Jobs" at bounding box center [114, 14] width 16 height 9
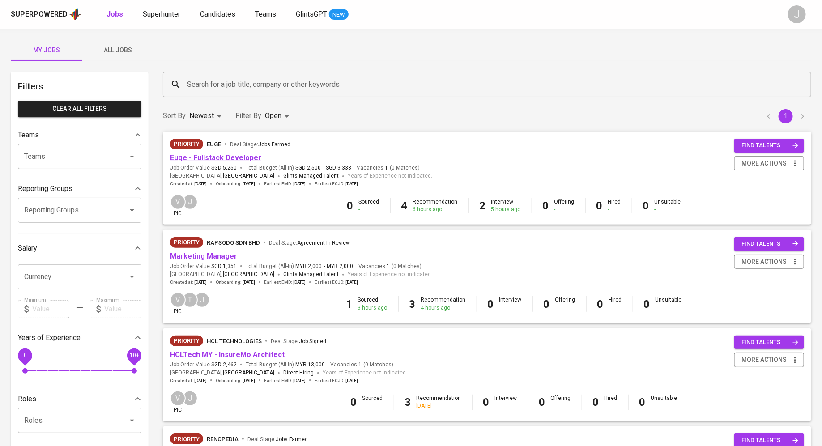
click at [219, 160] on link "Euge - Fullstack Developer" at bounding box center [215, 157] width 91 height 9
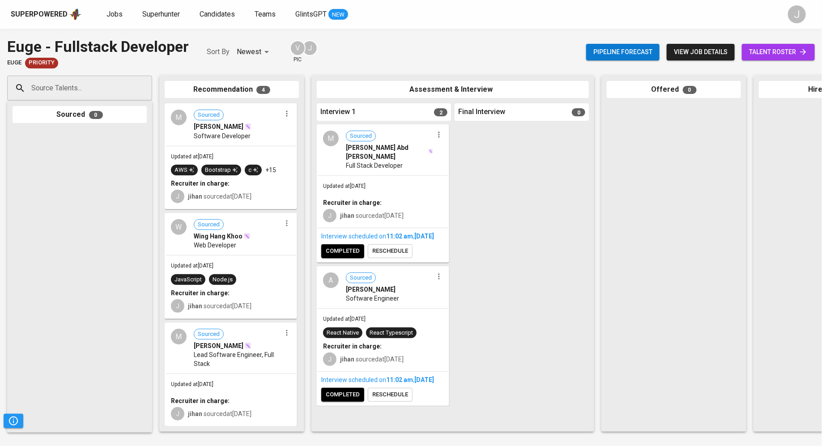
click at [803, 54] on icon at bounding box center [803, 51] width 9 height 9
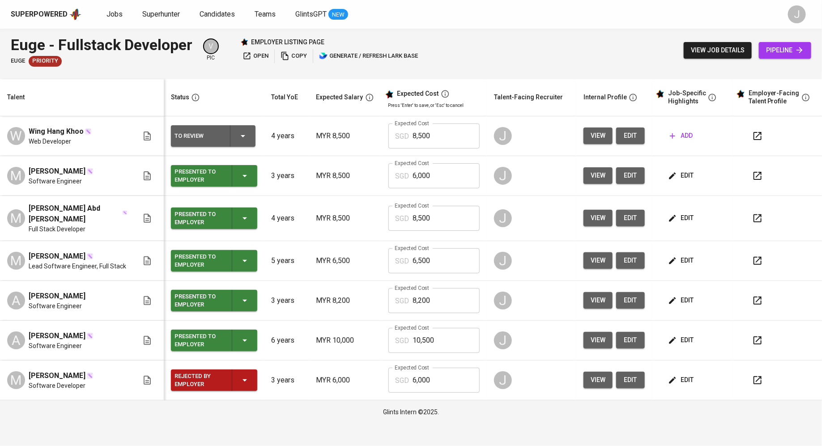
click at [682, 140] on span "add" at bounding box center [681, 135] width 23 height 11
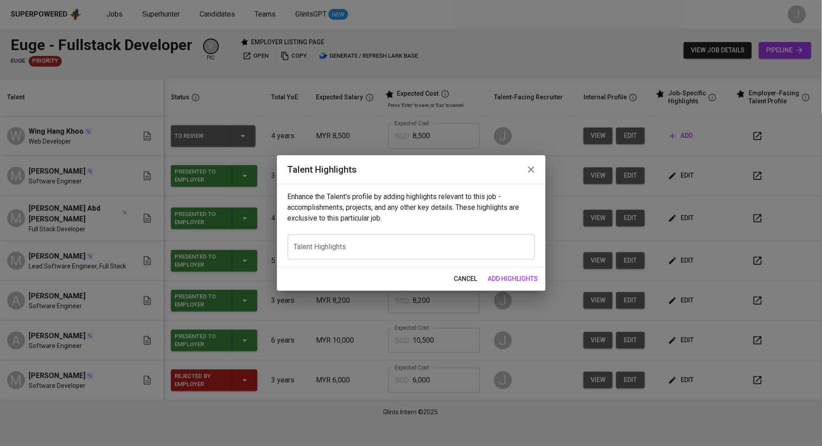
click at [347, 246] on textarea at bounding box center [411, 247] width 234 height 9
paste textarea "Lore Ipsu do s Amet Conse Adi Elitseddo eius temp 7 incid ut laboreetdo magnaal…"
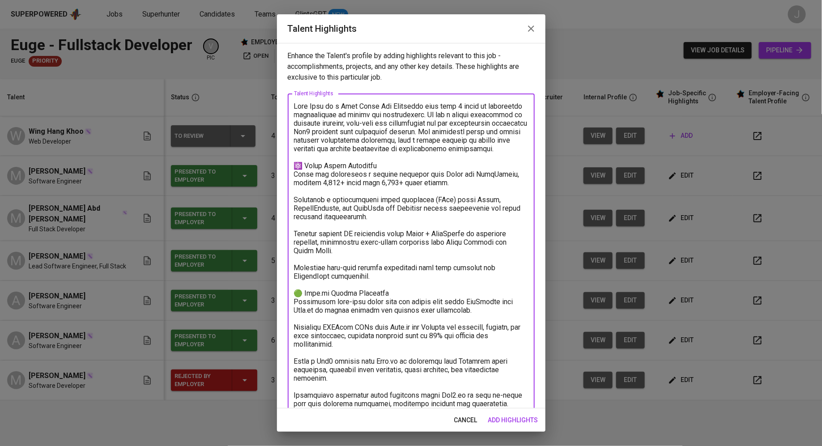
click at [302, 165] on textarea at bounding box center [411, 285] width 234 height 366
click at [372, 166] on textarea at bounding box center [411, 285] width 234 height 366
click at [296, 177] on textarea at bounding box center [411, 285] width 234 height 366
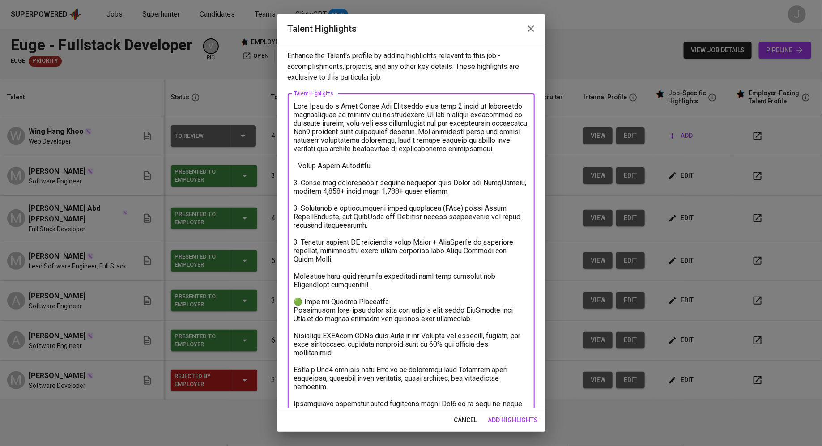
click at [295, 277] on textarea at bounding box center [411, 289] width 234 height 374
click at [303, 303] on textarea at bounding box center [411, 289] width 234 height 374
click at [298, 310] on textarea at bounding box center [411, 289] width 234 height 374
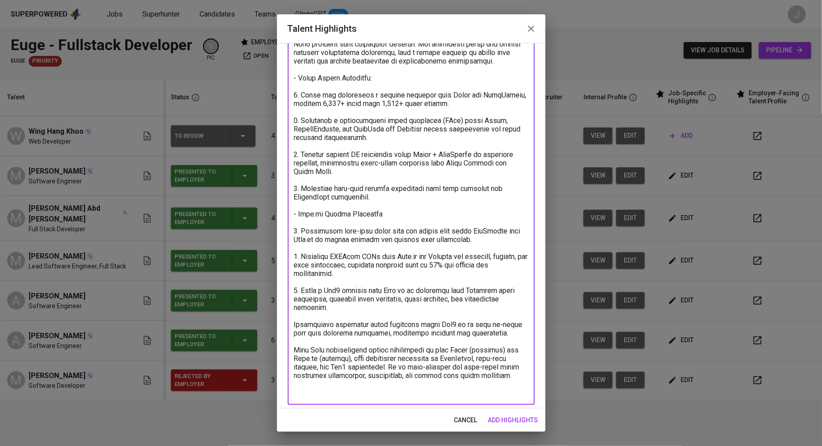
scroll to position [91, 0]
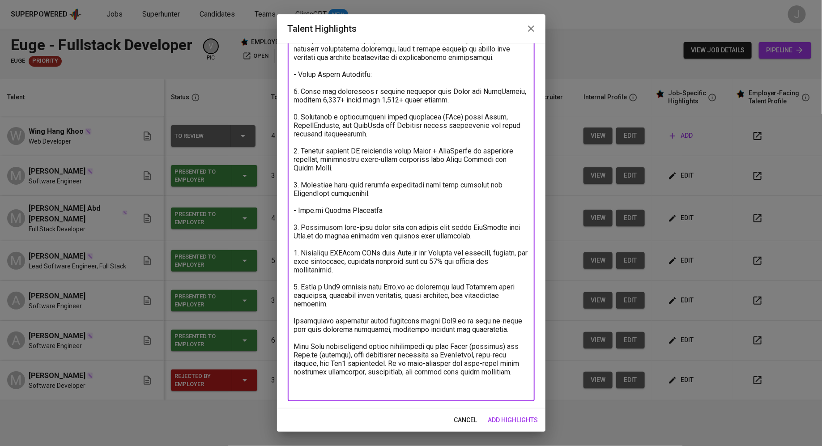
click at [298, 319] on textarea at bounding box center [411, 202] width 234 height 383
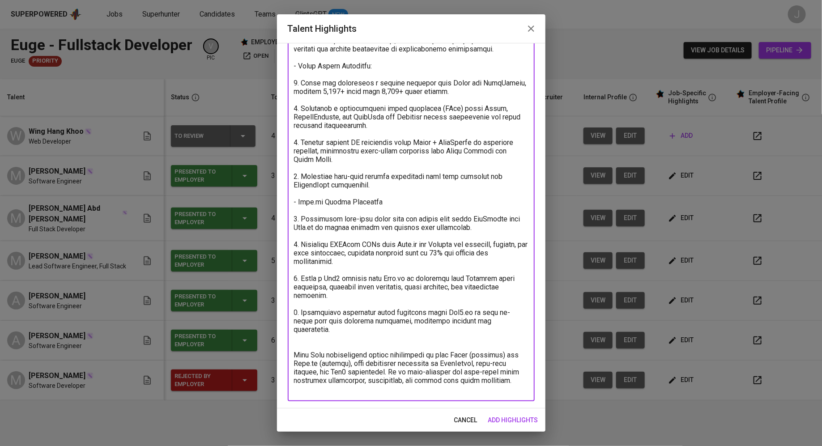
scroll to position [0, 0]
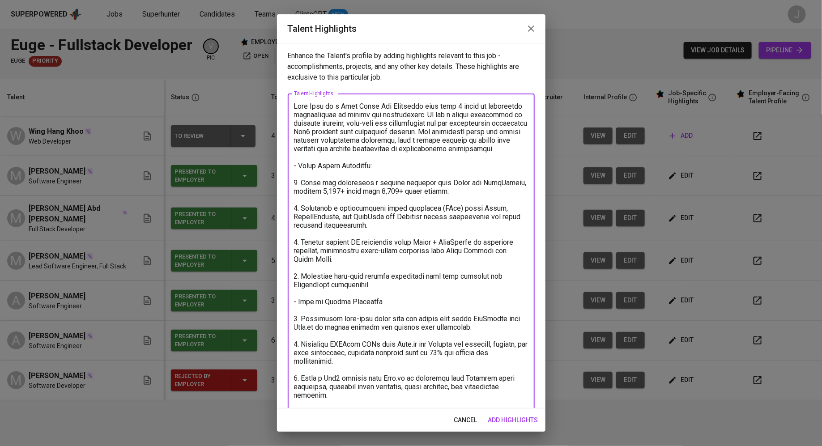
click at [302, 106] on textarea at bounding box center [411, 297] width 234 height 391
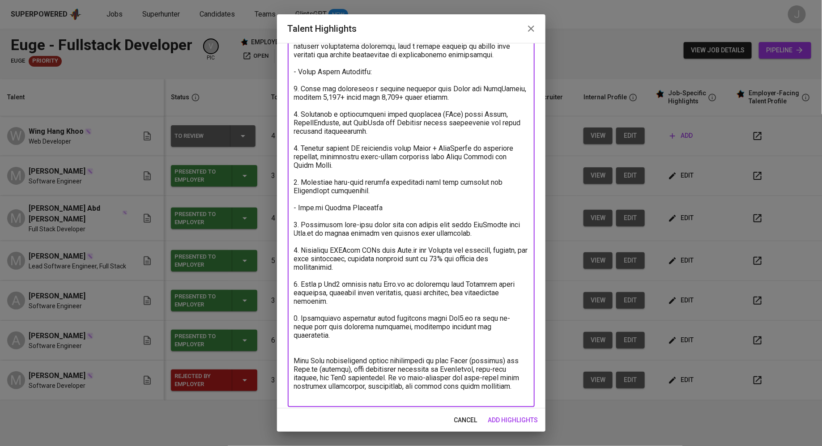
scroll to position [100, 0]
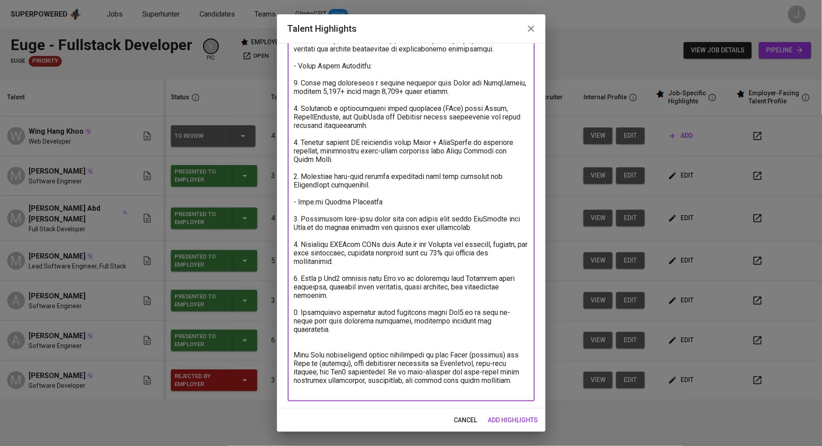
click at [314, 385] on textarea at bounding box center [411, 197] width 234 height 391
type textarea "Wing Hang is a Full Stack Web Developer with over 3 years of experience special…"
click at [501, 417] on span "add highlights" at bounding box center [513, 420] width 50 height 11
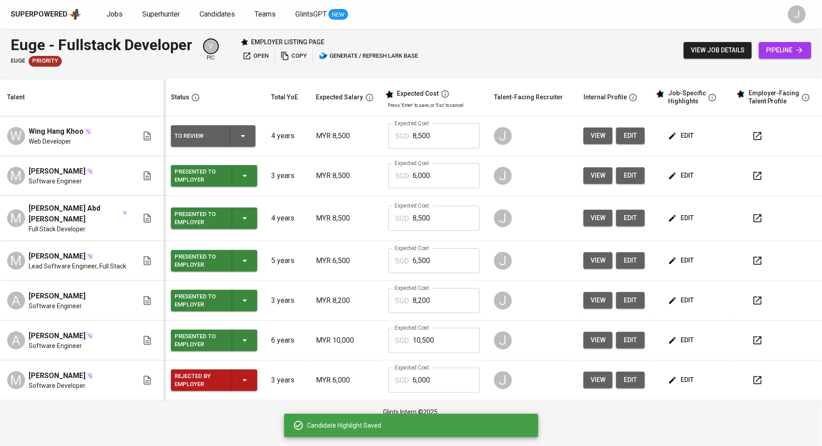
click at [609, 132] on button "view" at bounding box center [597, 136] width 29 height 17
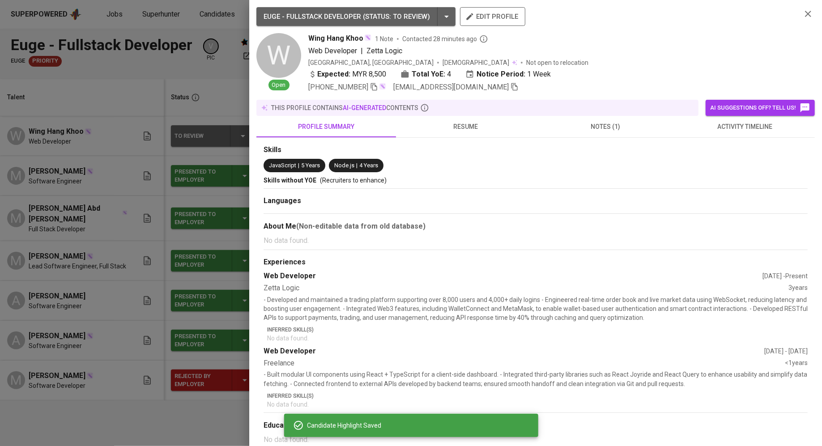
click at [599, 128] on span "notes (1)" at bounding box center [605, 126] width 129 height 11
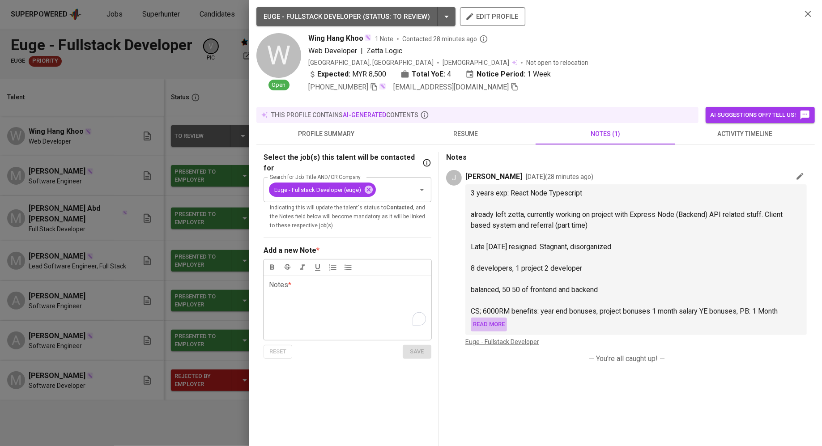
click at [489, 323] on span "Read more" at bounding box center [489, 324] width 32 height 10
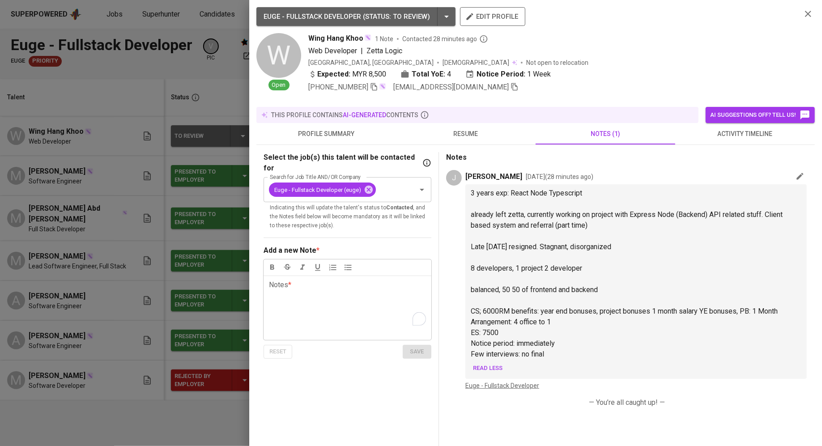
click at [132, 366] on div at bounding box center [411, 223] width 822 height 446
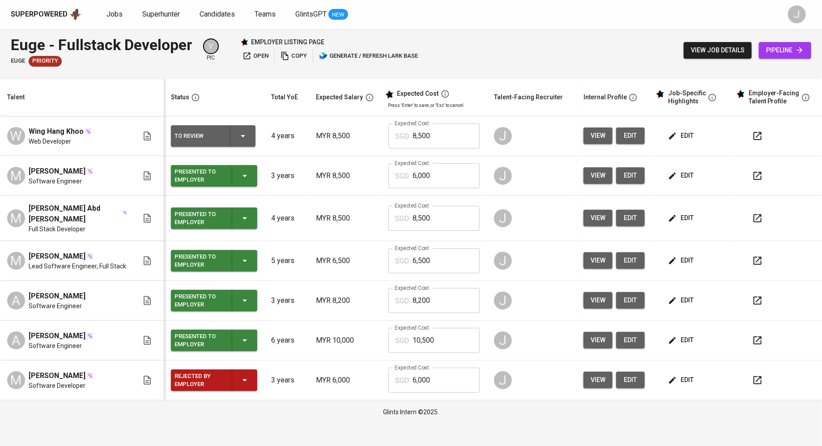
click at [676, 133] on icon "button" at bounding box center [672, 135] width 7 height 7
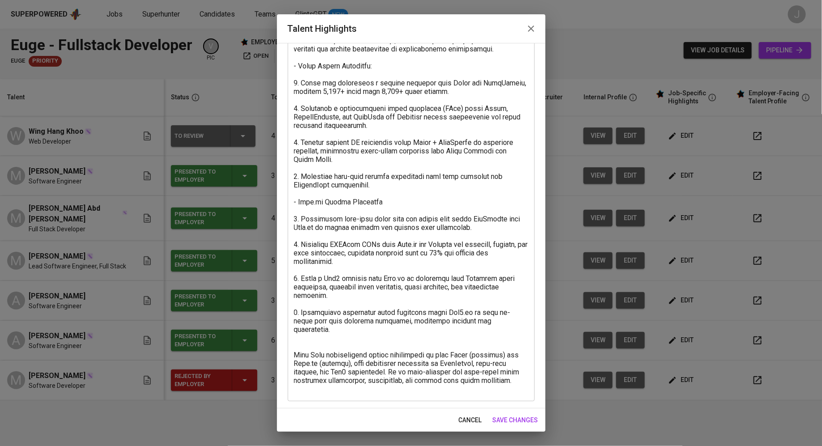
click at [379, 394] on div "x Talent Highlights" at bounding box center [411, 198] width 247 height 408
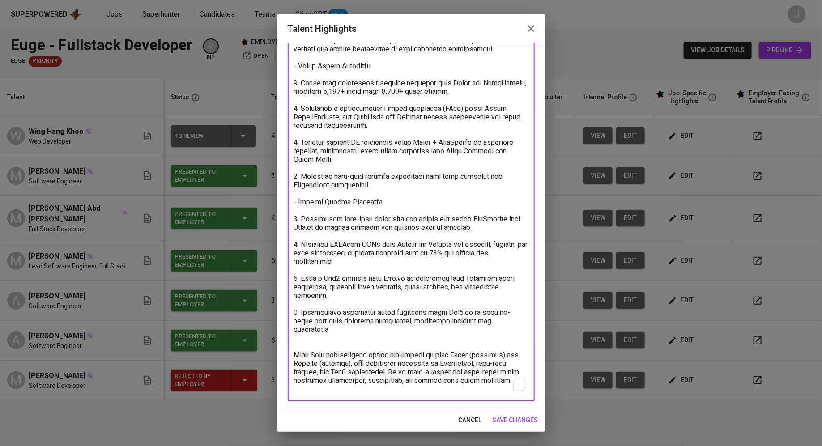
click at [341, 392] on textarea "To enrich screen reader interactions, please activate Accessibility in Grammarl…" at bounding box center [411, 197] width 234 height 391
type textarea "Wing Hang is a Full Stack Web Developer with over 3 years of experience special…"
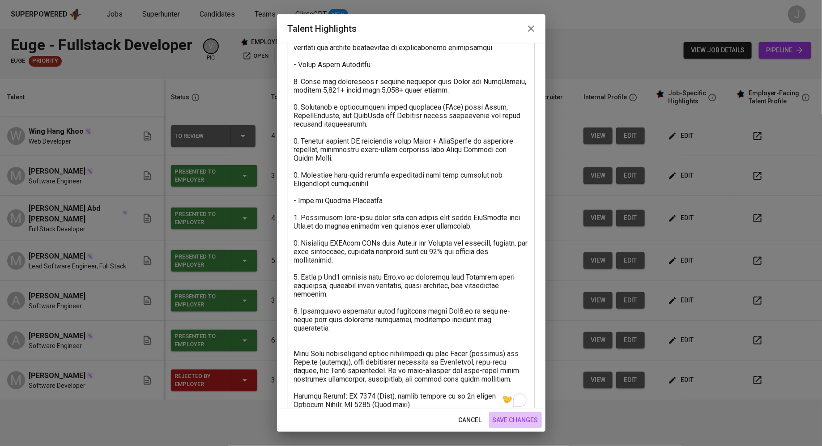
click at [500, 421] on span "save changes" at bounding box center [516, 420] width 46 height 11
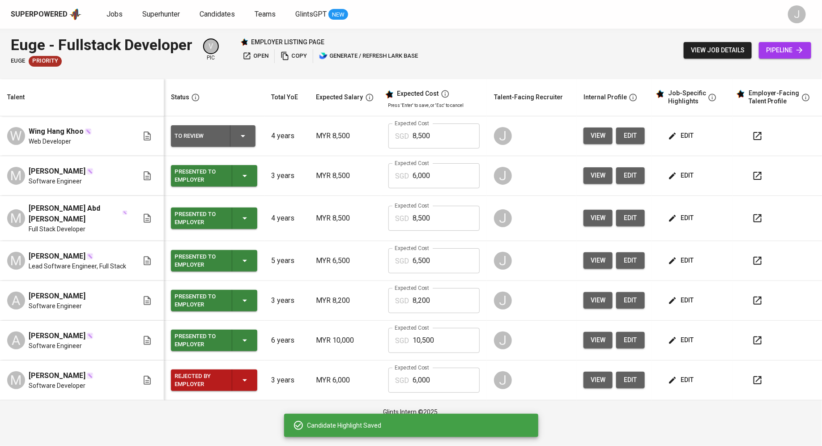
click at [419, 133] on input "8,500" at bounding box center [446, 135] width 67 height 25
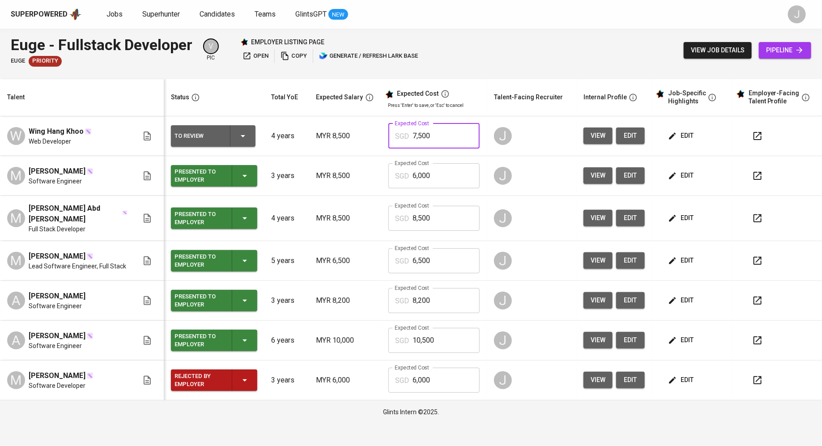
type input "7,500"
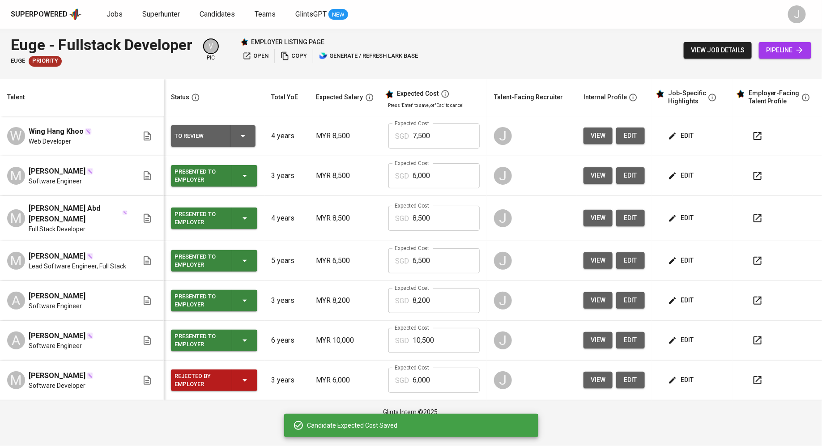
click at [681, 132] on span "edit" at bounding box center [682, 135] width 24 height 11
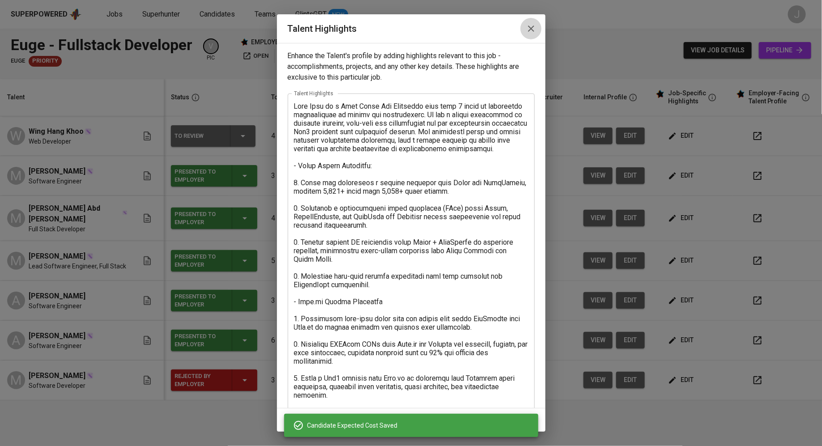
click at [531, 31] on icon "button" at bounding box center [531, 28] width 11 height 11
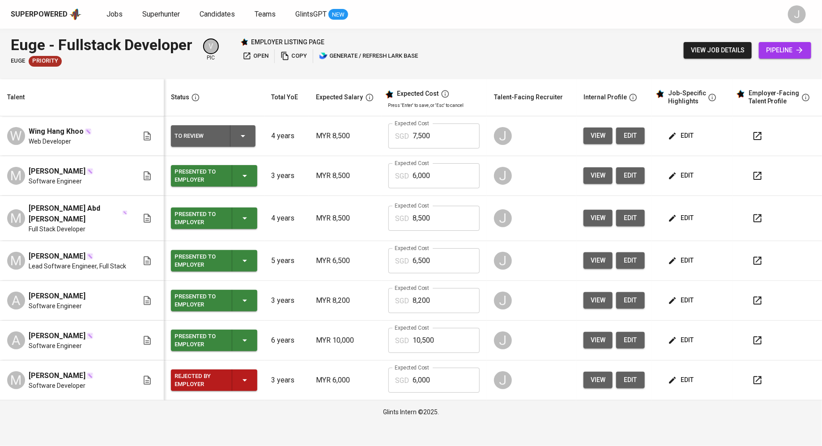
click at [630, 134] on span "edit" at bounding box center [630, 135] width 14 height 11
click at [244, 132] on icon "button" at bounding box center [243, 136] width 11 height 11
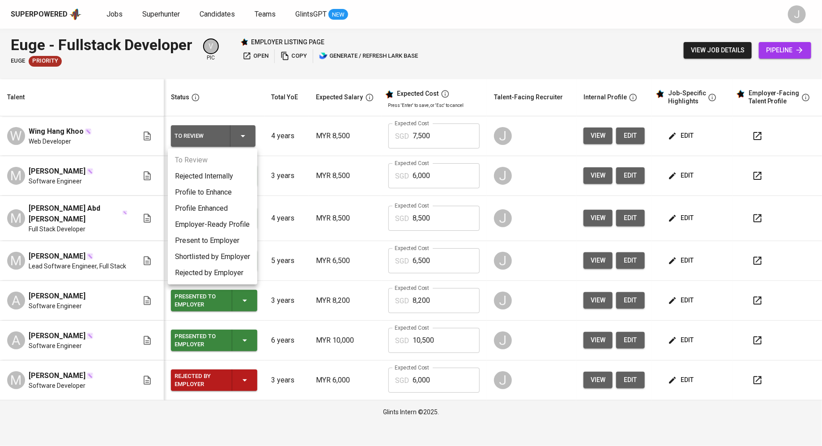
click at [214, 237] on li "Present to Employer" at bounding box center [212, 241] width 89 height 16
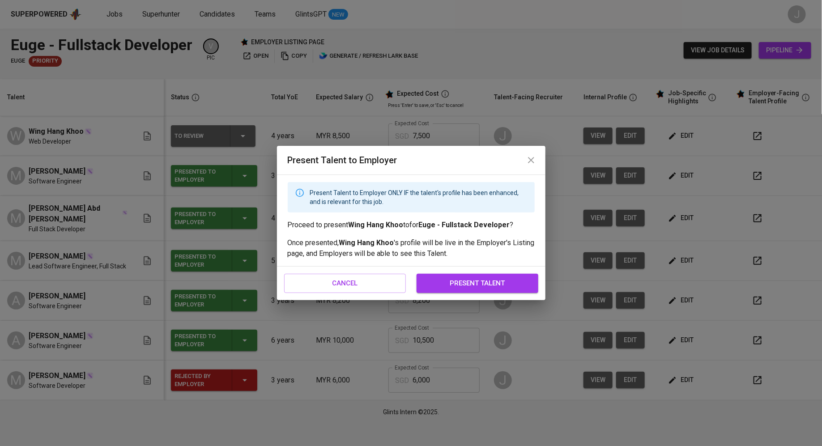
click at [505, 289] on button "present talent" at bounding box center [478, 283] width 122 height 19
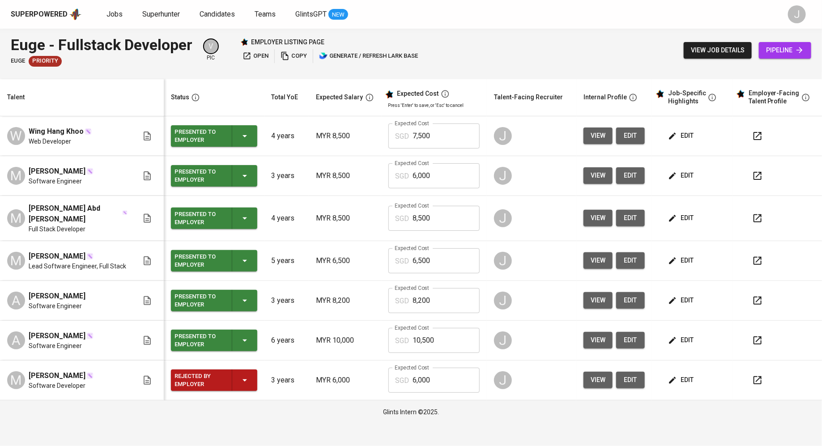
click at [677, 133] on span "edit" at bounding box center [682, 135] width 24 height 11
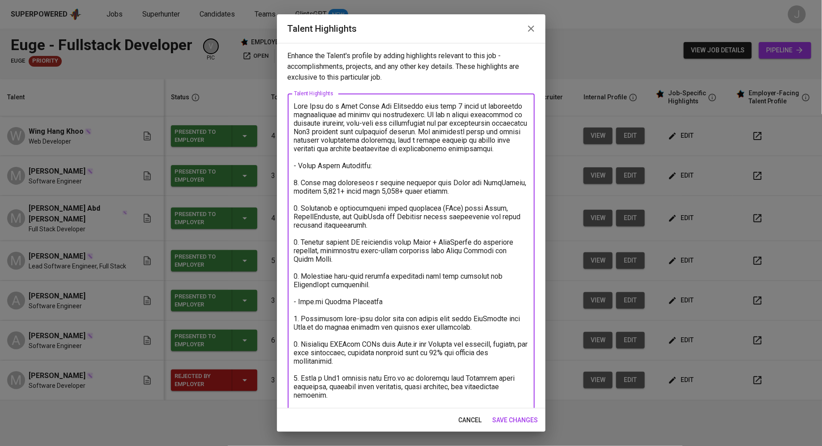
click at [296, 108] on textarea "To enrich screen reader interactions, please activate Accessibility in Grammarl…" at bounding box center [411, 306] width 234 height 408
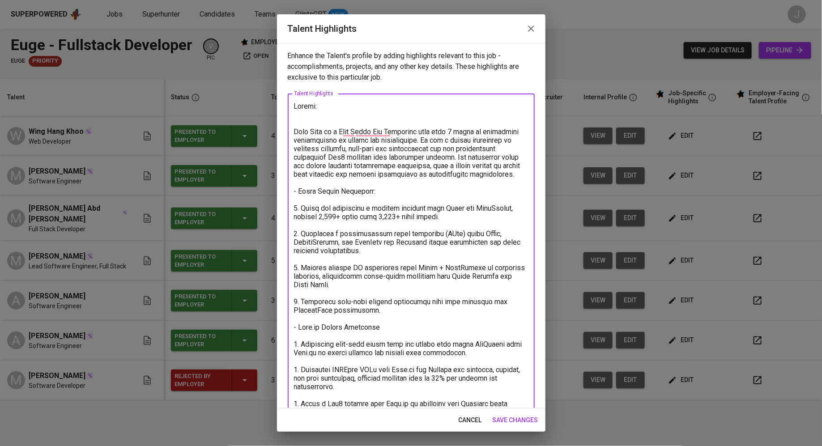
click at [332, 106] on textarea "To enrich screen reader interactions, please activate Accessibility in Grammarl…" at bounding box center [411, 319] width 234 height 434
paste textarea "https://glints.sg.larksuite.com/file/UlQpbVk6eolovXx2Mv4l67T0g42"
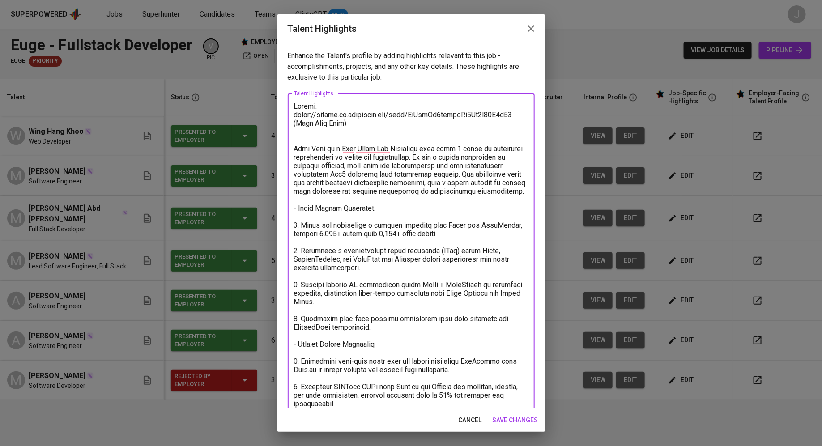
scroll to position [159, 0]
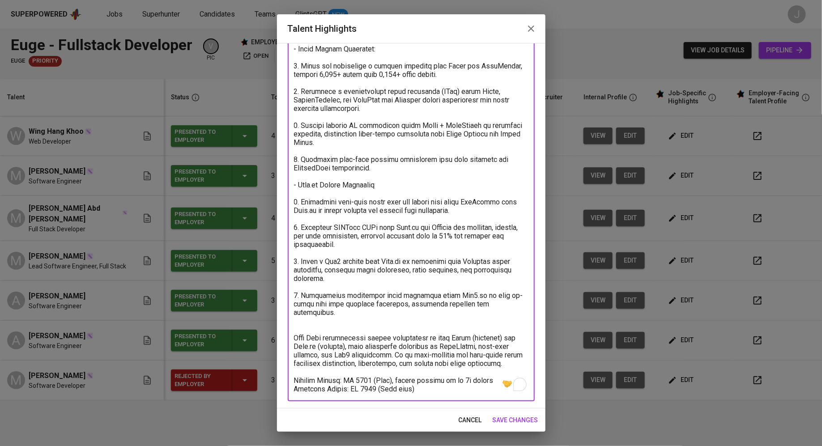
type textarea "Resume: https://glints.sg.larksuite.com/file/UlQpbVk6eolovXx2Mv4l67T0g42 (Wing …"
click at [517, 420] on span "save changes" at bounding box center [516, 420] width 46 height 11
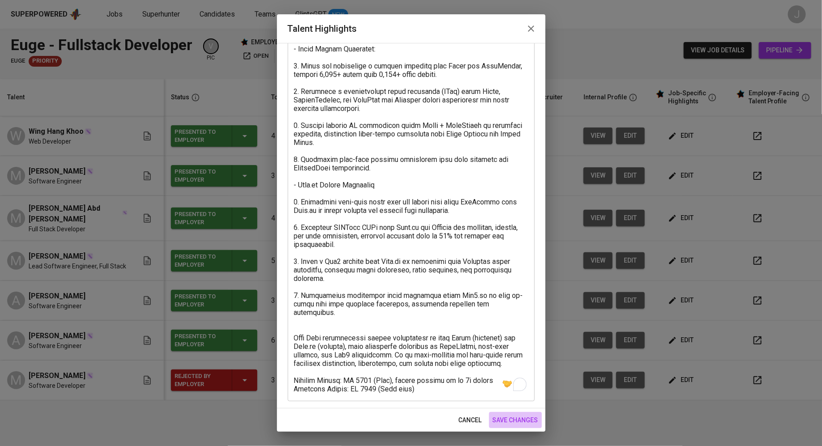
click at [504, 418] on span "save changes" at bounding box center [516, 420] width 46 height 11
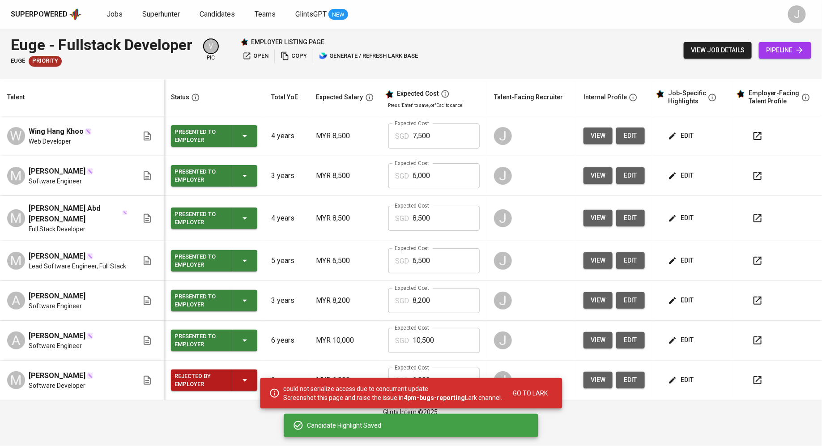
click at [682, 176] on span "edit" at bounding box center [682, 175] width 24 height 11
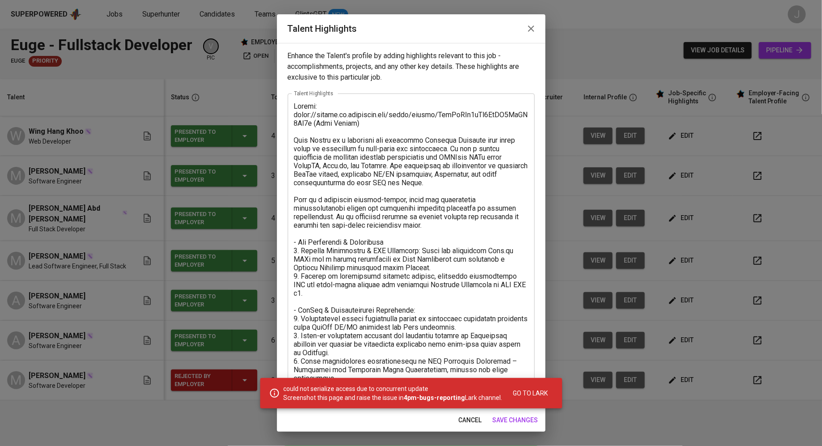
scroll to position [168, 0]
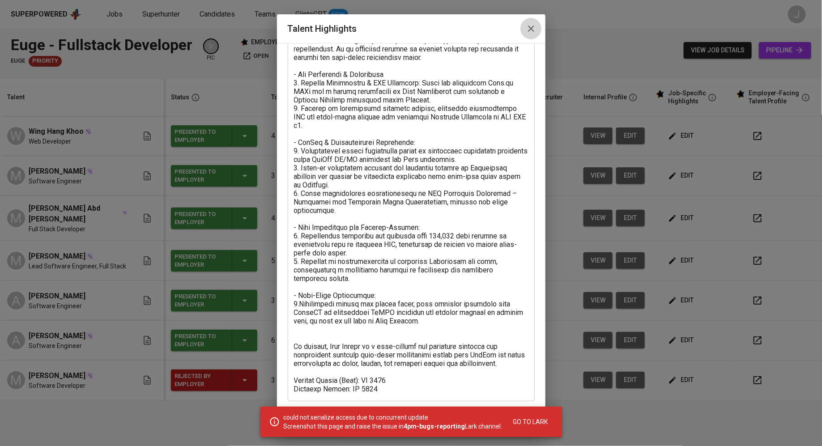
click at [532, 30] on icon "button" at bounding box center [531, 28] width 11 height 11
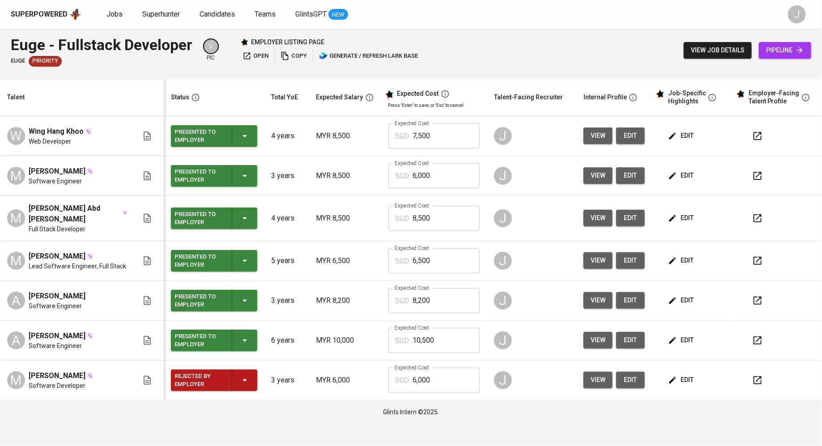
click at [592, 131] on span "view" at bounding box center [598, 135] width 15 height 11
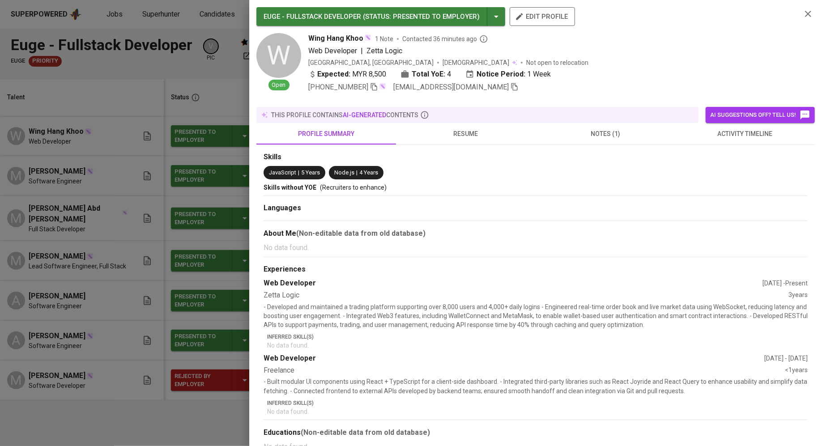
click at [480, 128] on span "resume" at bounding box center [465, 133] width 129 height 11
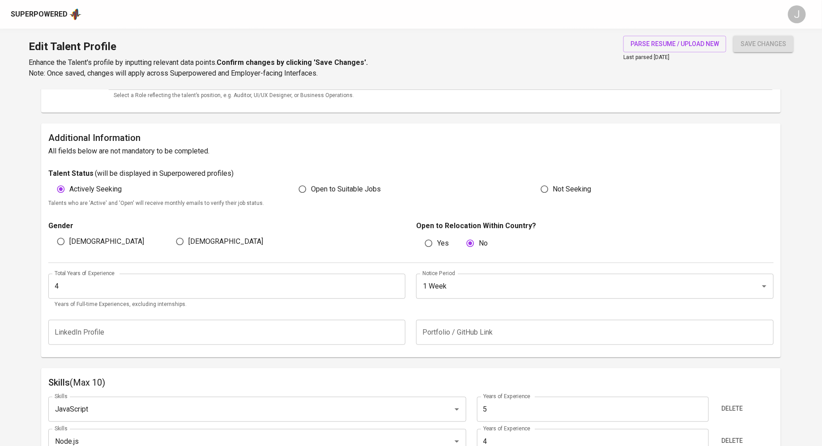
scroll to position [221, 0]
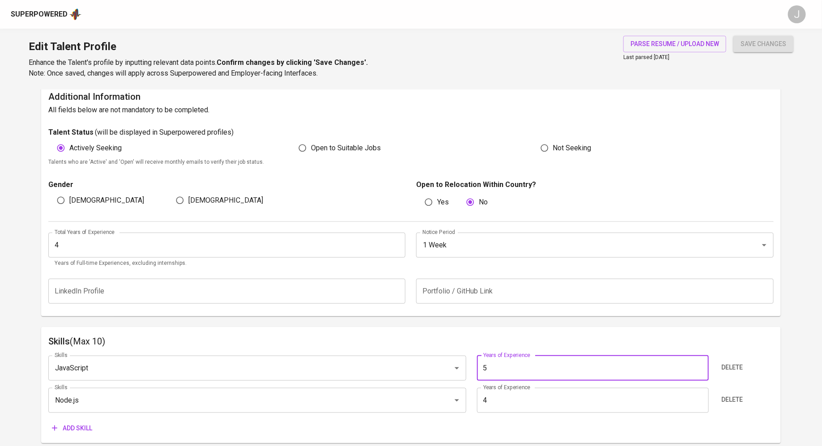
click at [518, 373] on input "5" at bounding box center [593, 368] width 232 height 25
click at [486, 330] on div "Skills (Max 10) Skills JavaScript Skills Years of Experience 5 Years of Experie…" at bounding box center [411, 385] width 740 height 117
click at [459, 248] on input "1 Week" at bounding box center [582, 245] width 324 height 17
click at [732, 61] on div "parse resume / upload new Last parsed [DATE] save changes" at bounding box center [703, 57] width 181 height 43
click at [451, 248] on input "1 Week" at bounding box center [582, 245] width 324 height 17
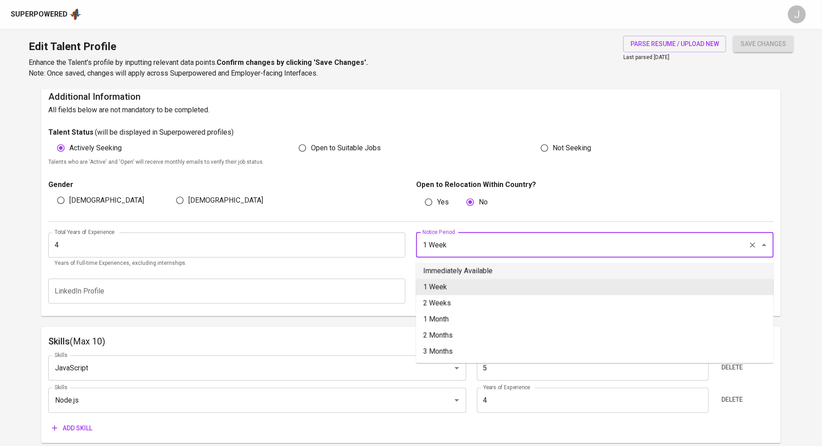
click at [462, 276] on li "Immediately Available" at bounding box center [594, 271] width 357 height 16
type input "Immediately Available"
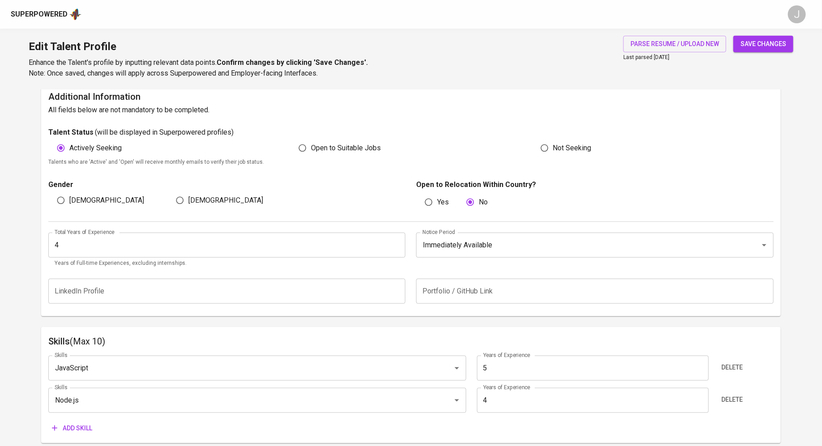
click at [762, 40] on span "save changes" at bounding box center [763, 43] width 46 height 11
